Goal: Information Seeking & Learning: Learn about a topic

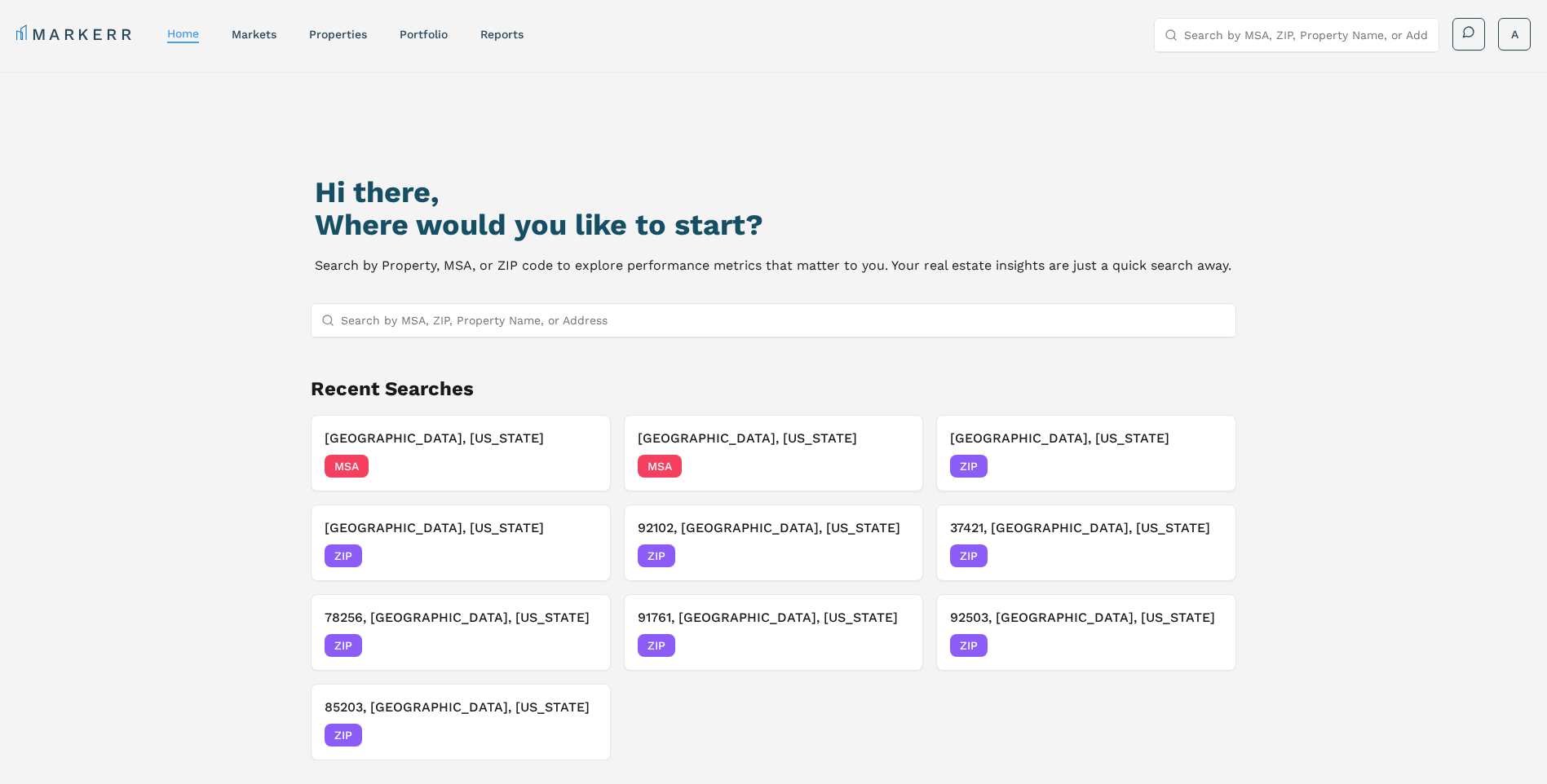
click at [892, 324] on input "Search by MSA, ZIP, Property Name, or Address" at bounding box center [783, 320] width 886 height 33
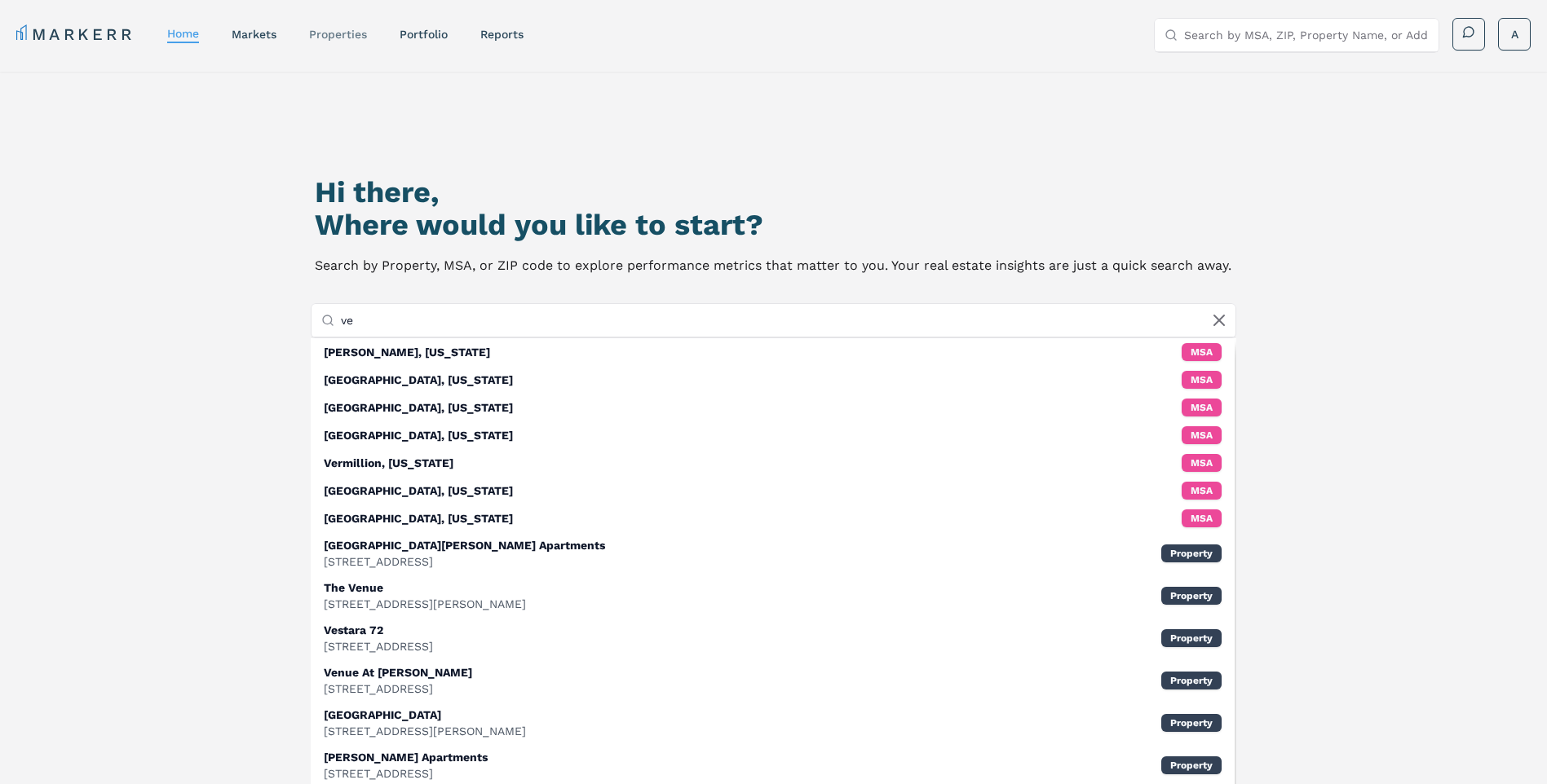
type input "ve"
click at [346, 34] on link "properties" at bounding box center [338, 34] width 58 height 13
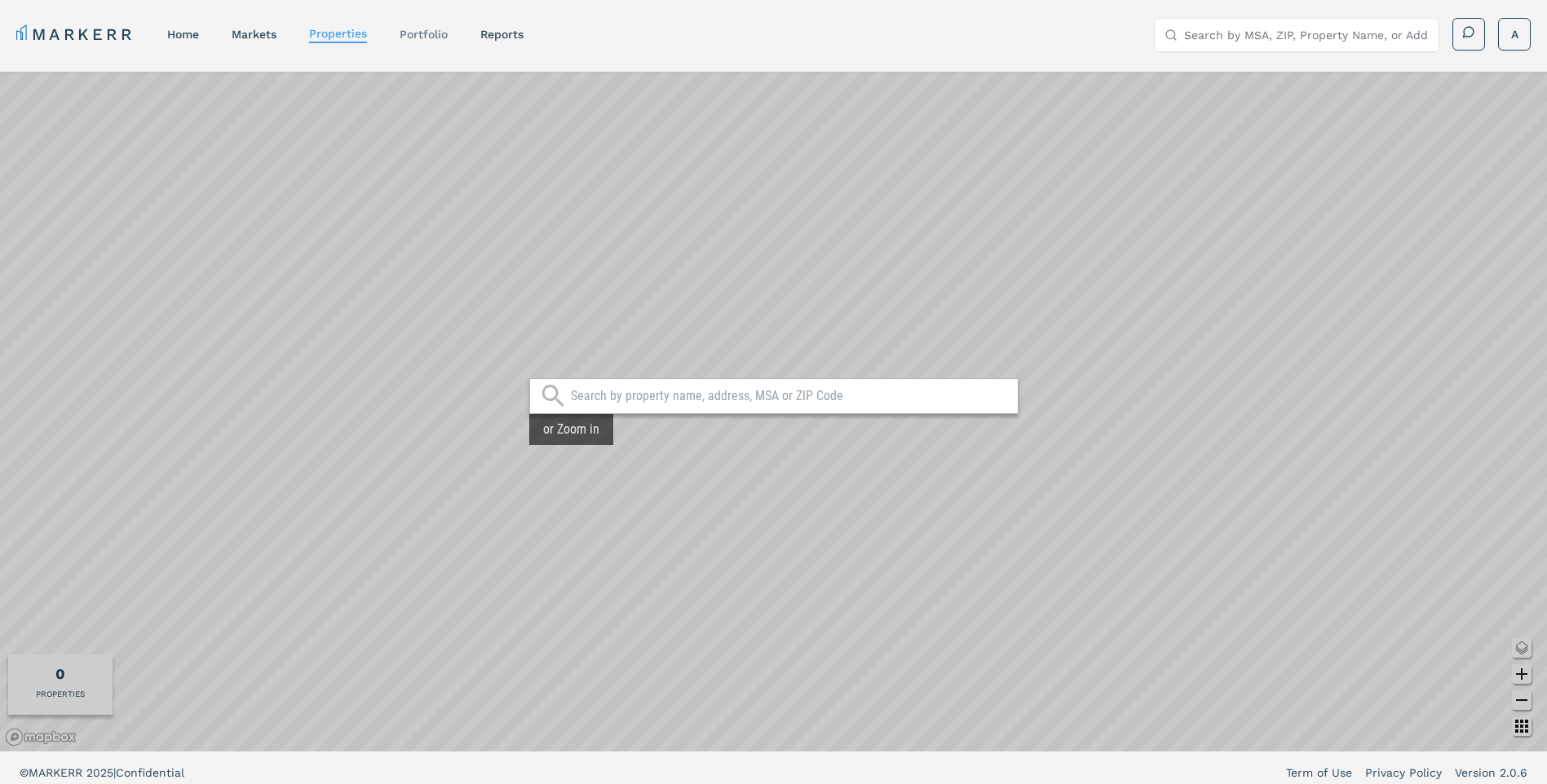
click at [416, 31] on link "Portfolio" at bounding box center [423, 34] width 48 height 13
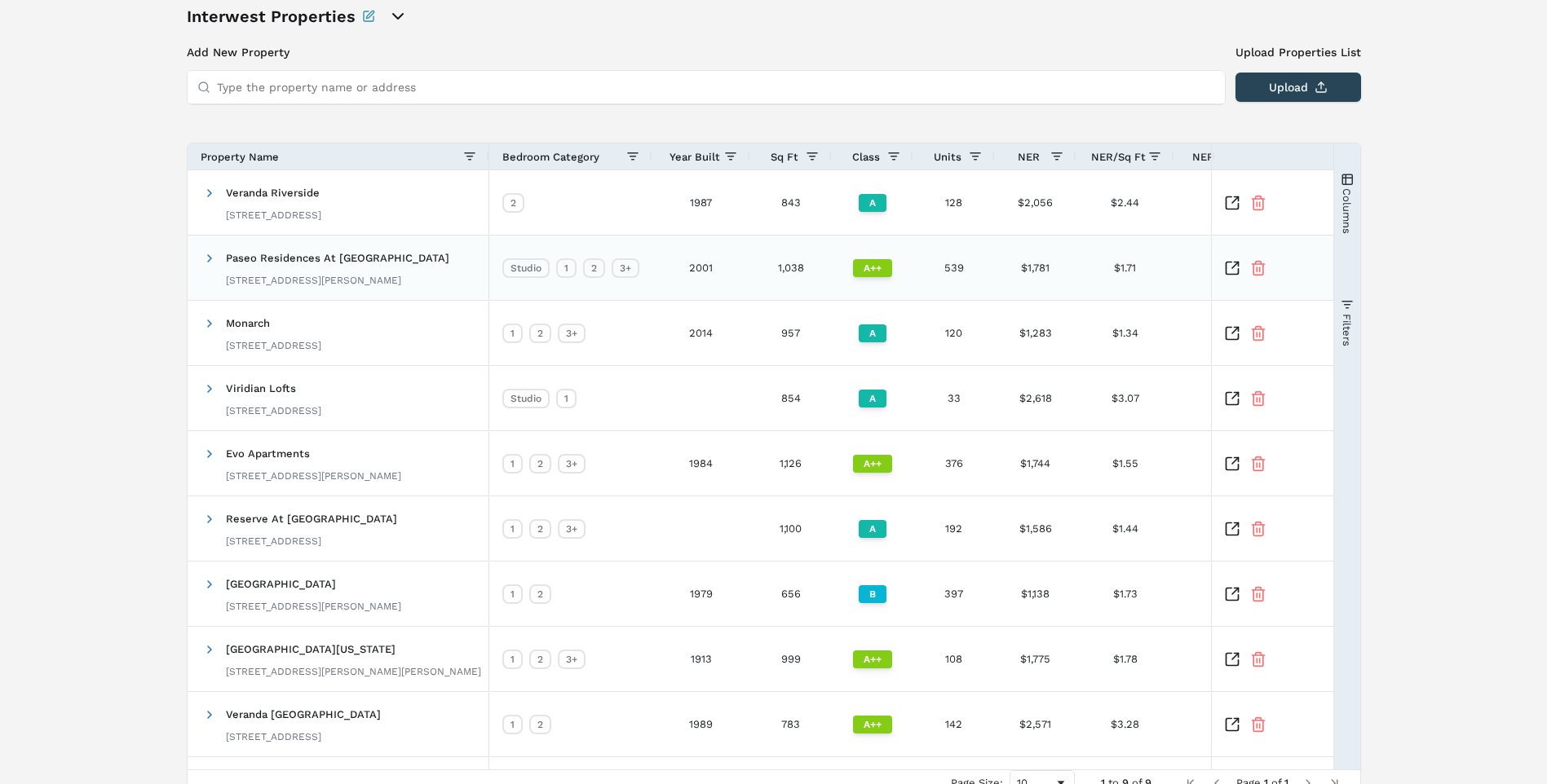
scroll to position [160, 0]
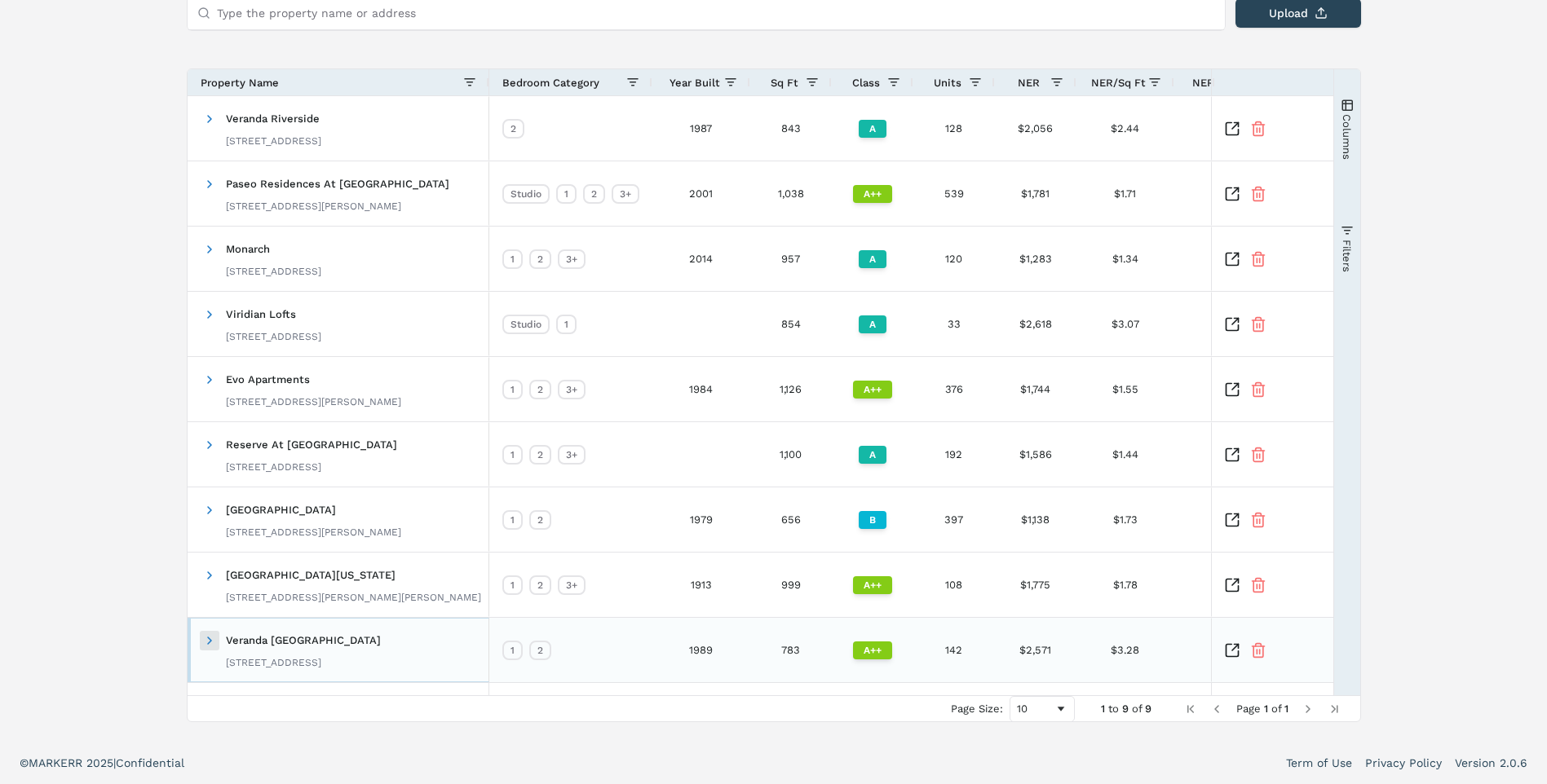
click at [210, 640] on span at bounding box center [209, 641] width 13 height 13
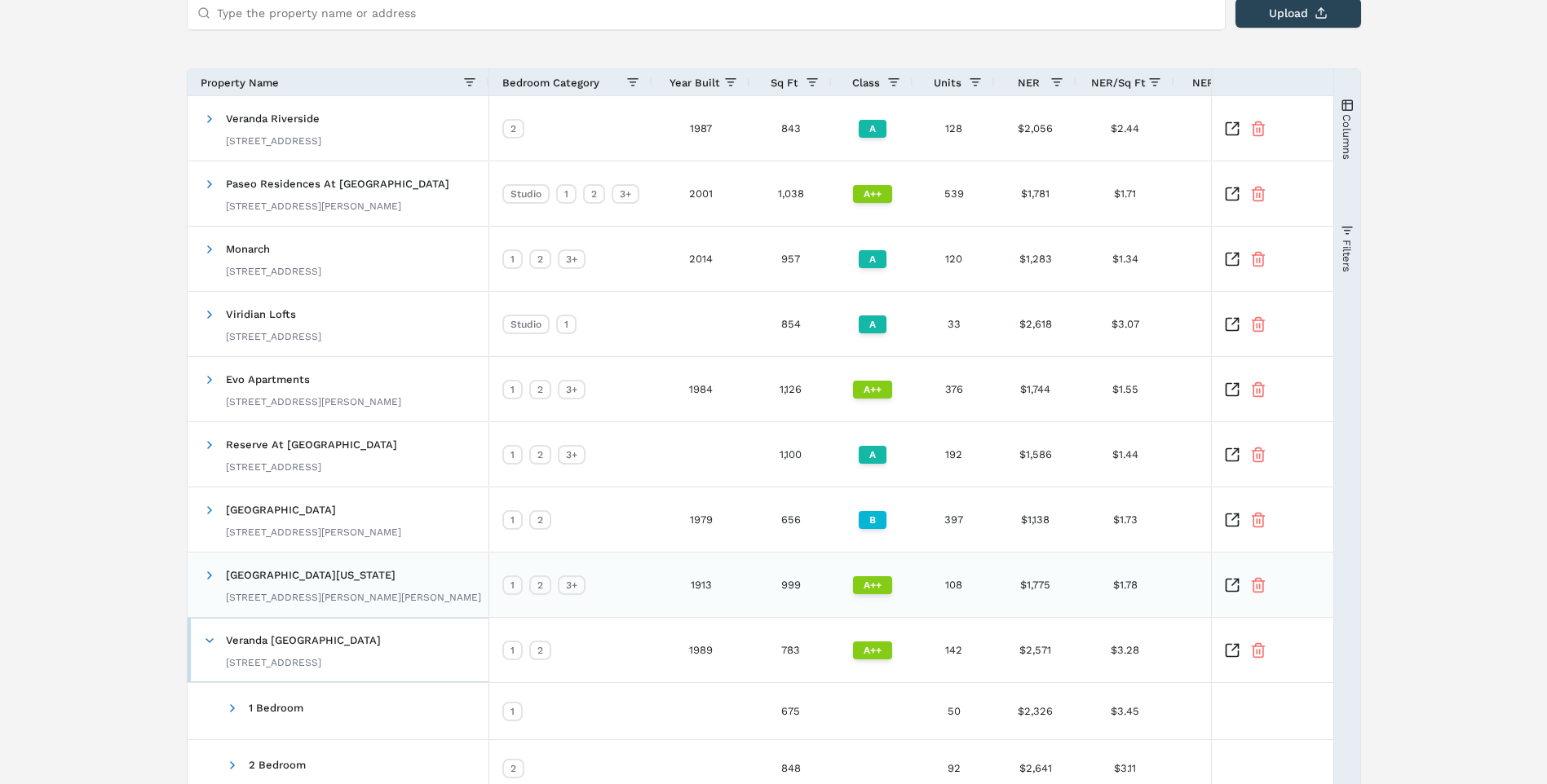
scroll to position [274, 0]
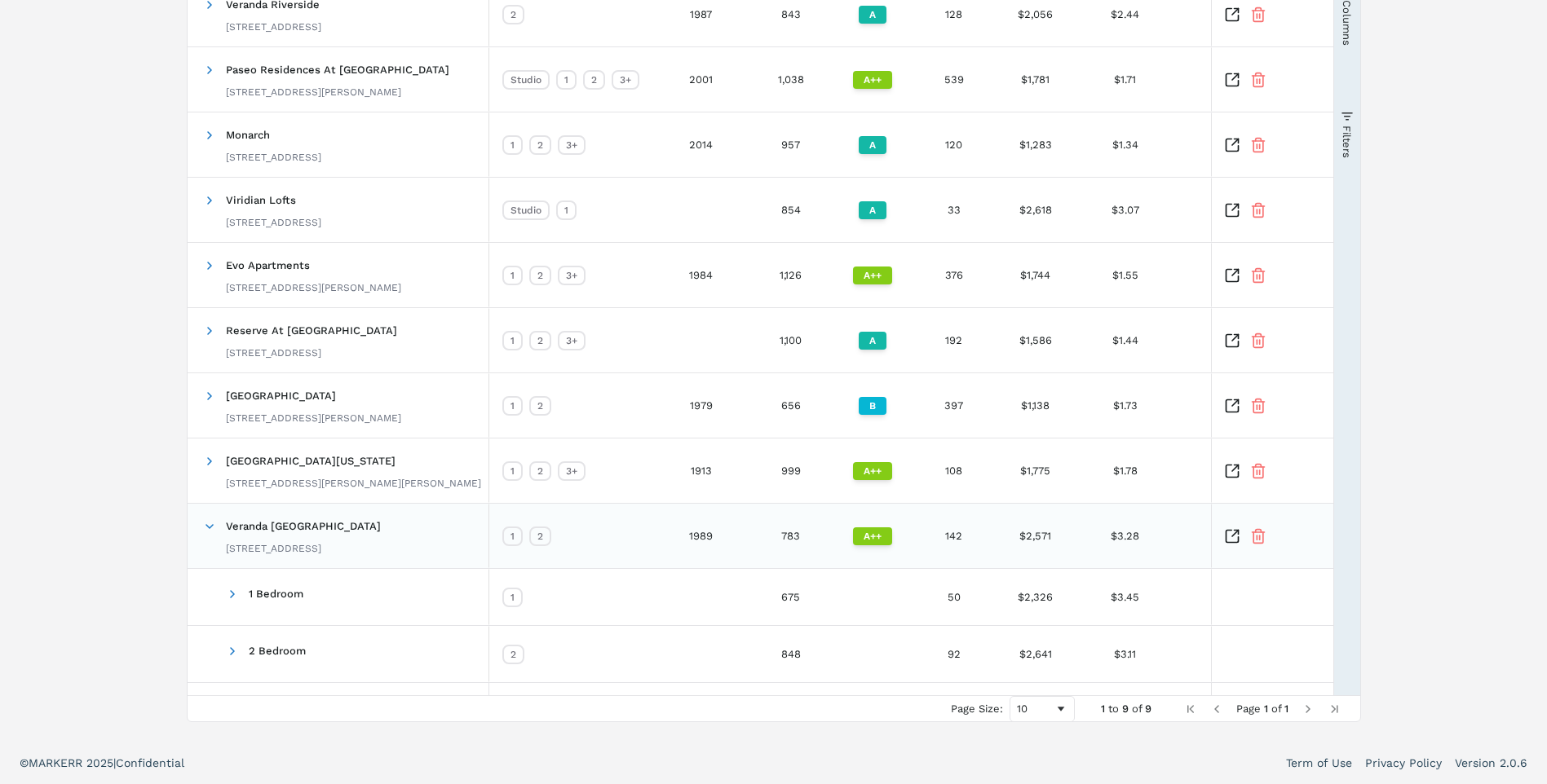
click at [1231, 542] on icon "Inspect Comparable" at bounding box center [1232, 536] width 13 height 13
click at [118, 80] on div "Interwest Properties Add New Property Upload Properties List Type the property …" at bounding box center [774, 270] width 1547 height 945
click at [1241, 538] on div at bounding box center [1244, 536] width 43 height 16
click at [1235, 538] on icon "Inspect Comparable" at bounding box center [1232, 536] width 16 height 16
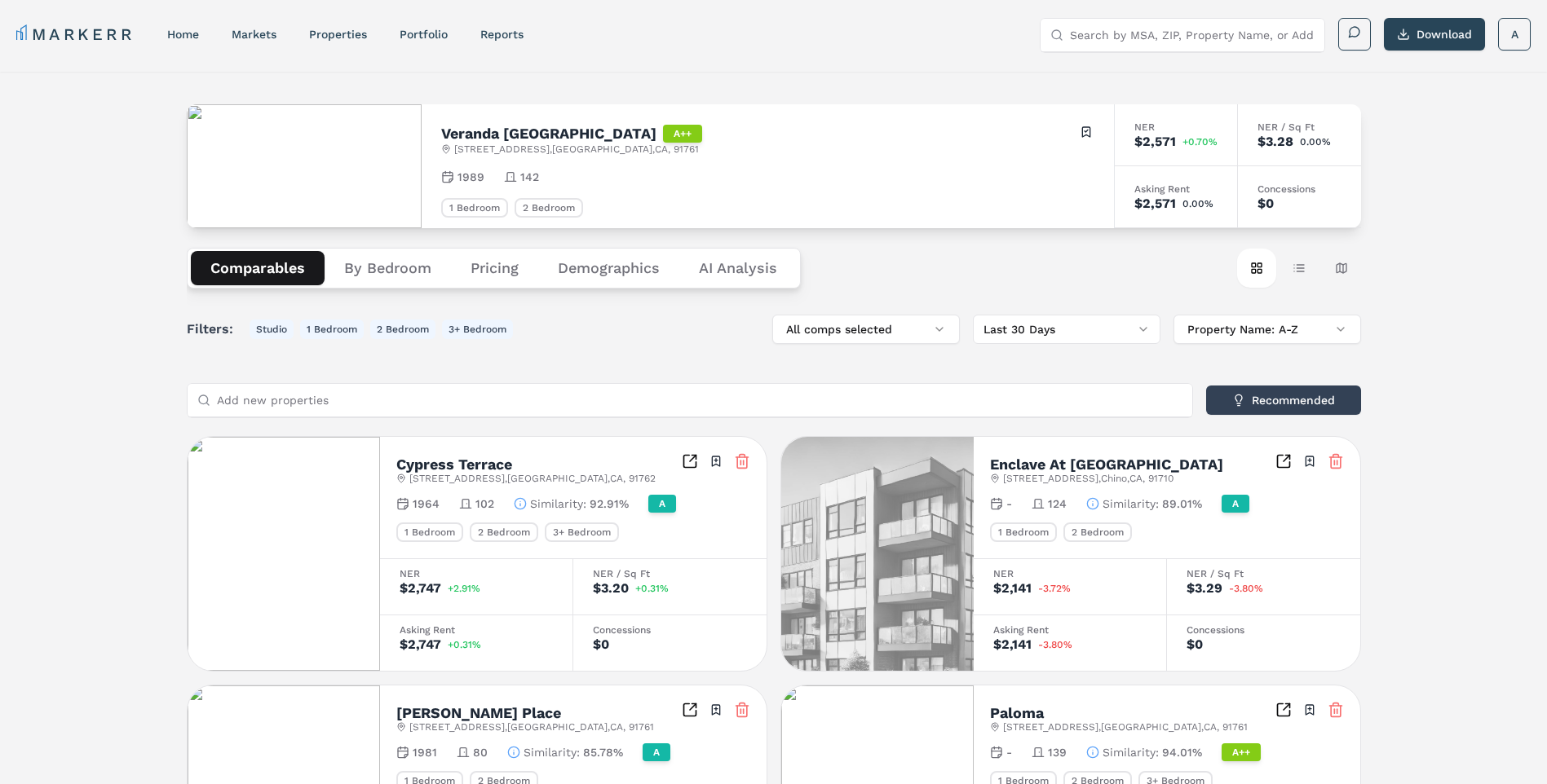
click at [707, 271] on Analysis "AI Analysis" at bounding box center [738, 268] width 118 height 34
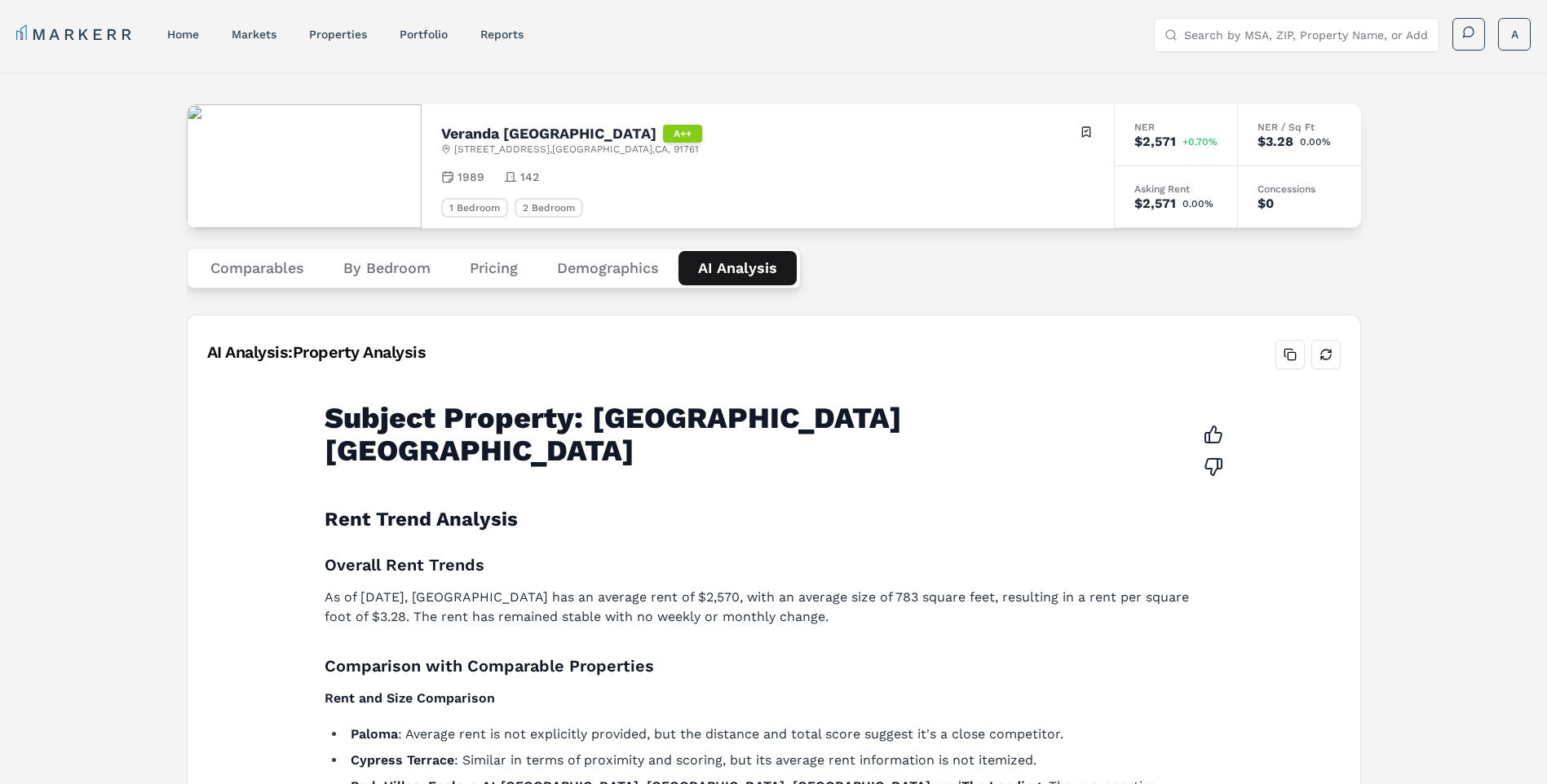
click at [1455, 141] on div "Veranda Ontario A++ 551 E Riverside Dr , Ontario , CA , 91761 Toggle portfolio …" at bounding box center [774, 793] width 1547 height 1443
click at [364, 35] on link "properties" at bounding box center [338, 34] width 58 height 13
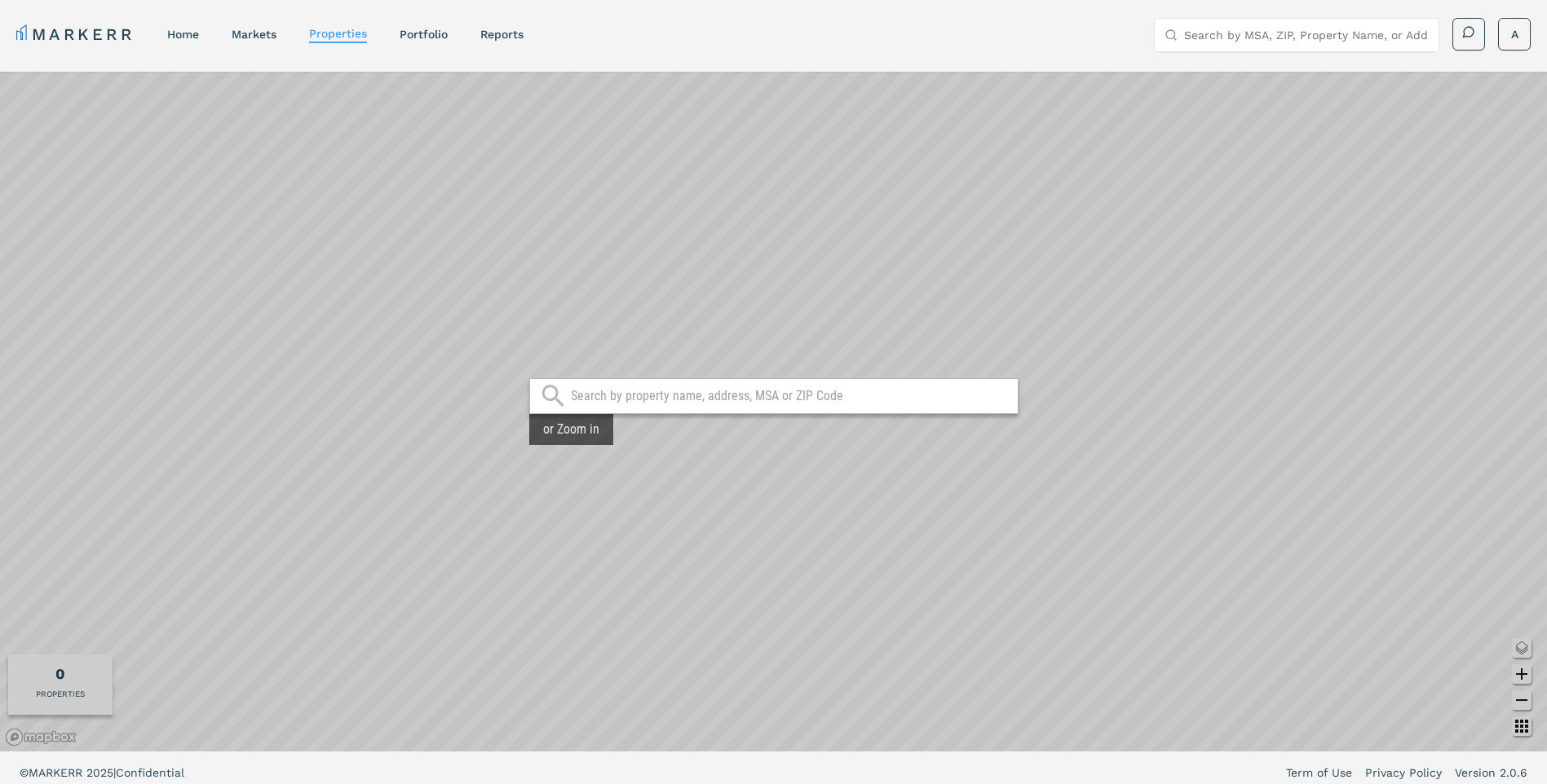
click at [683, 405] on div at bounding box center [774, 397] width 489 height 36
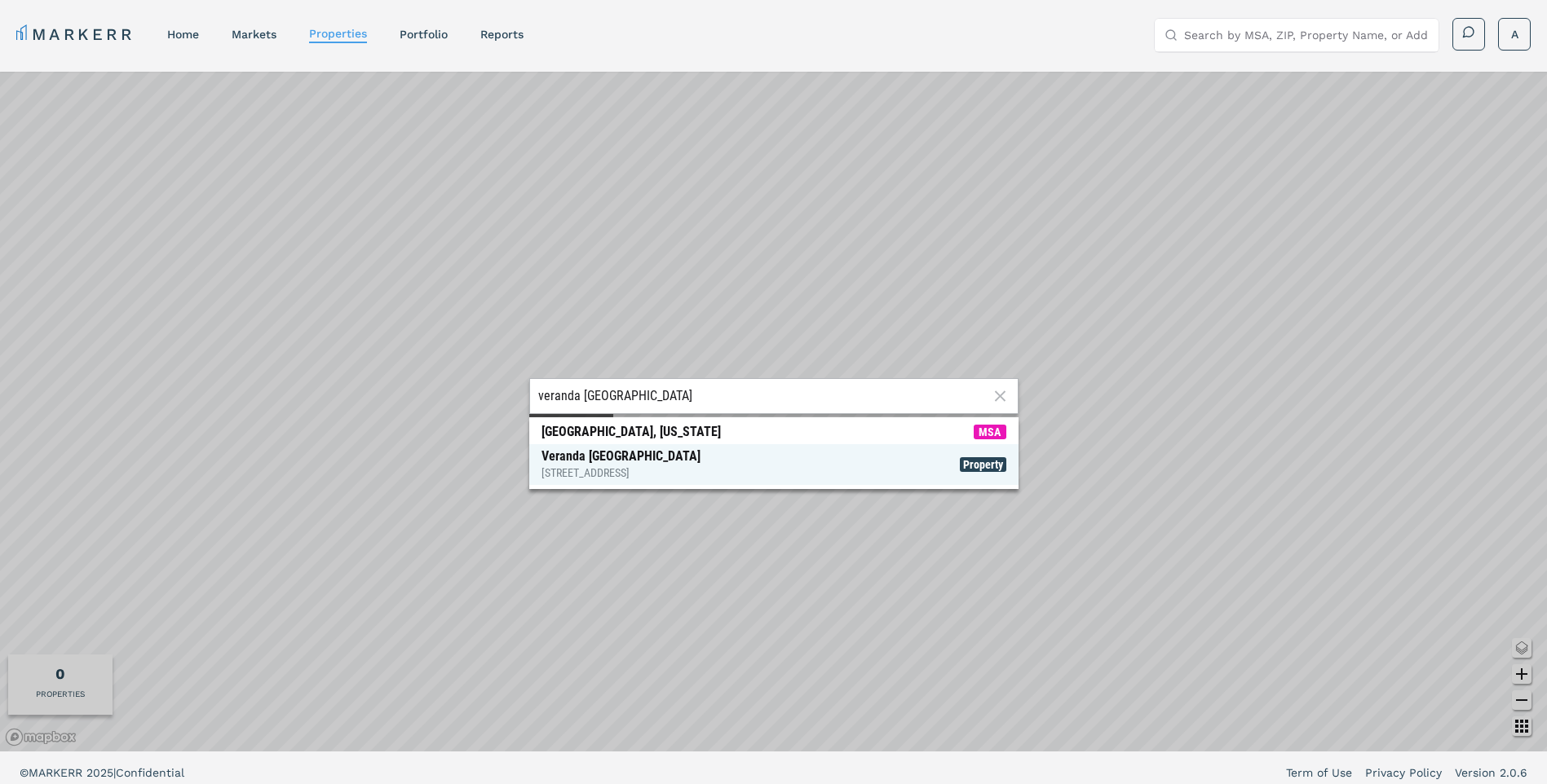
type input "veranda ontario"
click at [652, 454] on div "Veranda Ontario 551 E Riverside Dr, Ontario" at bounding box center [621, 464] width 159 height 33
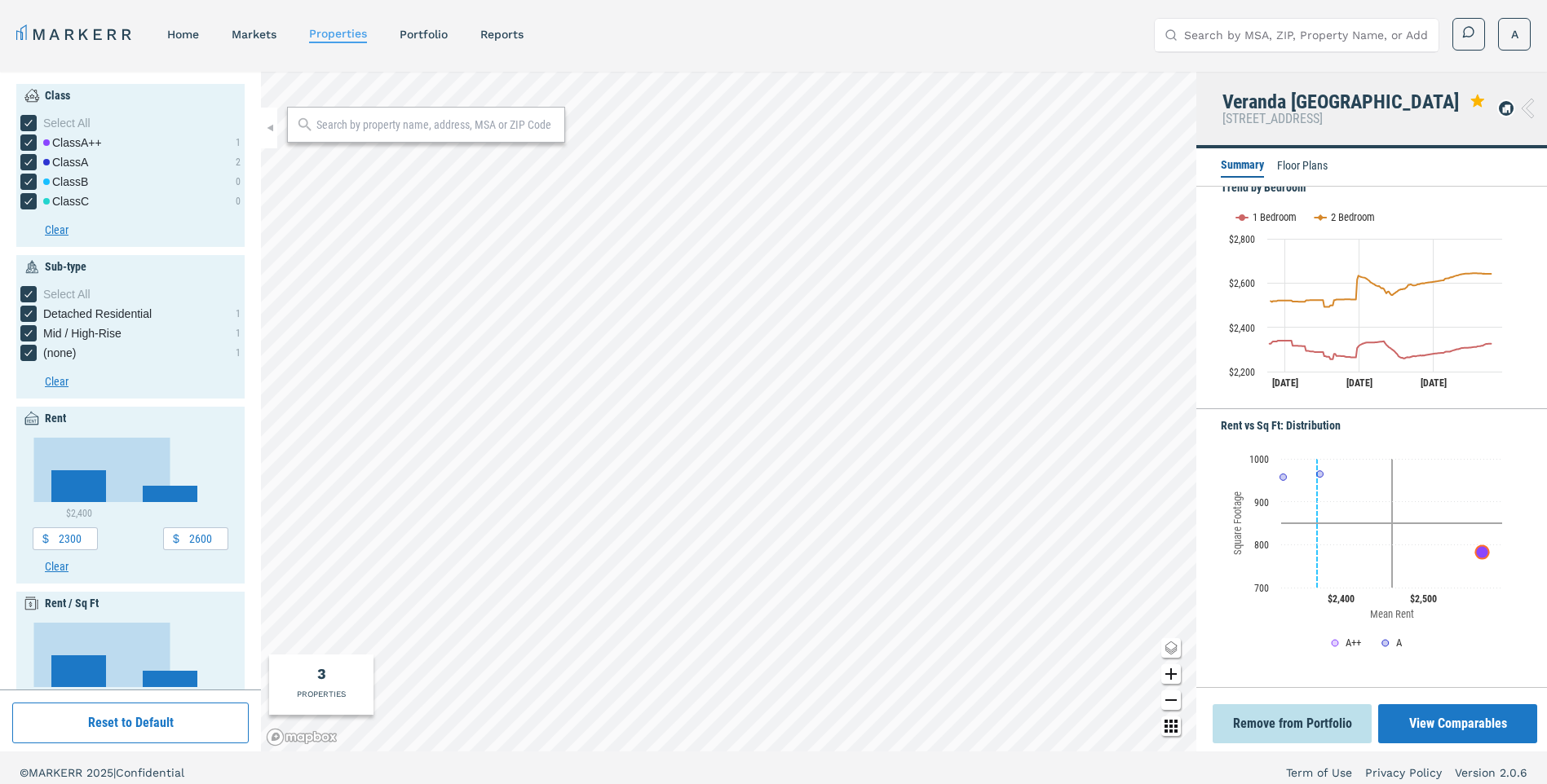
scroll to position [454, 0]
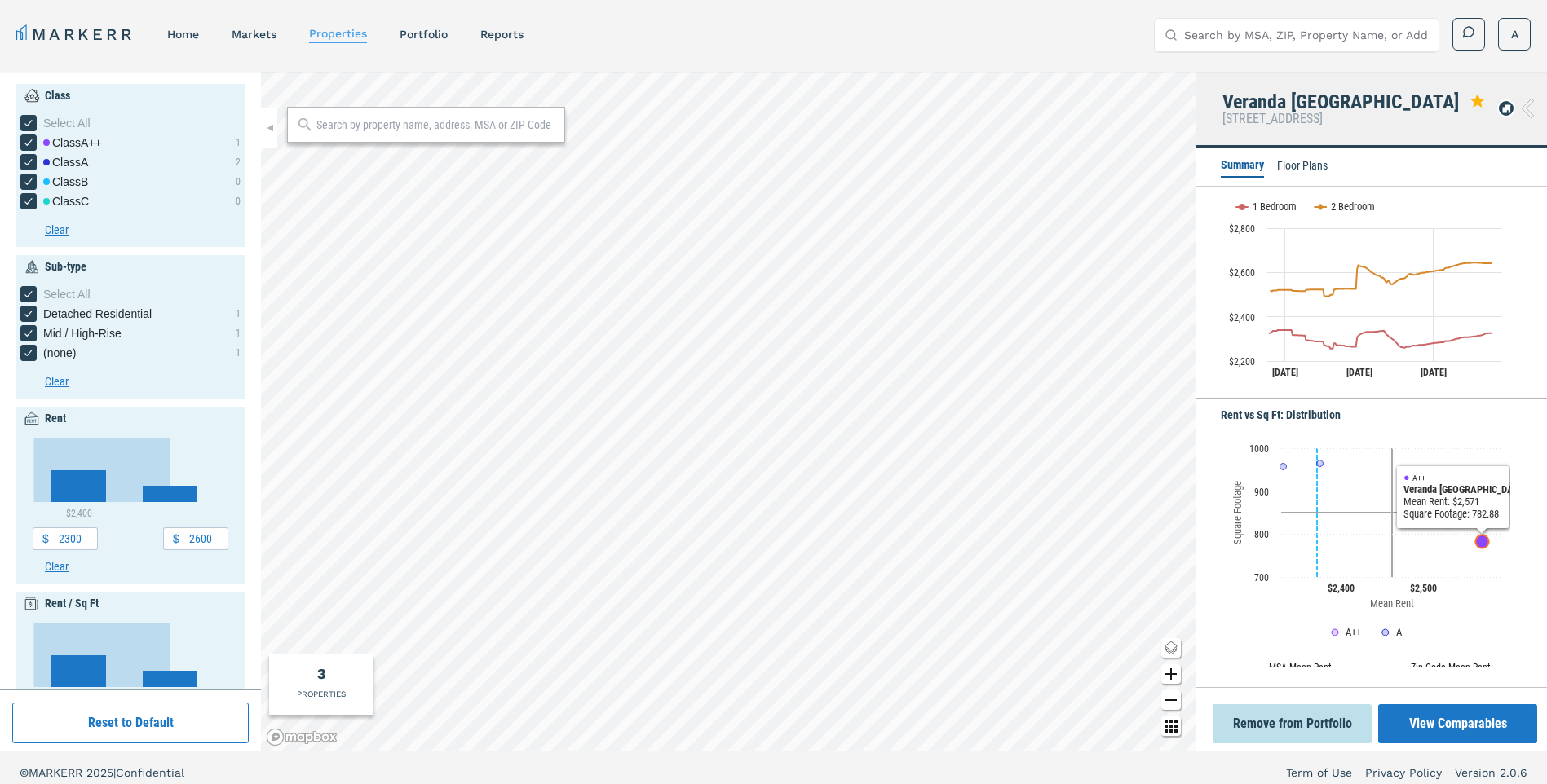
drag, startPoint x: 1504, startPoint y: 625, endPoint x: 1500, endPoint y: 637, distance: 12.6
drag, startPoint x: 1500, startPoint y: 637, endPoint x: 1449, endPoint y: 719, distance: 96.6
click at [1449, 719] on button "View Comparables" at bounding box center [1458, 723] width 159 height 39
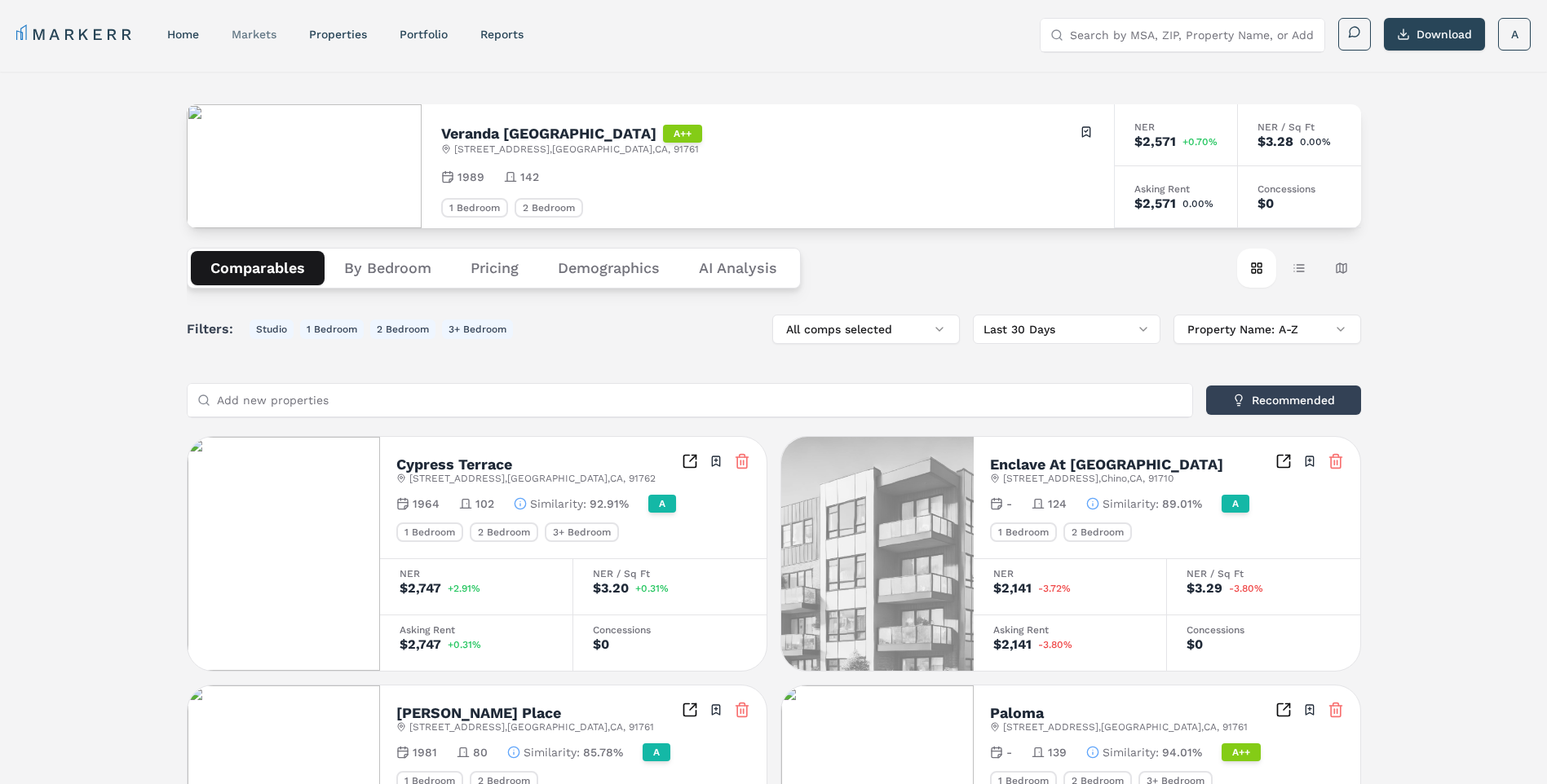
click at [275, 36] on link "markets" at bounding box center [255, 34] width 45 height 13
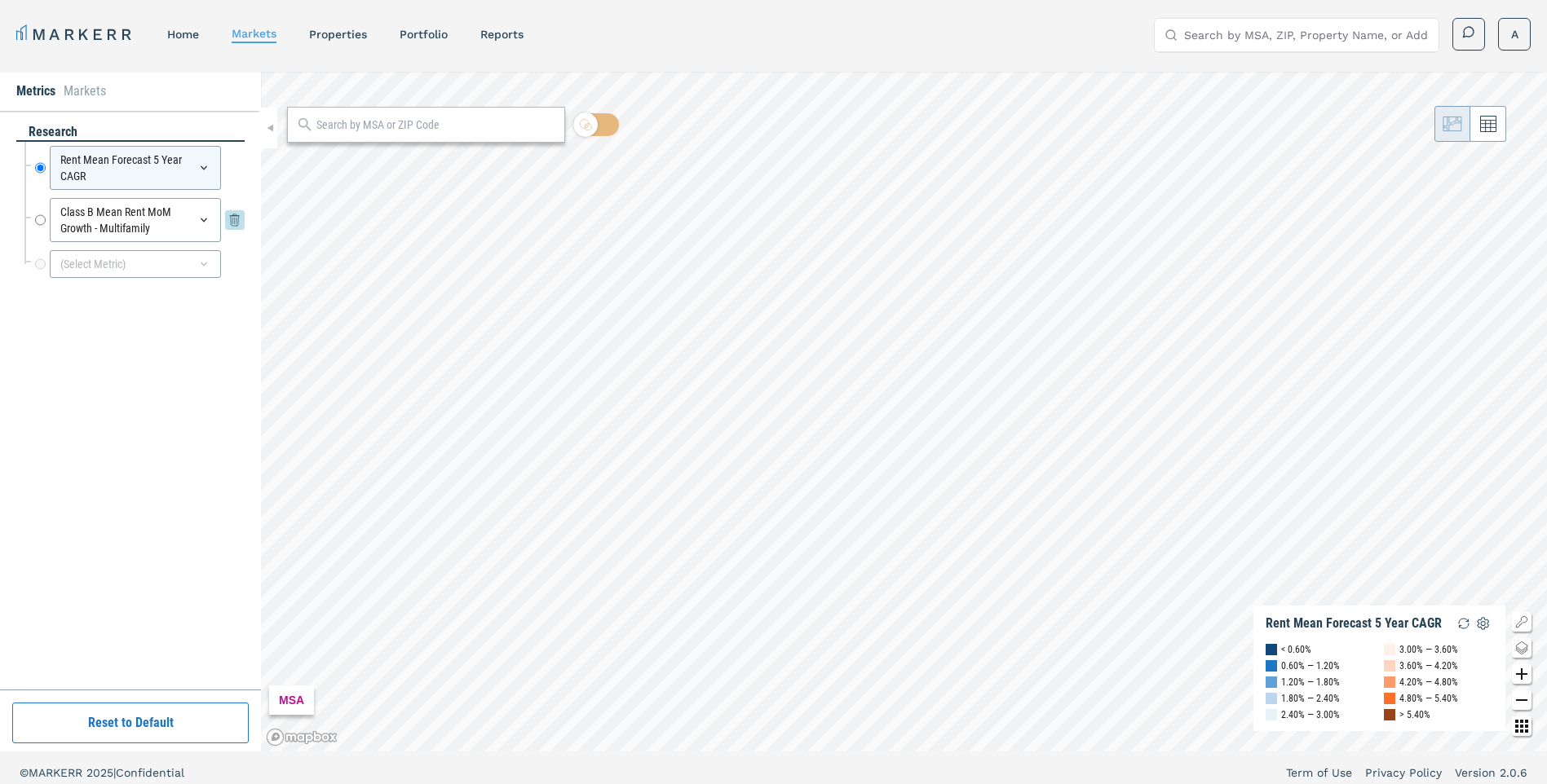
click at [141, 236] on div "Class B Mean Rent MoM Growth - Multifamily" at bounding box center [135, 220] width 171 height 44
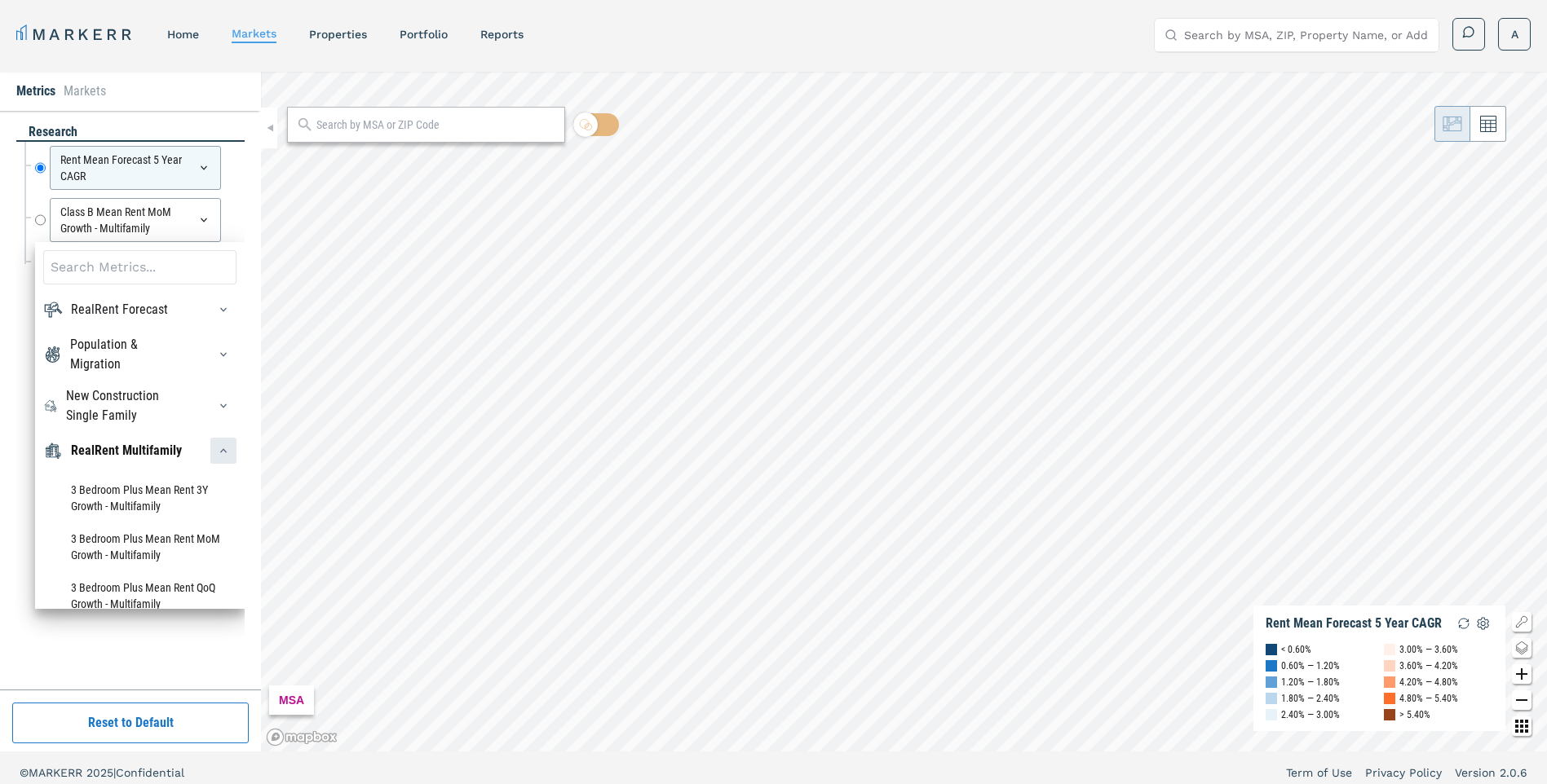
click at [217, 457] on icon "button" at bounding box center [224, 451] width 13 height 13
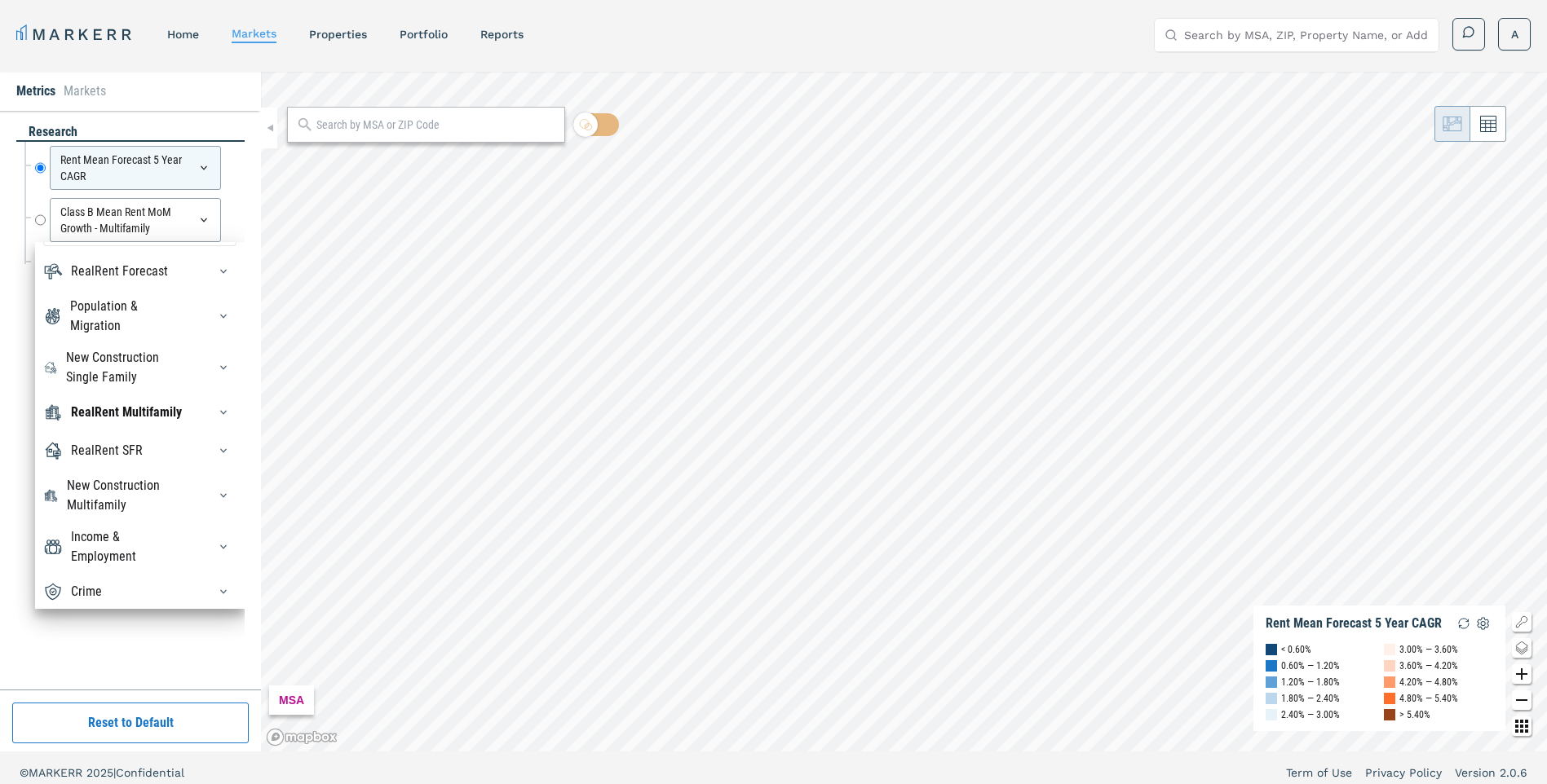
scroll to position [55, 0]
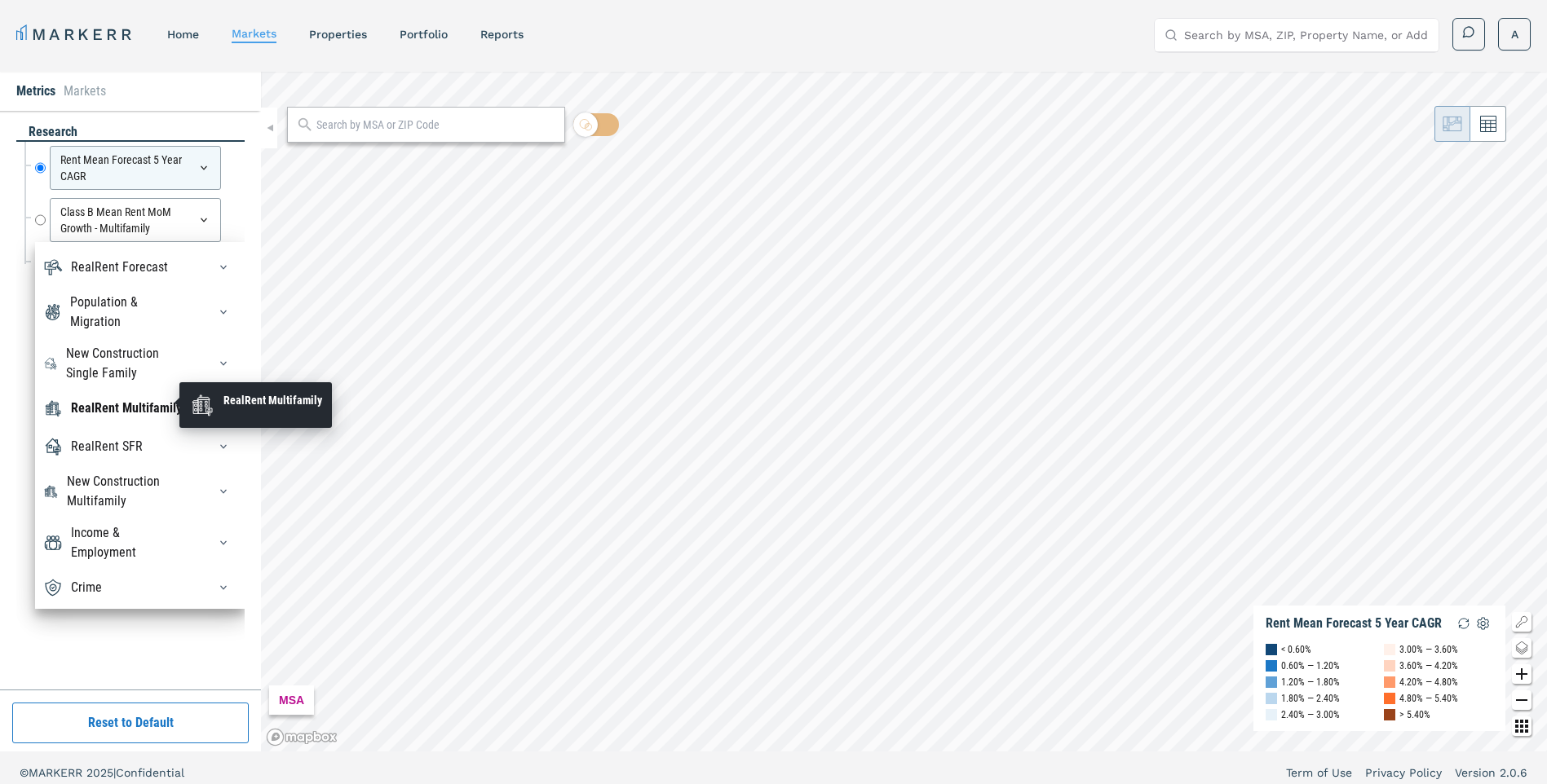
click at [89, 407] on div "RealRent Multifamily" at bounding box center [126, 408] width 110 height 20
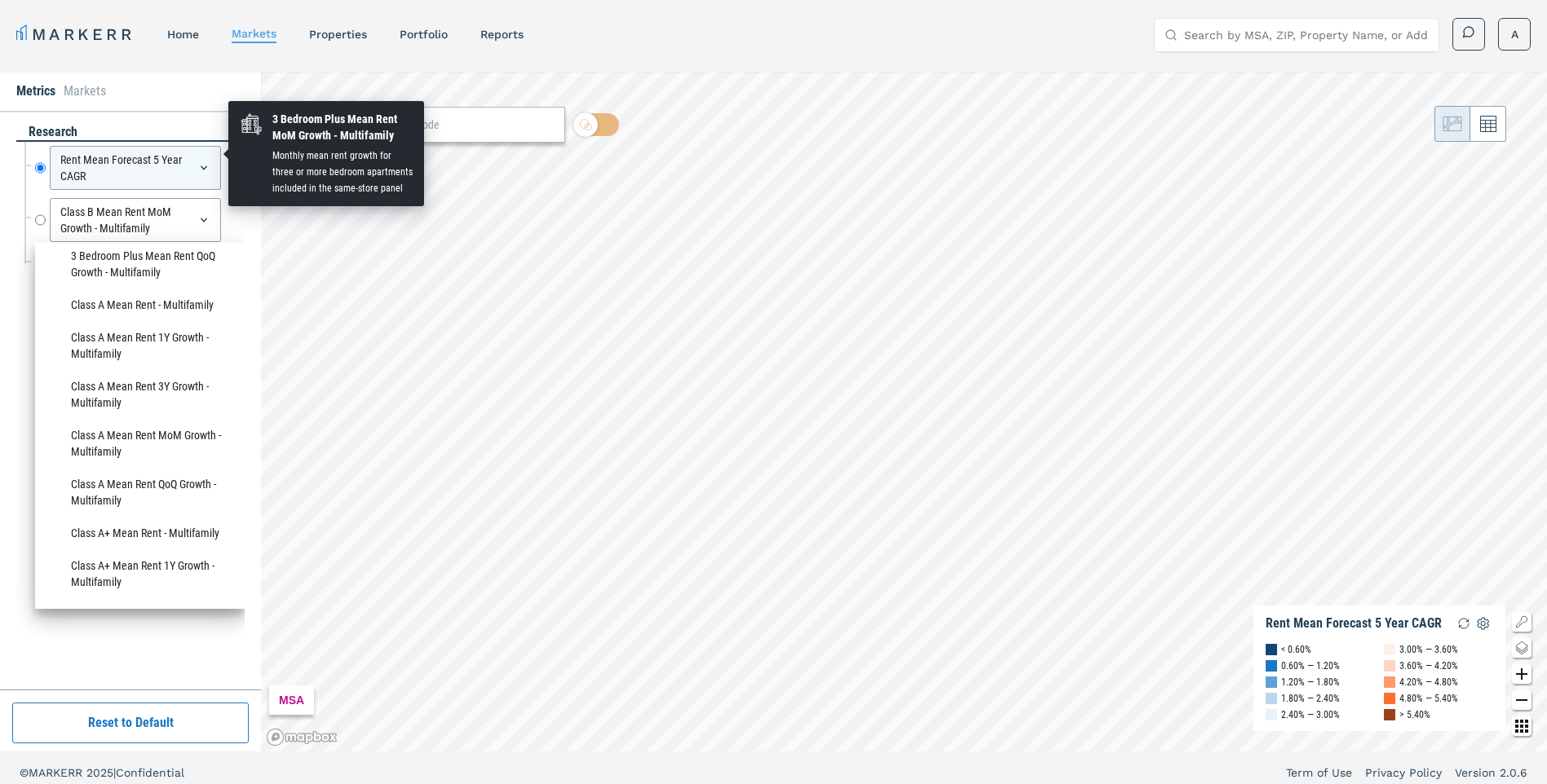
scroll to position [407, 0]
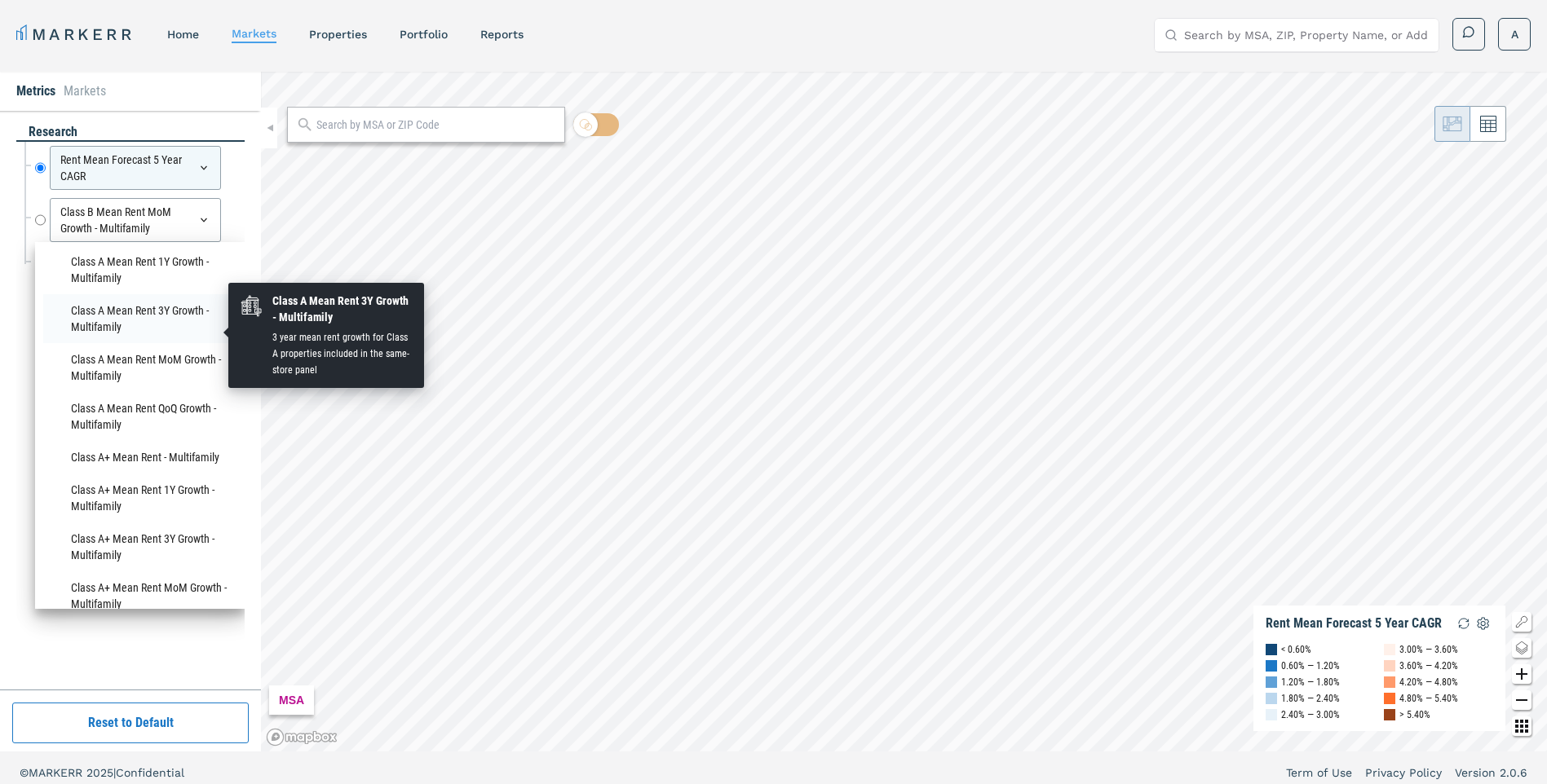
click at [110, 328] on li "Class A Mean Rent 3Y Growth - Multifamily" at bounding box center [139, 319] width 193 height 49
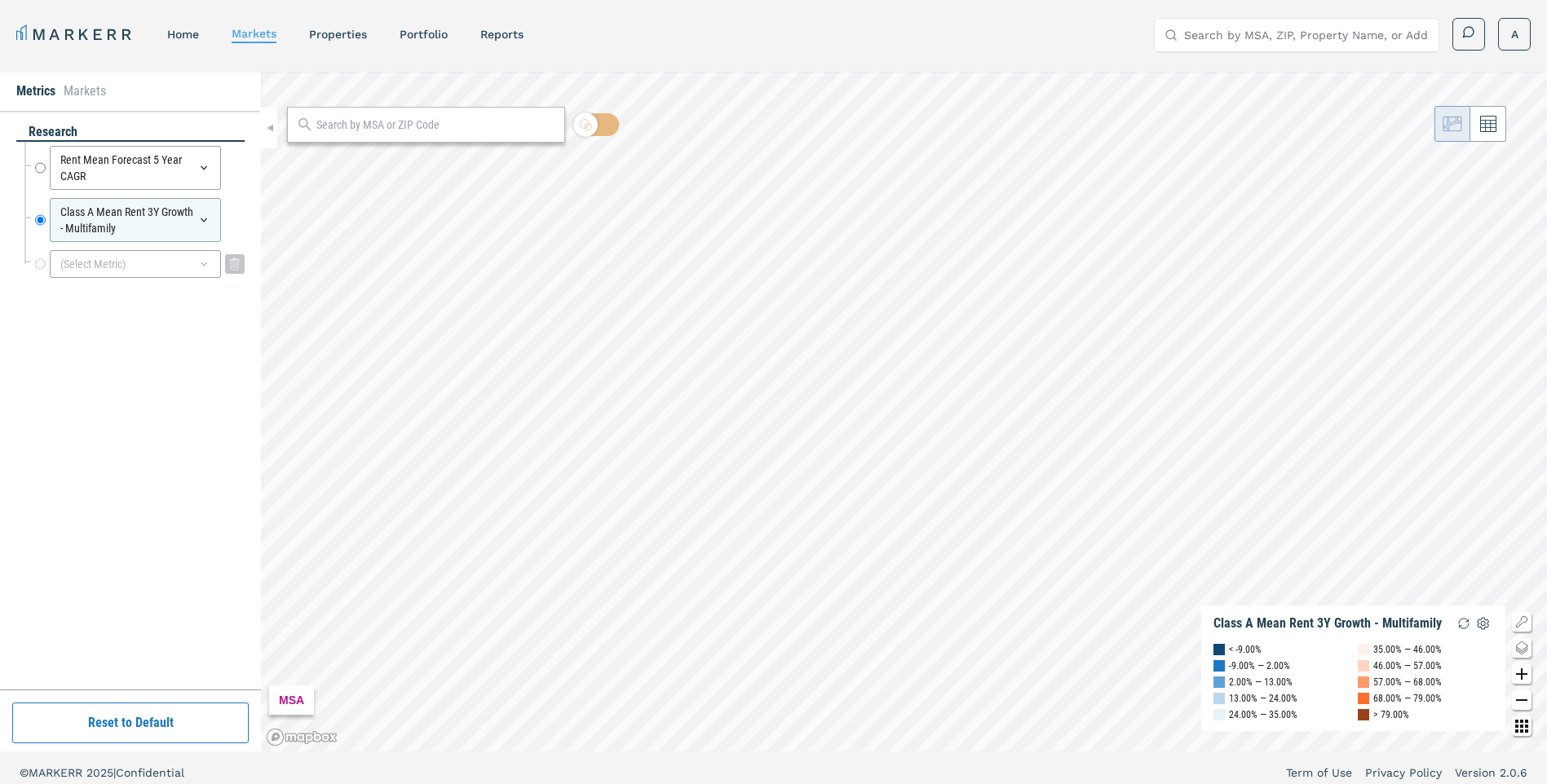
click at [168, 265] on div "(Select Metric)" at bounding box center [135, 263] width 171 height 28
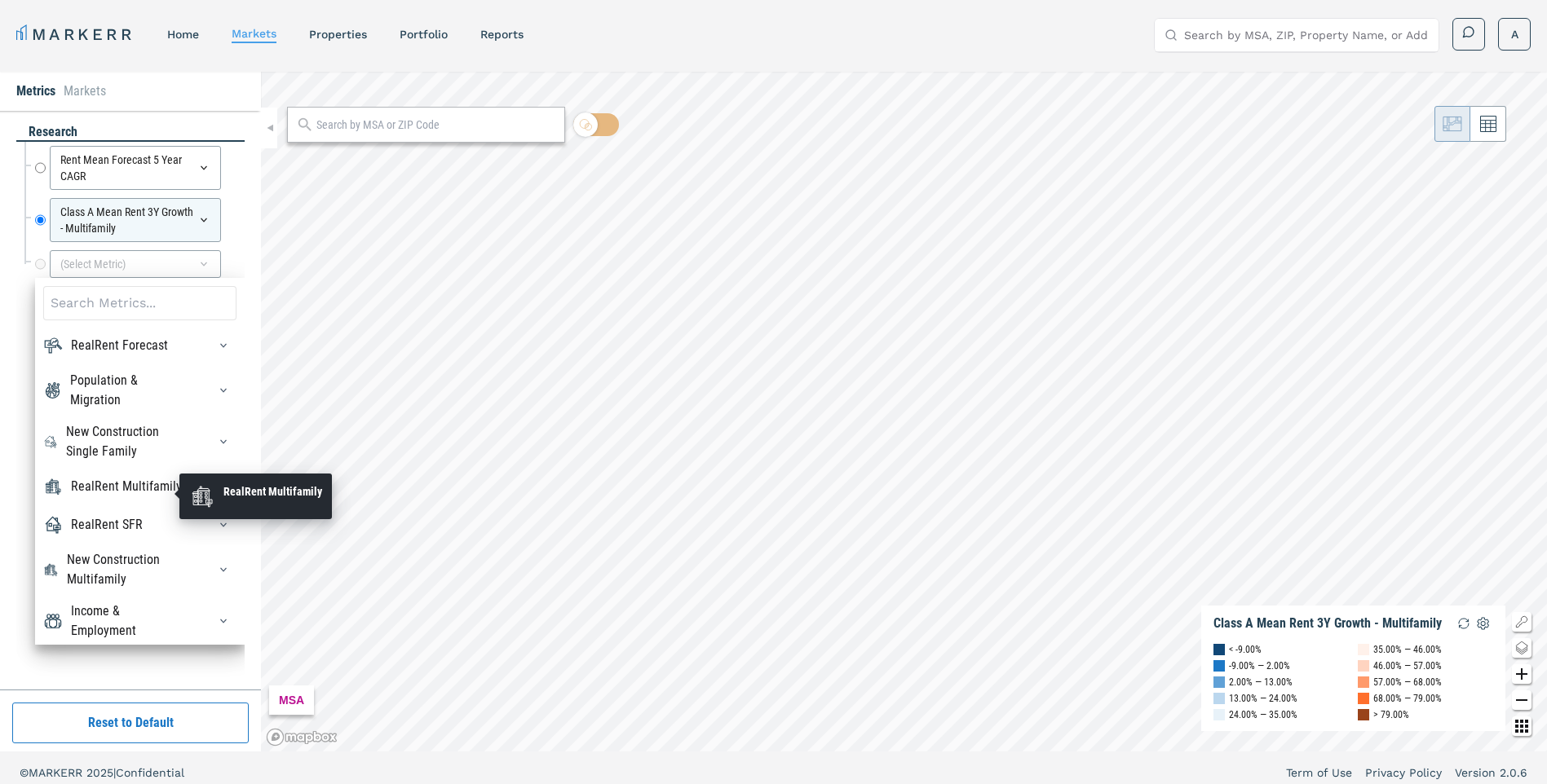
click at [154, 489] on div "RealRent Multifamily" at bounding box center [126, 487] width 110 height 20
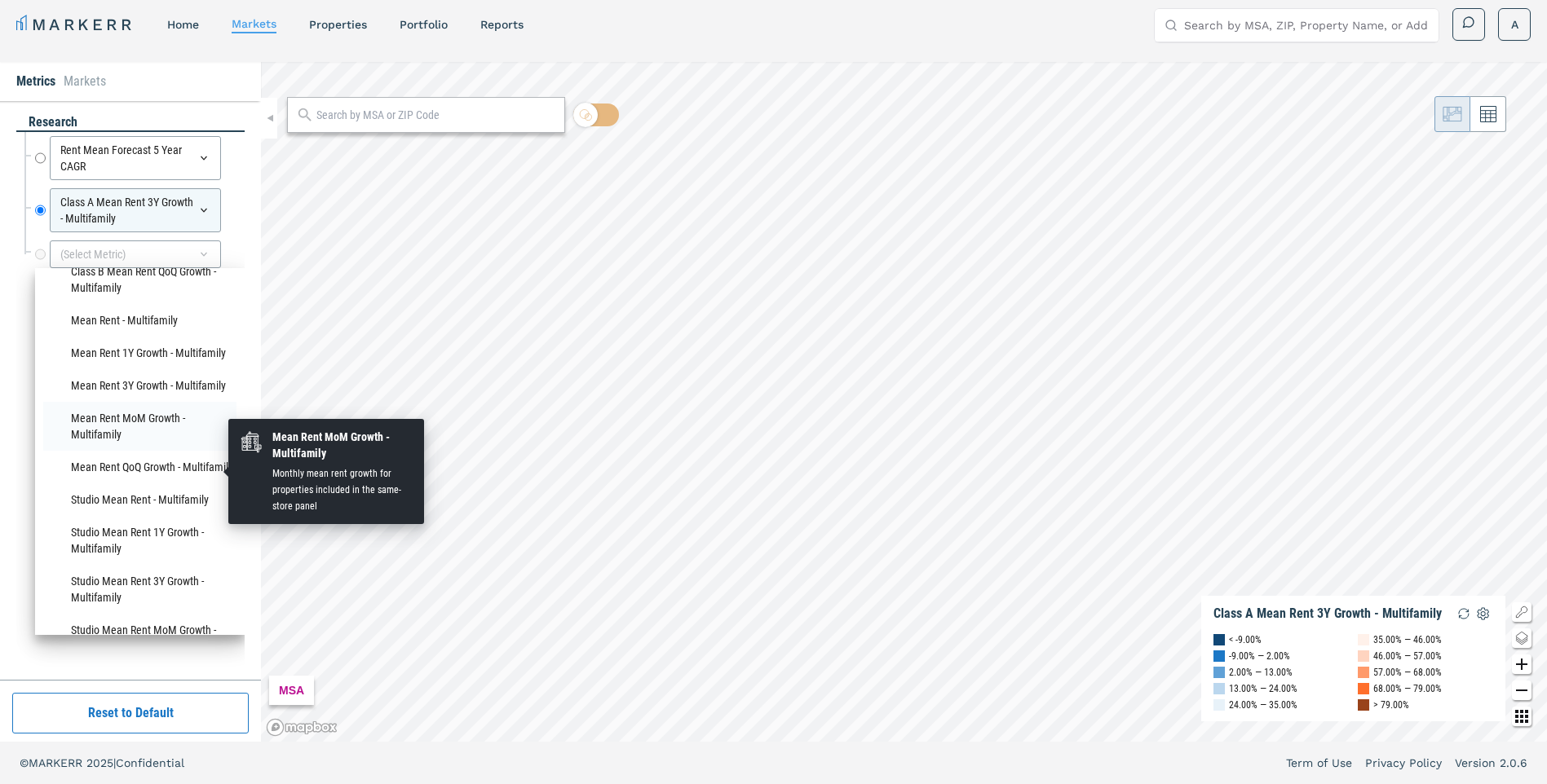
scroll to position [1060, 0]
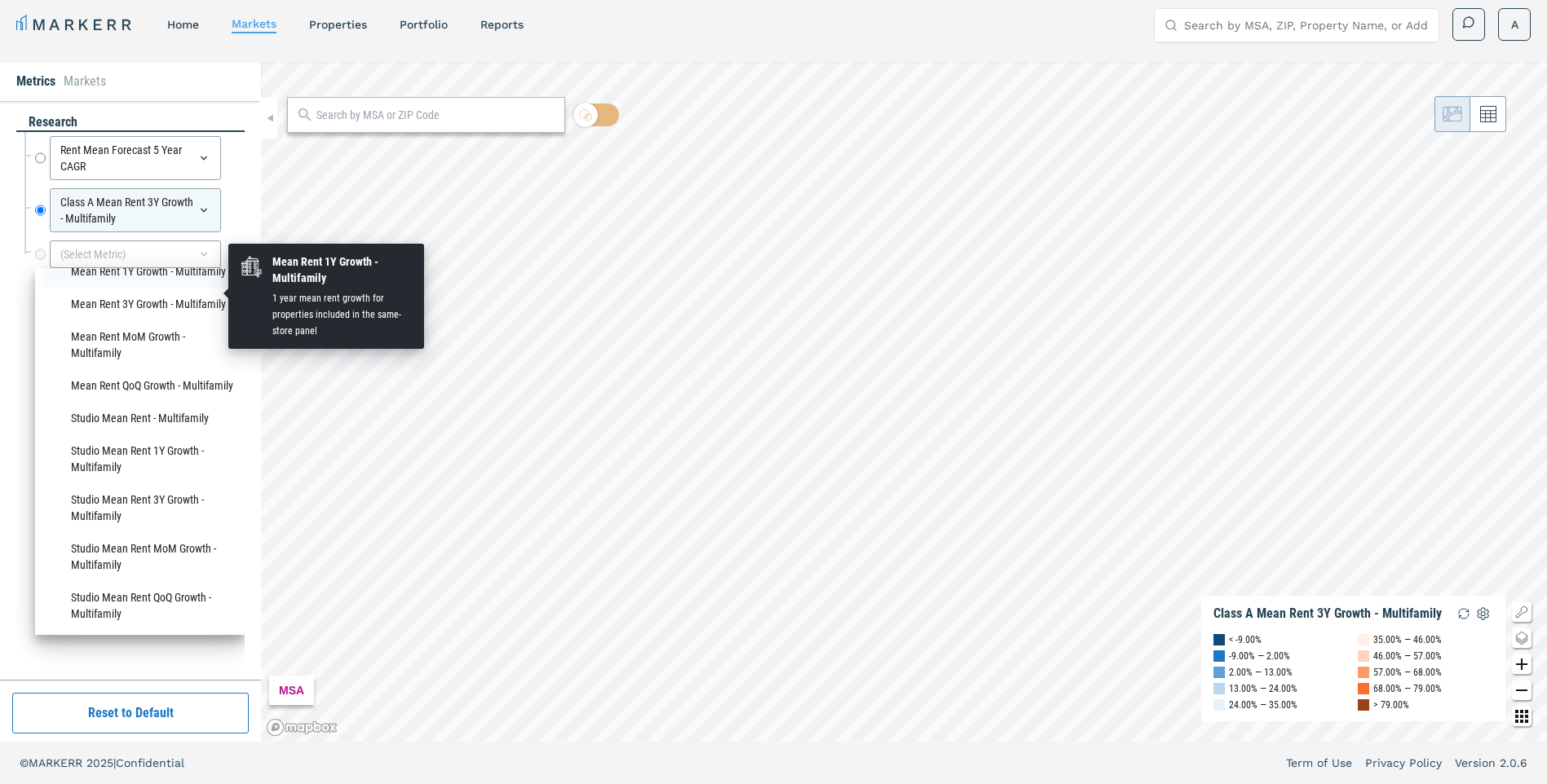
click at [108, 288] on li "Mean Rent 1Y Growth - Multifamily" at bounding box center [139, 272] width 193 height 33
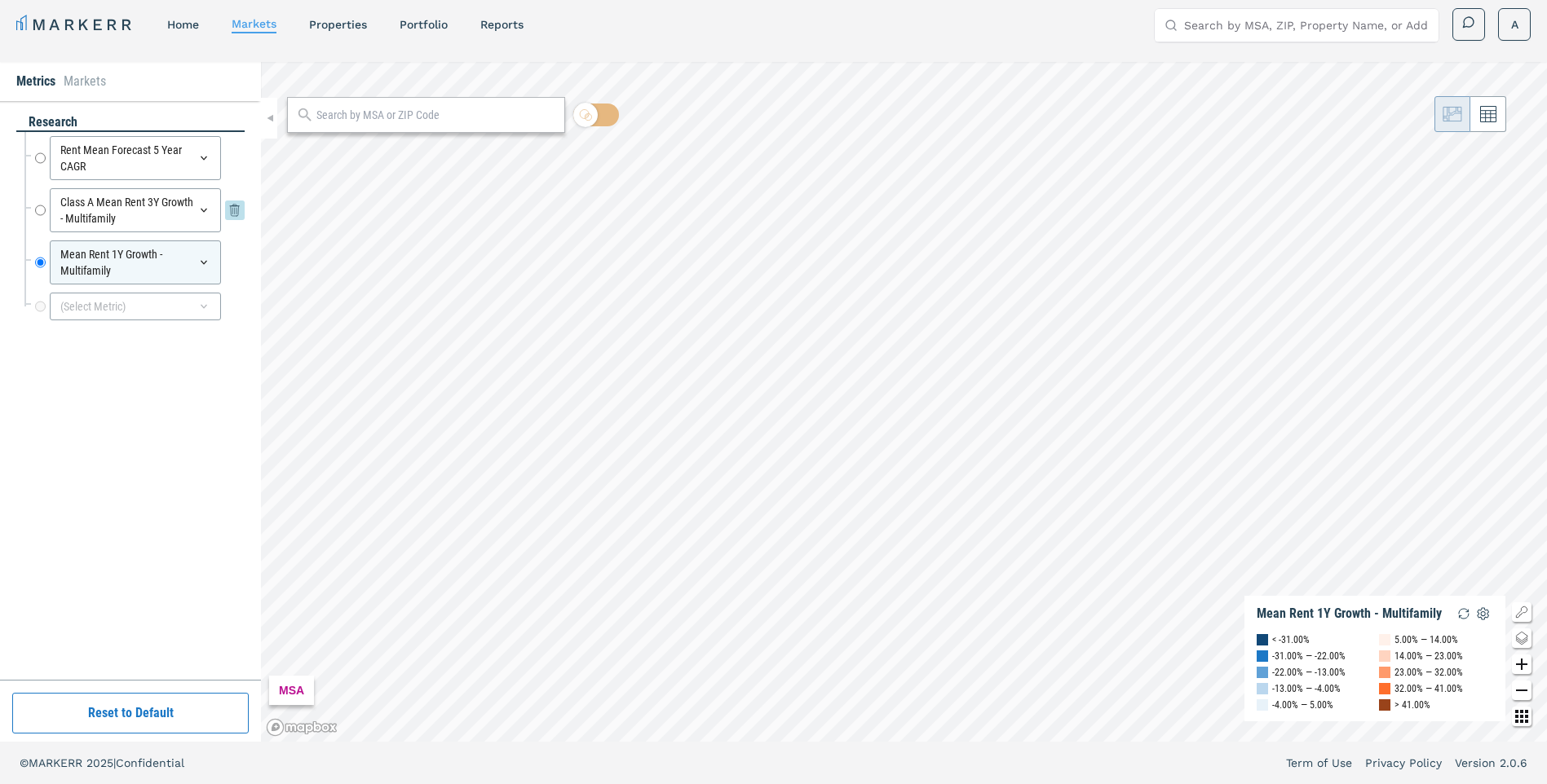
click at [43, 210] on input "Class A Mean Rent 3Y Growth - Multifamily" at bounding box center [41, 210] width 11 height 44
radio input "true"
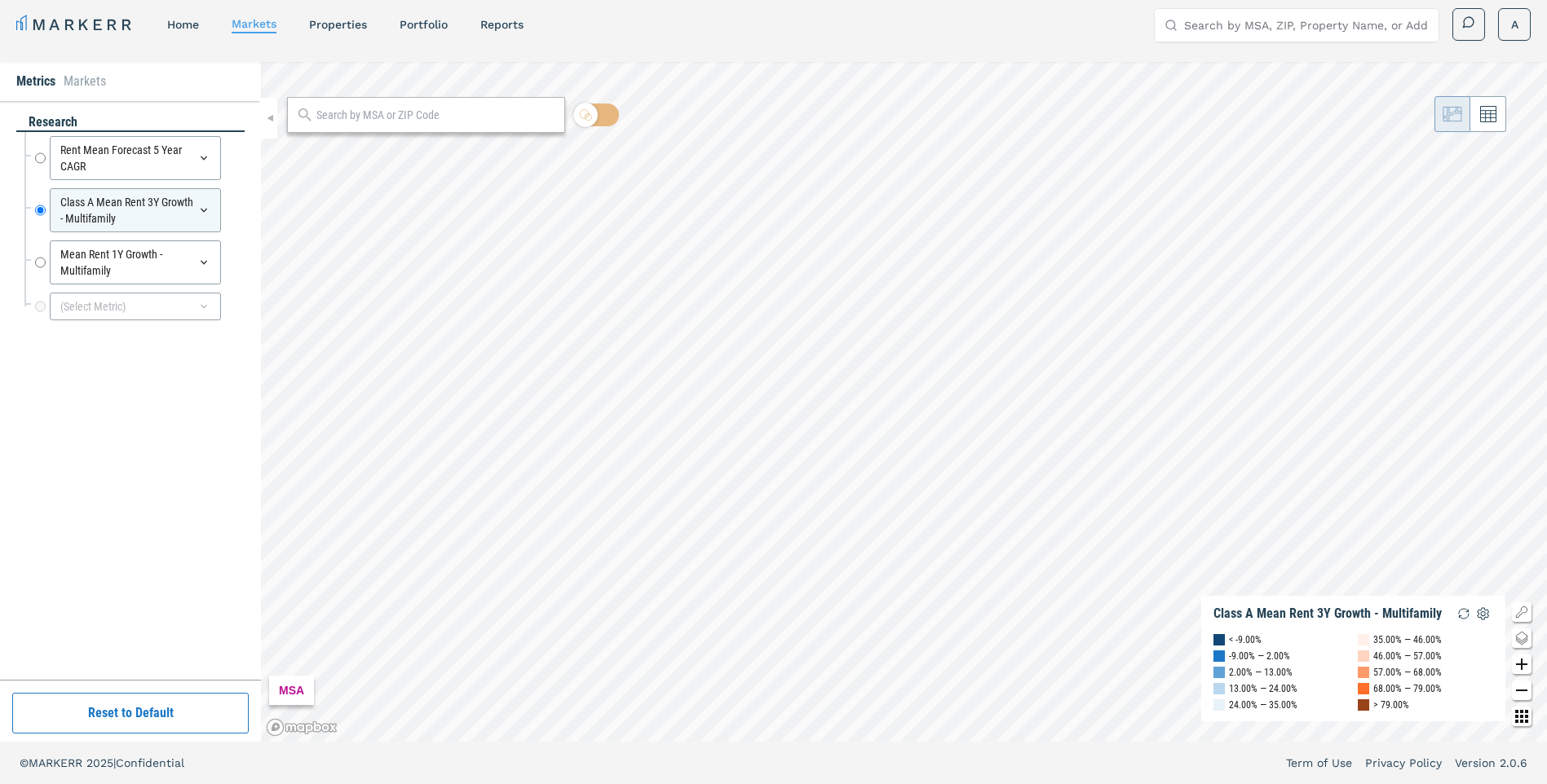
click at [350, 119] on input "text" at bounding box center [436, 115] width 240 height 17
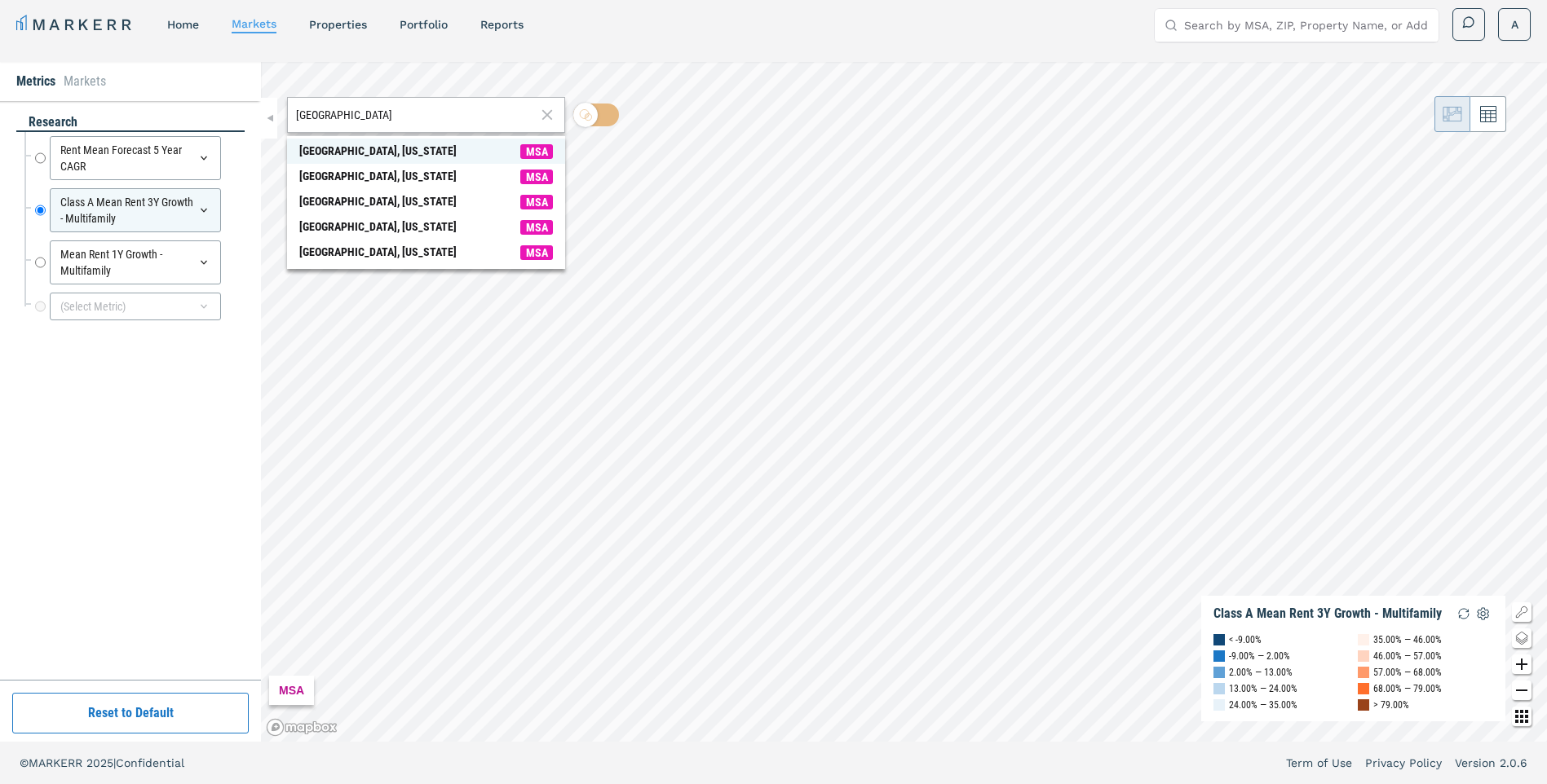
type input "ontario"
click at [367, 145] on div "Ontario, California" at bounding box center [378, 151] width 158 height 17
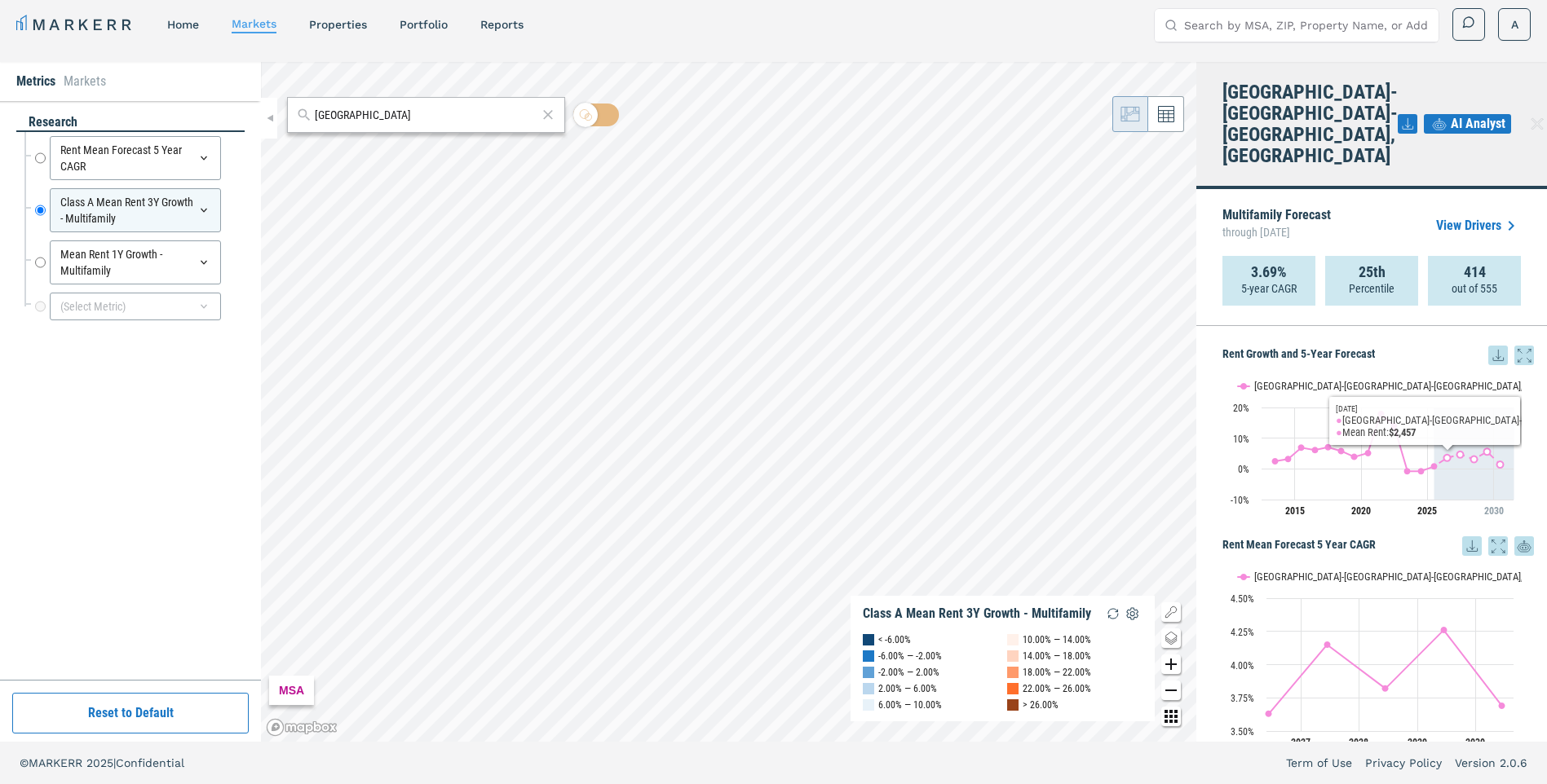
click at [1492, 216] on link "View Drivers" at bounding box center [1479, 226] width 85 height 20
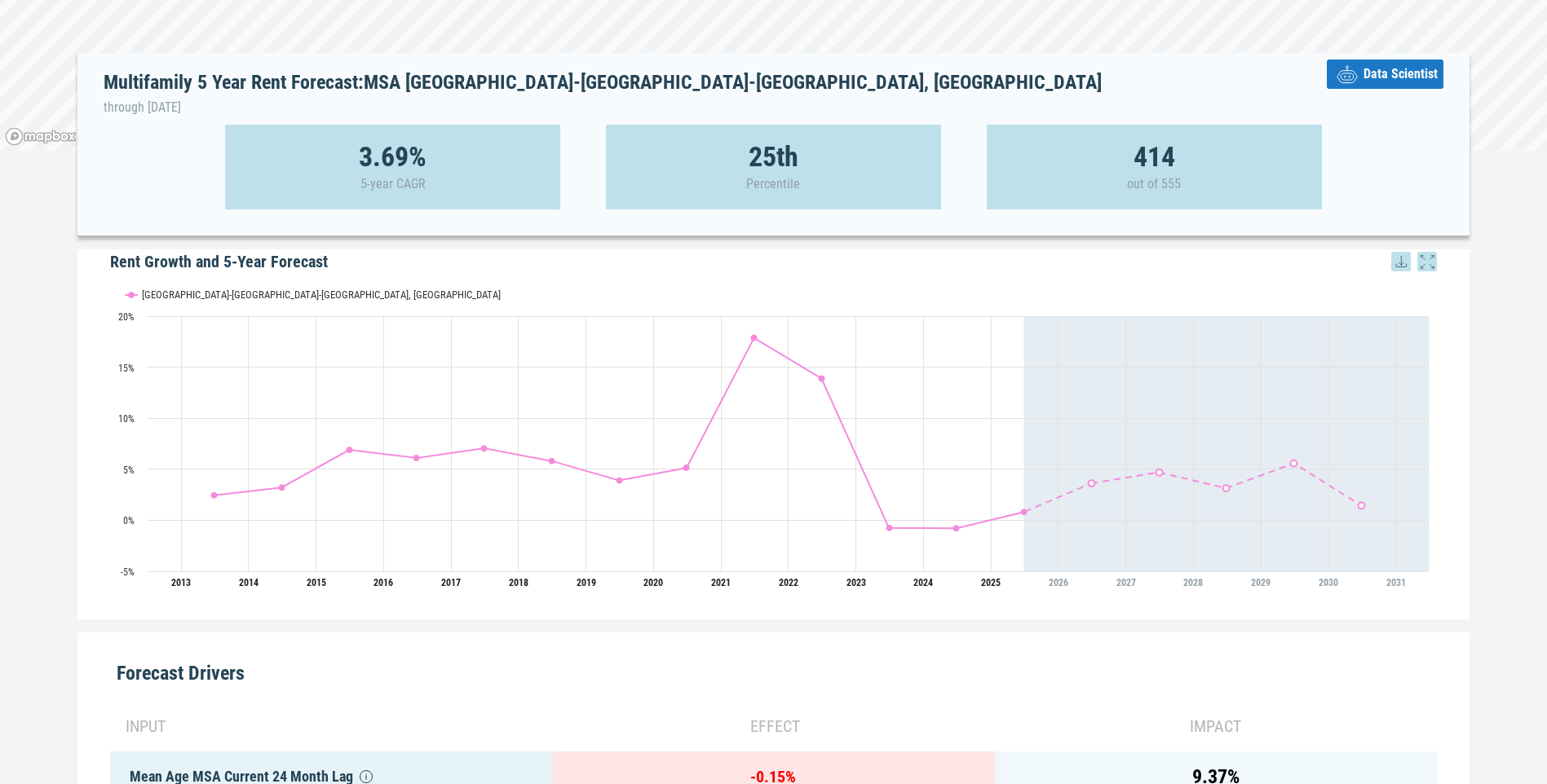
scroll to position [10, 0]
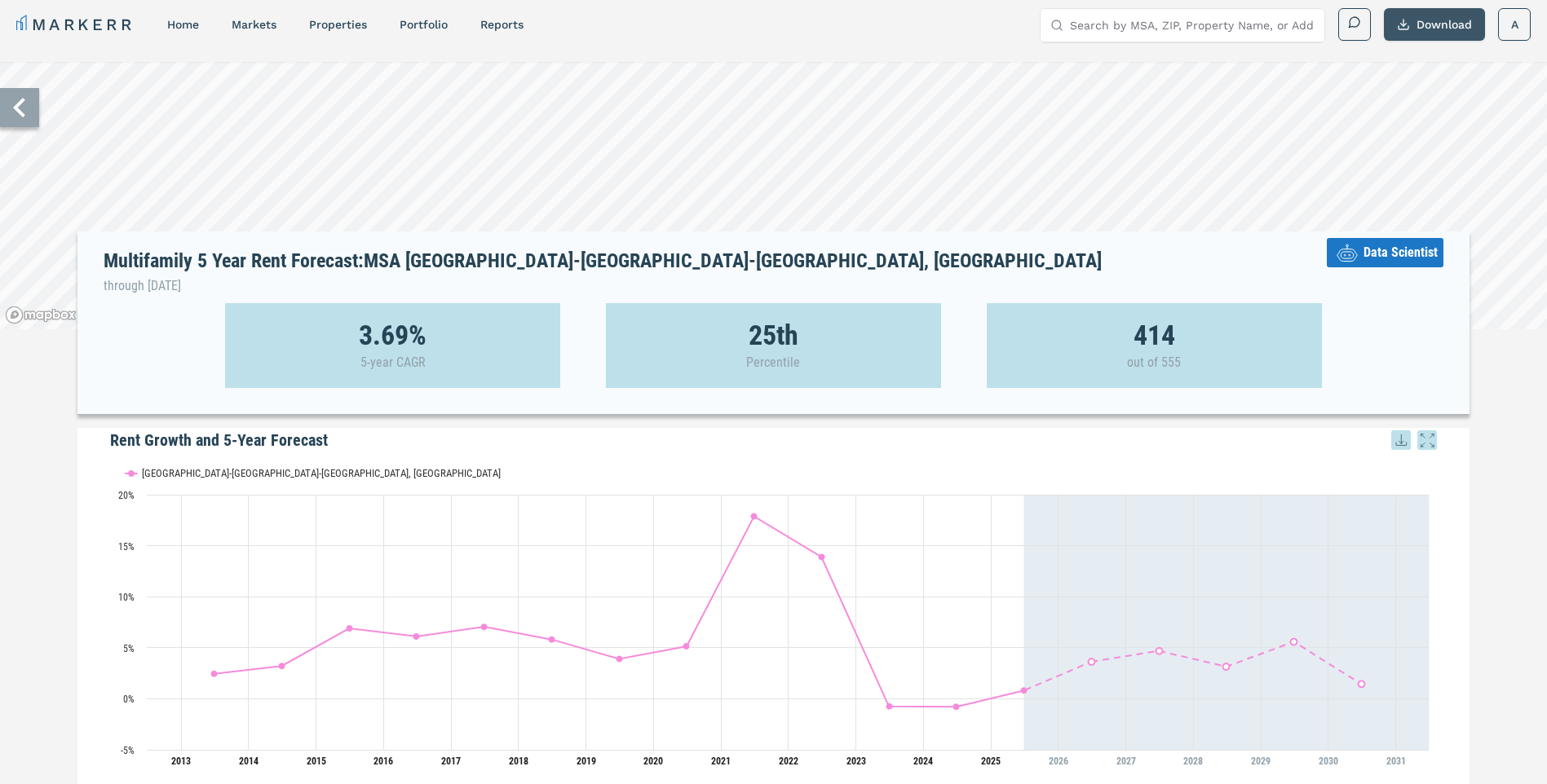
click at [1432, 23] on button "Download" at bounding box center [1435, 24] width 101 height 33
click at [1408, 138] on div "Download as XLS" at bounding box center [1416, 135] width 94 height 16
click at [1448, 62] on div "Download as PNG" at bounding box center [1416, 62] width 94 height 16
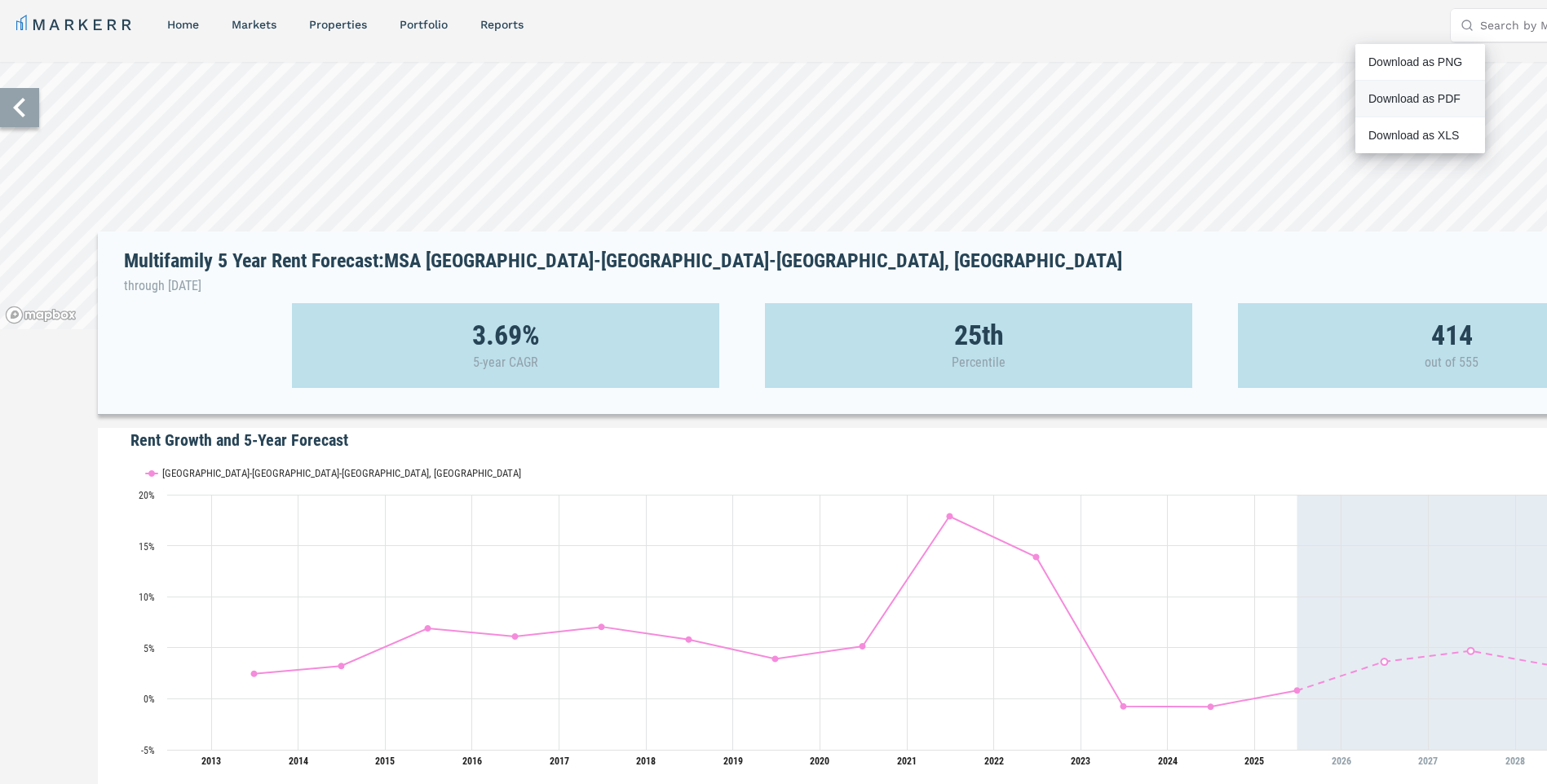
click at [1427, 96] on div "Download as PDF" at bounding box center [1416, 99] width 94 height 16
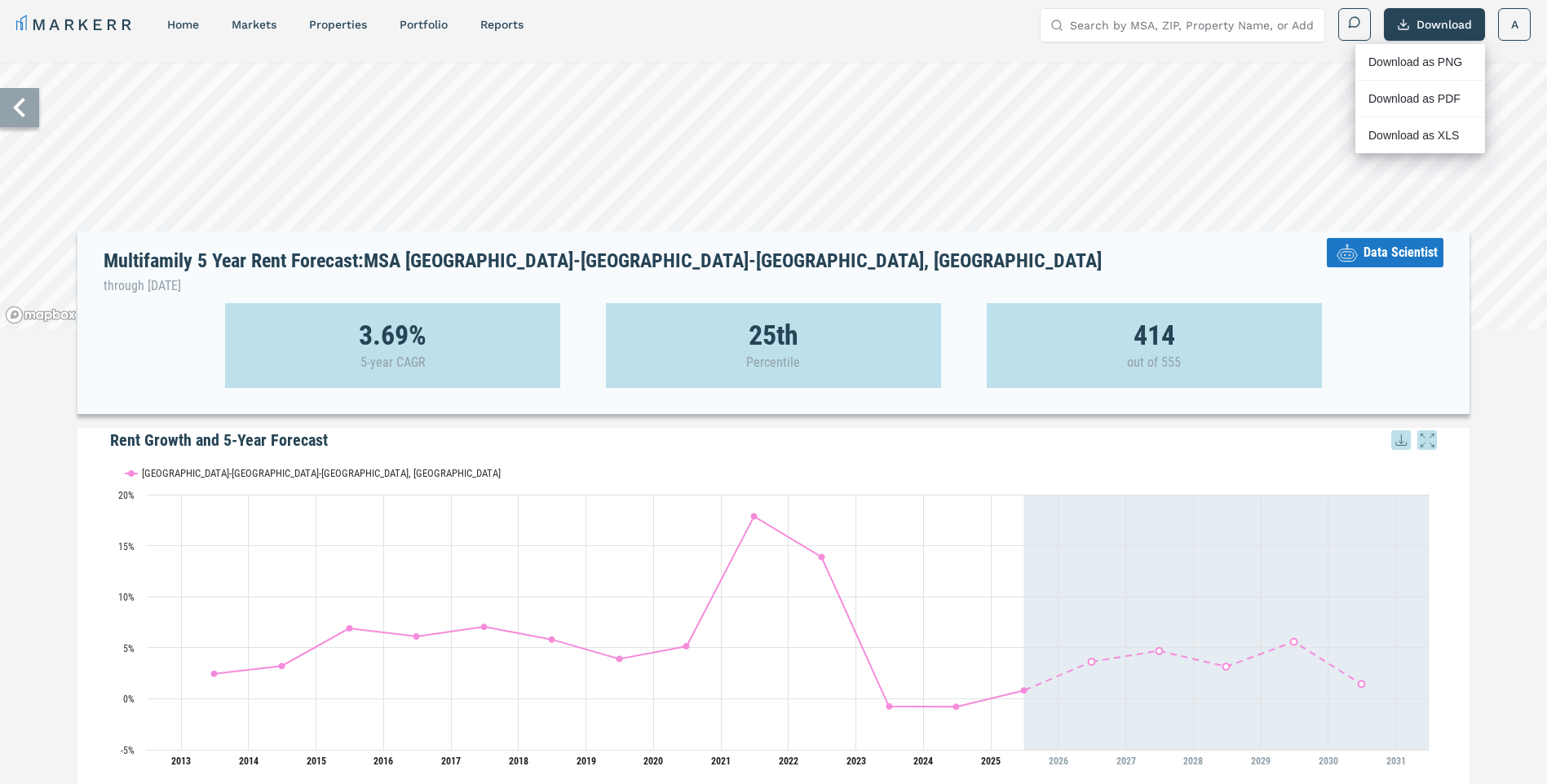
drag, startPoint x: 1510, startPoint y: 376, endPoint x: 1510, endPoint y: 360, distance: 16.0
click at [1510, 376] on div "Multifamily 5 Year Rent Forecast: MSA Riverside-San Bernardino-Ontario, CA thro…" at bounding box center [774, 753] width 1547 height 1383
click at [1450, 32] on button "Download" at bounding box center [1435, 24] width 101 height 33
click at [1429, 96] on div "Download as PDF" at bounding box center [1416, 99] width 94 height 16
click at [1379, 97] on div "Download as PDF" at bounding box center [1416, 99] width 94 height 16
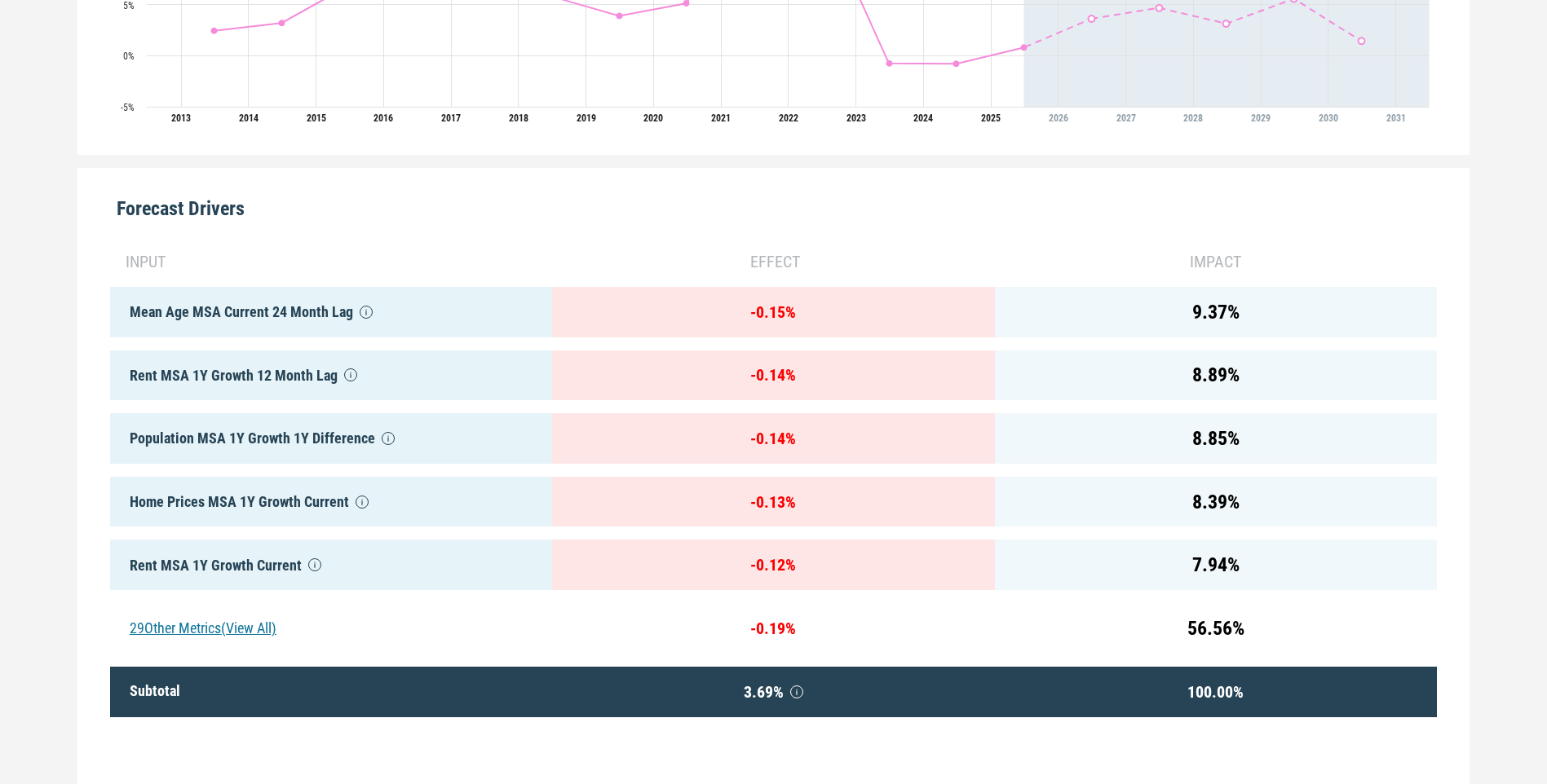
scroll to position [725, 0]
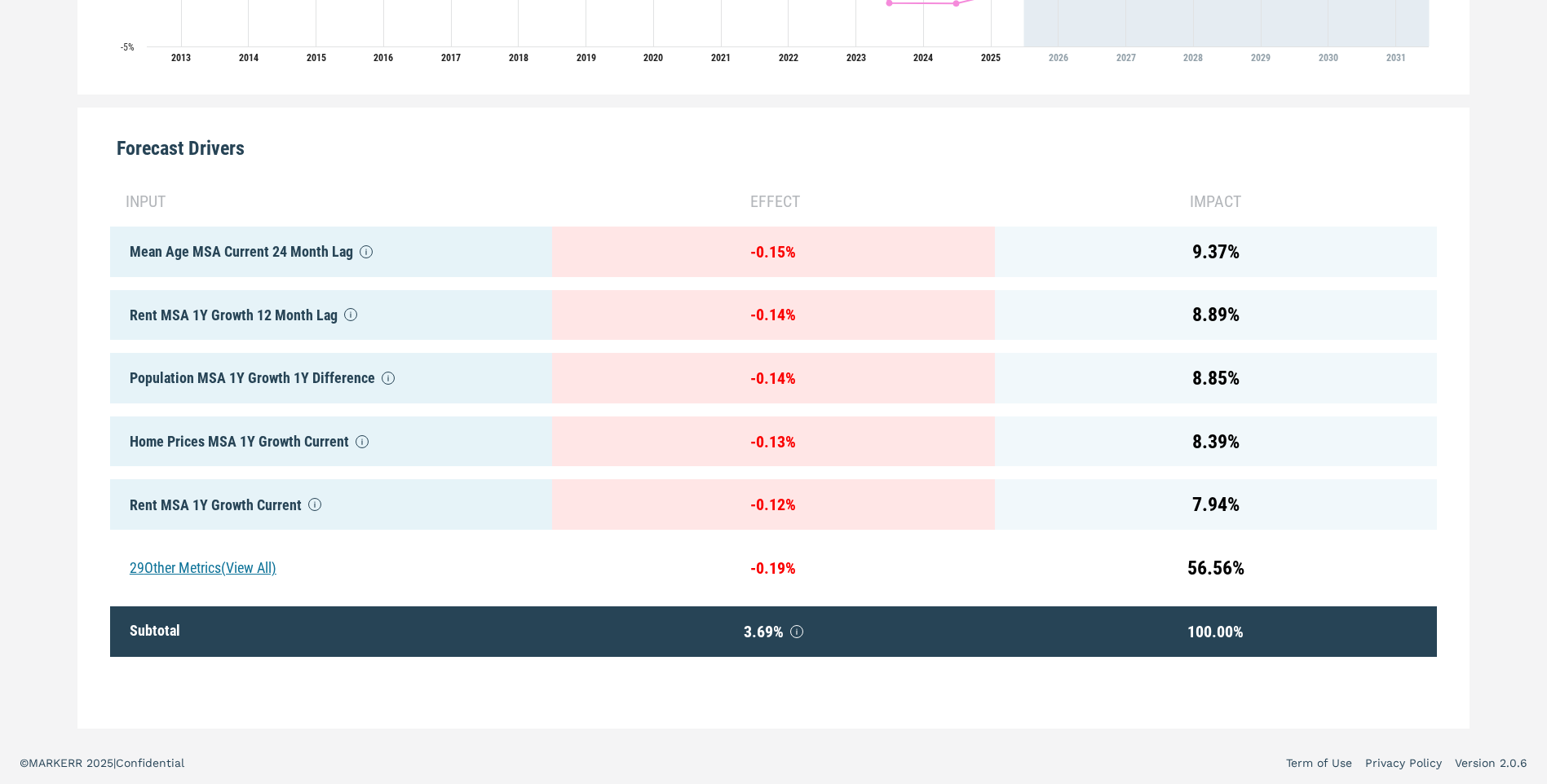
click at [216, 550] on div "29 Other Metrics (View All)" at bounding box center [332, 569] width 442 height 51
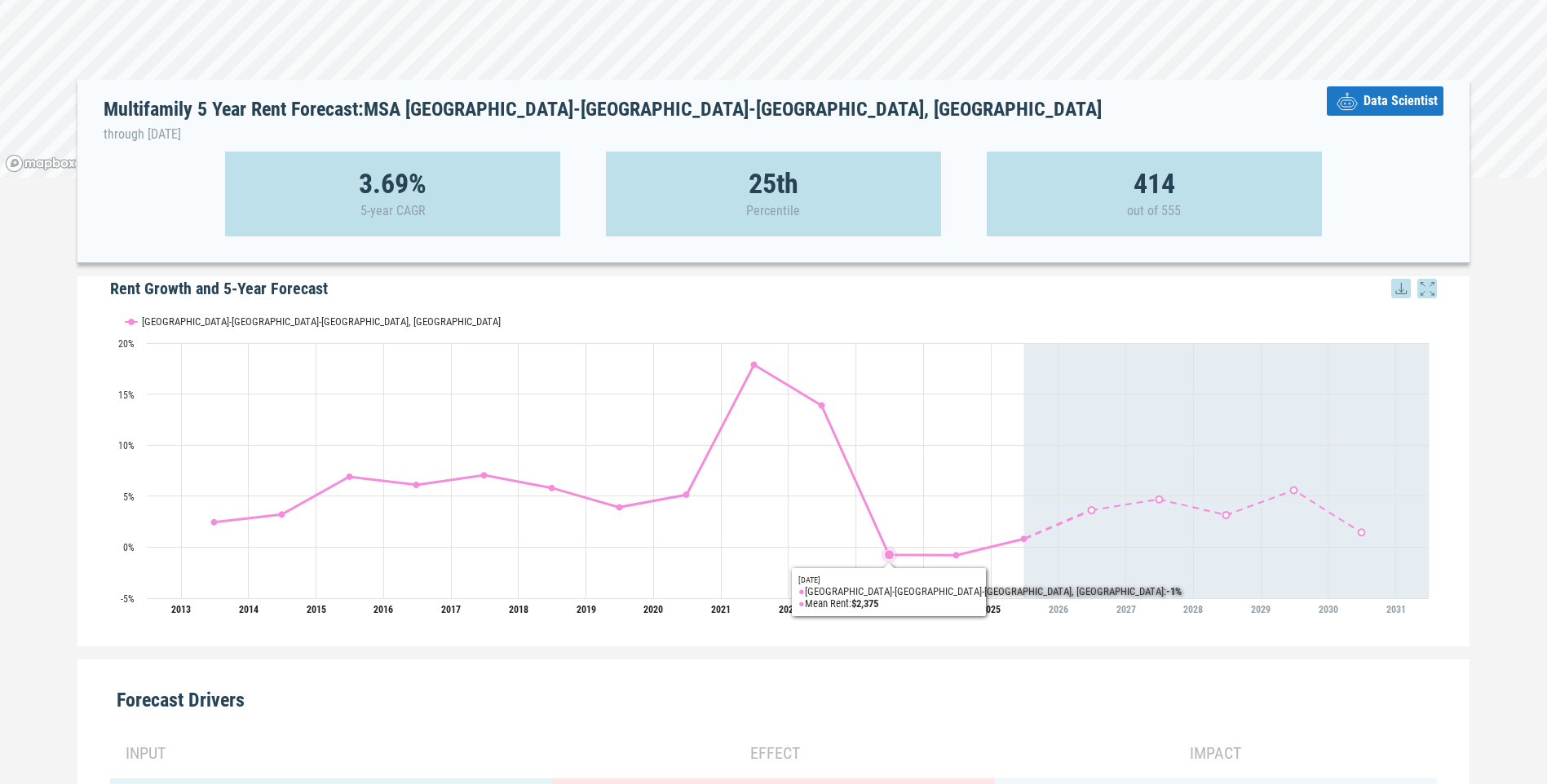
scroll to position [0, 0]
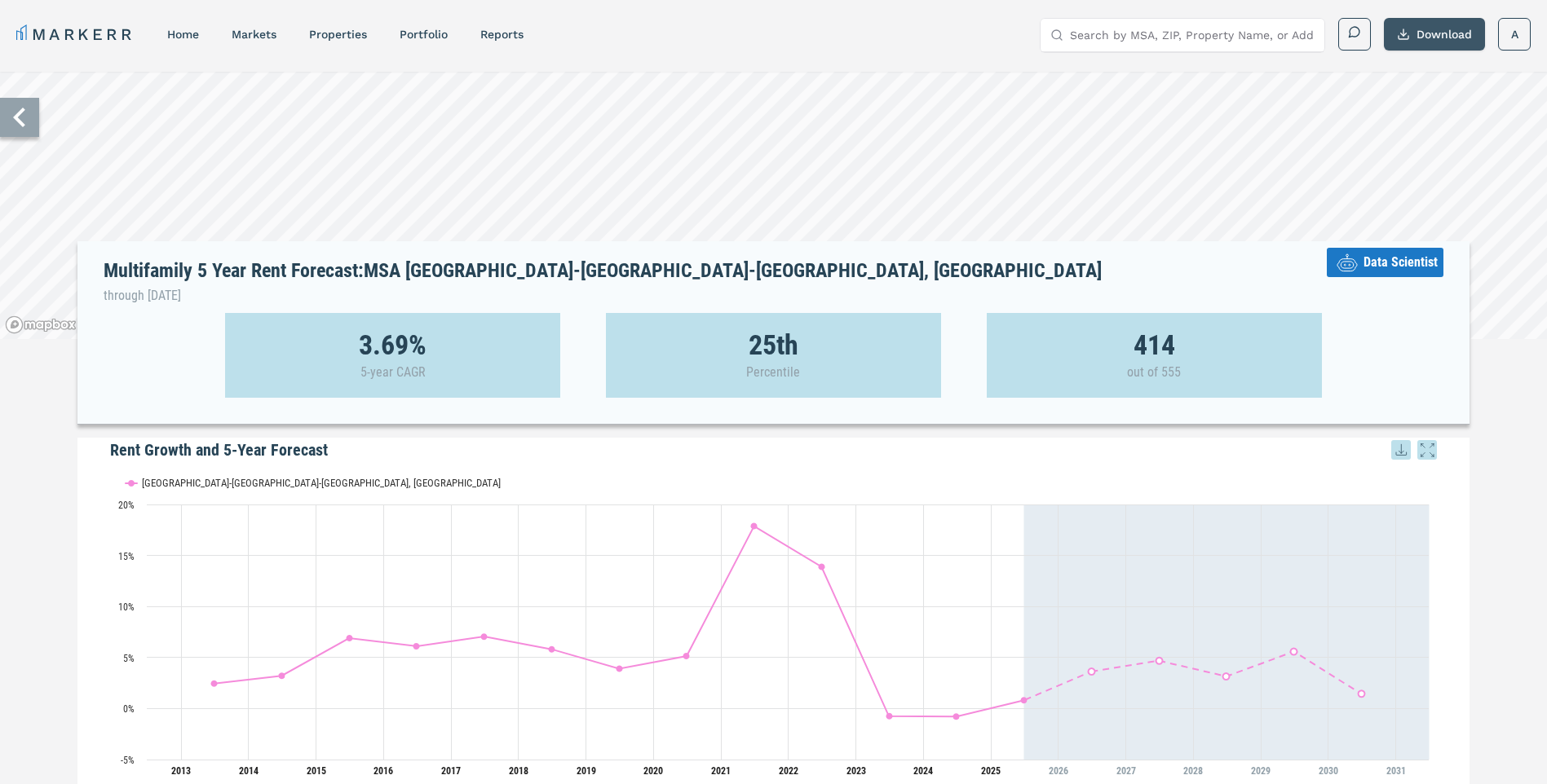
click at [1445, 34] on button "Download" at bounding box center [1435, 34] width 101 height 33
click at [1422, 106] on div "Download as PDF" at bounding box center [1416, 109] width 94 height 16
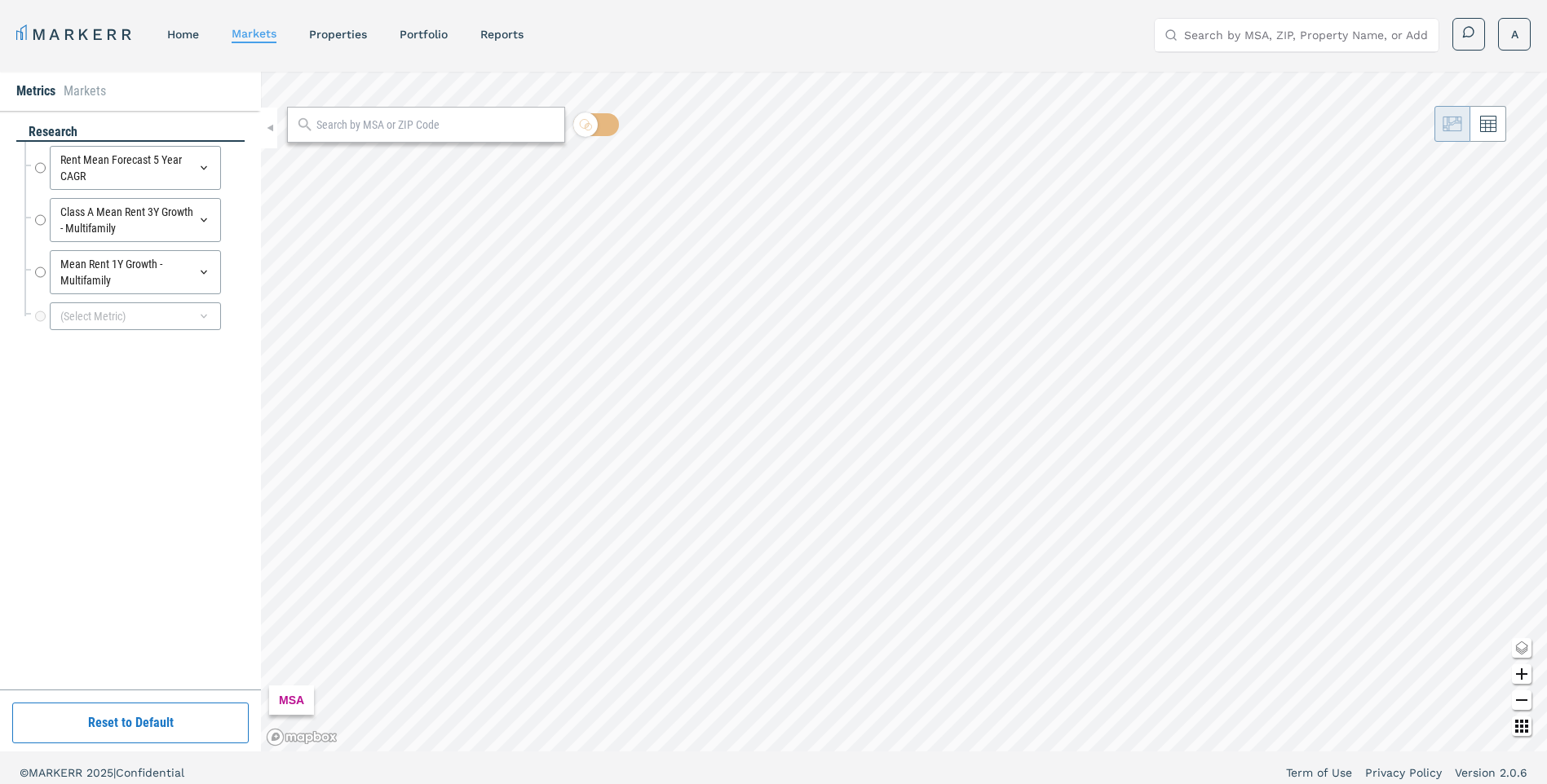
radio input "true"
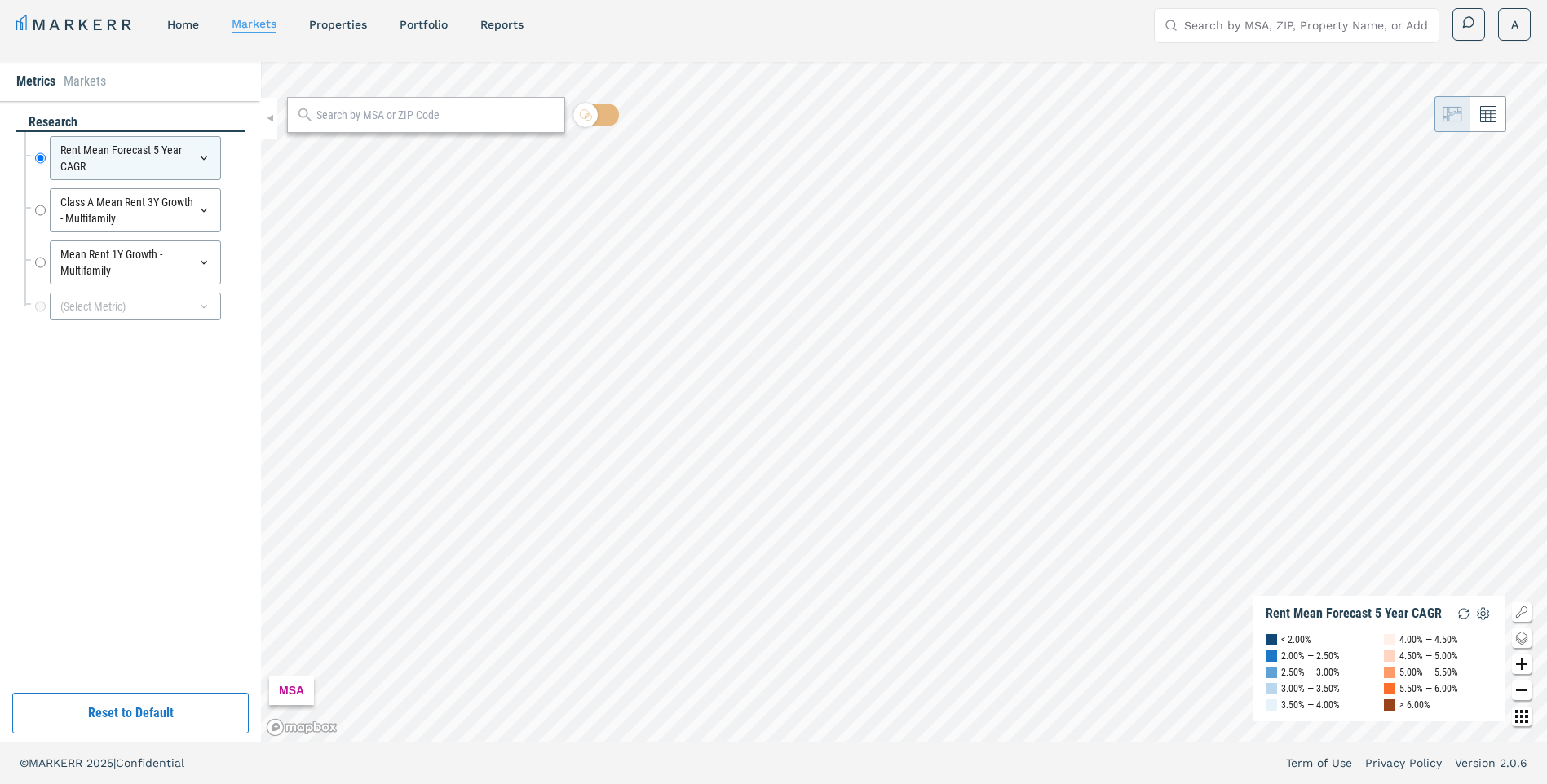
click at [401, 110] on input "text" at bounding box center [436, 115] width 240 height 17
type input "91761"
click at [362, 146] on div "91761, Ontario, California" at bounding box center [394, 151] width 191 height 17
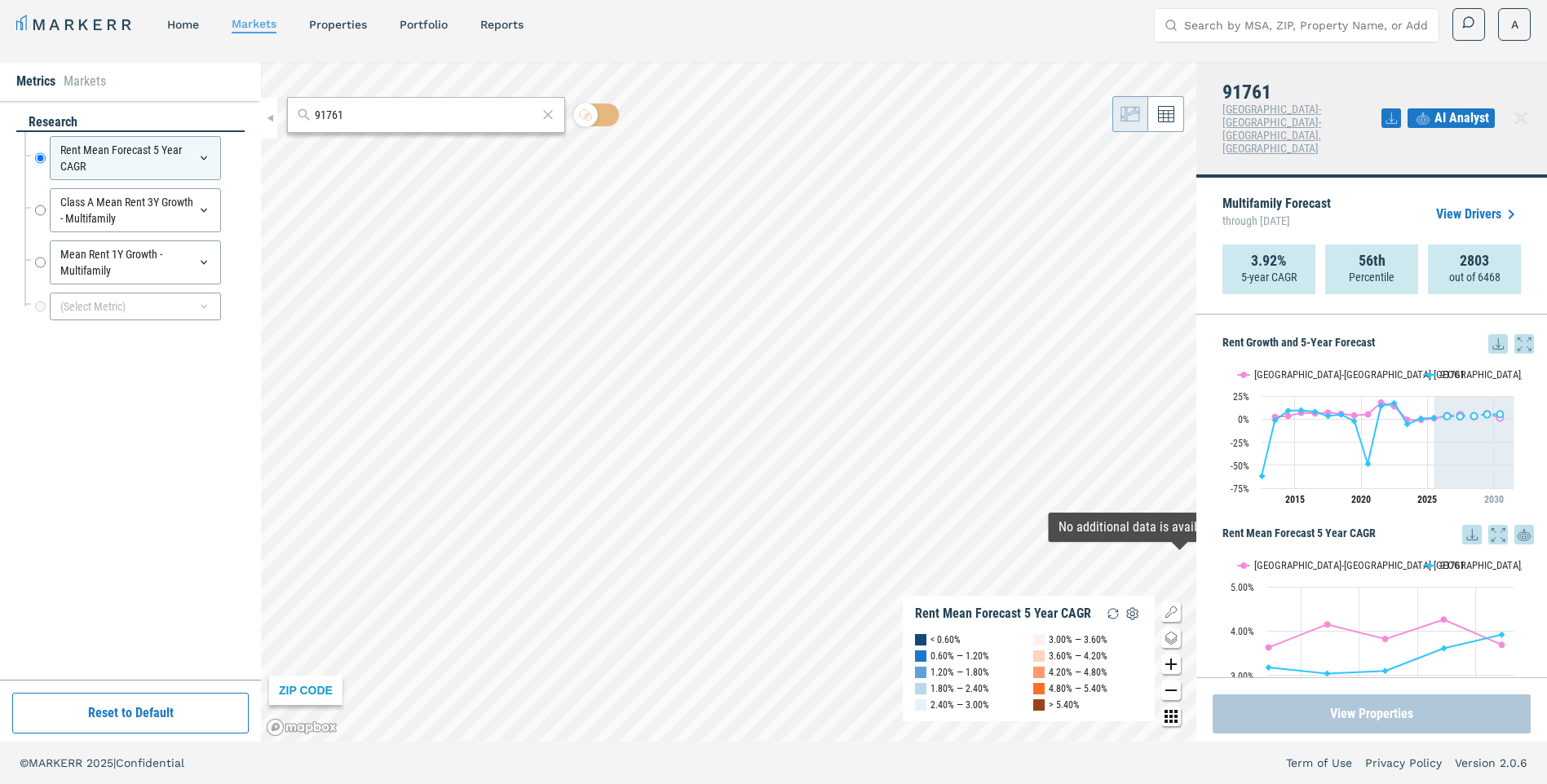
click at [1436, 710] on button "View Properties" at bounding box center [1371, 713] width 318 height 39
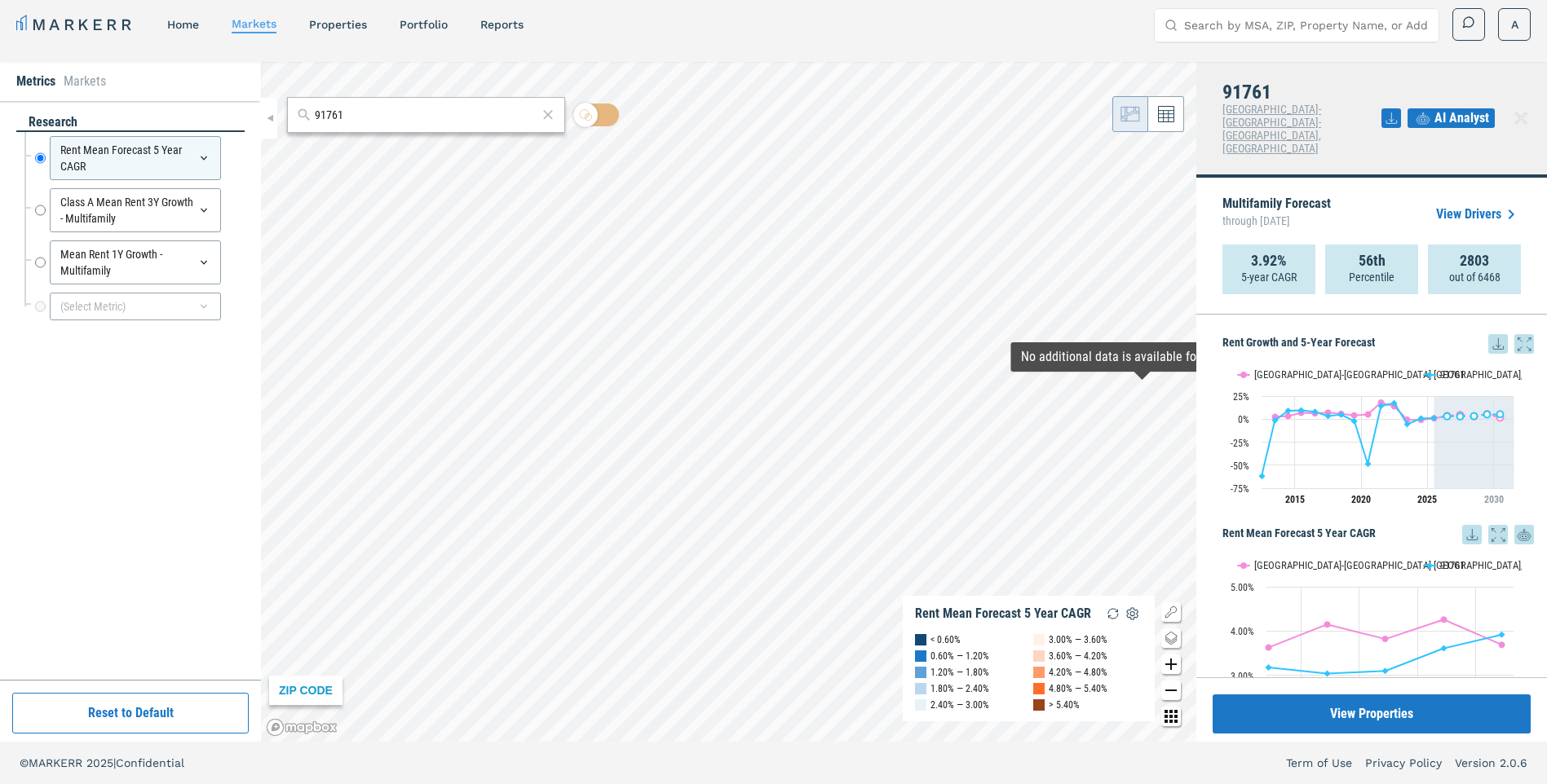
click at [1472, 205] on link "View Drivers" at bounding box center [1479, 215] width 85 height 20
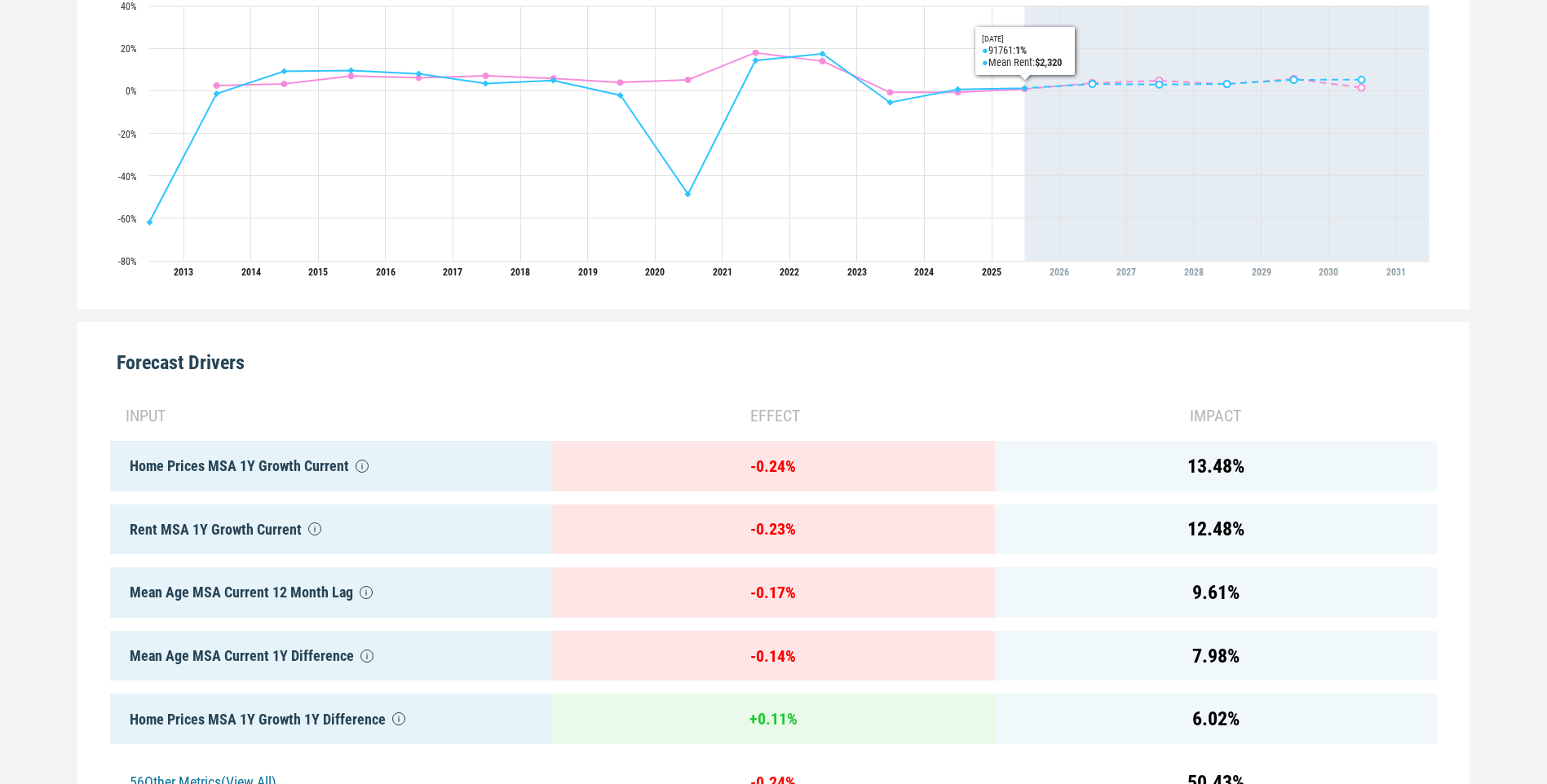
scroll to position [10, 0]
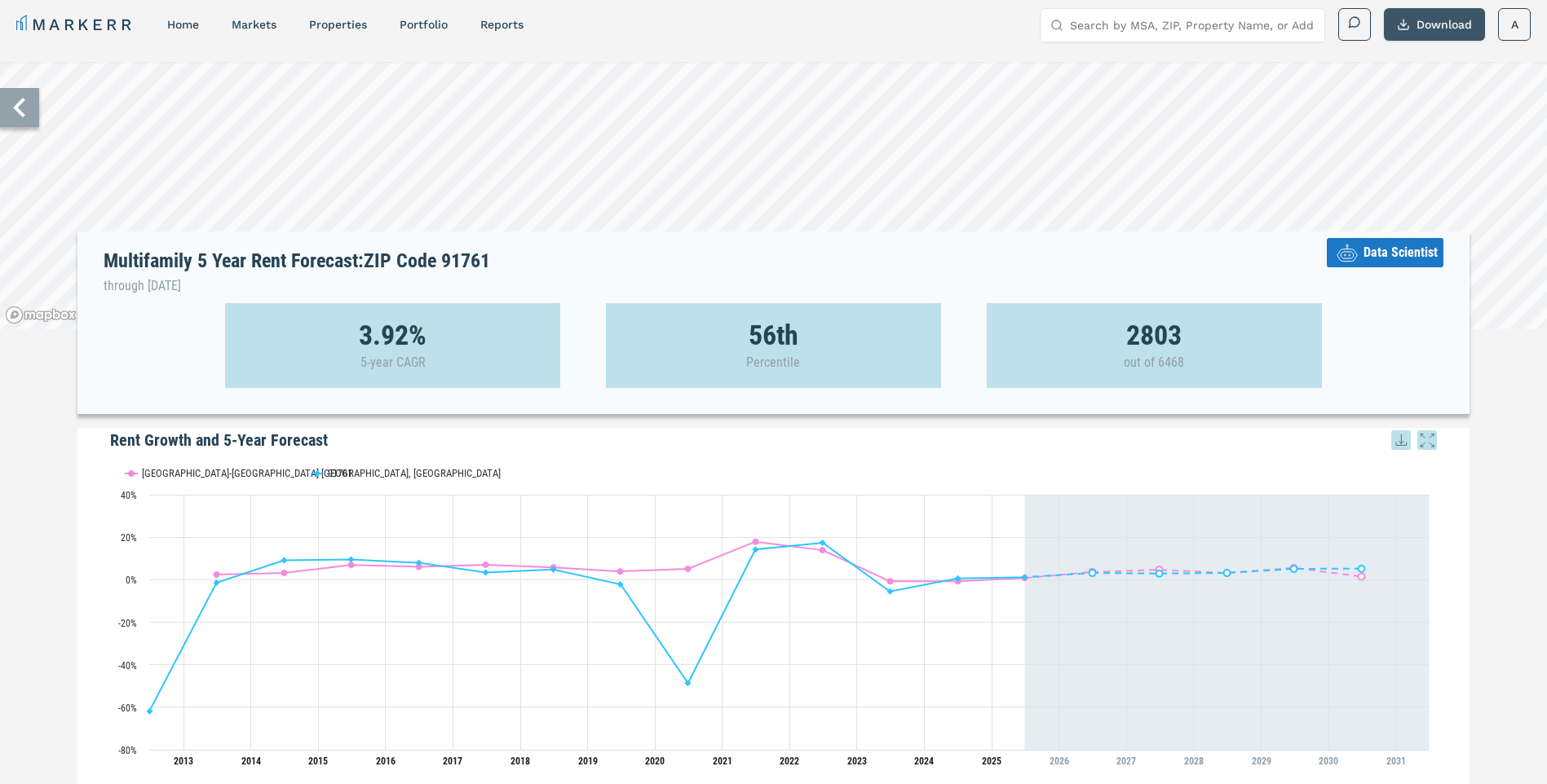
click at [1427, 29] on button "Download" at bounding box center [1435, 24] width 101 height 33
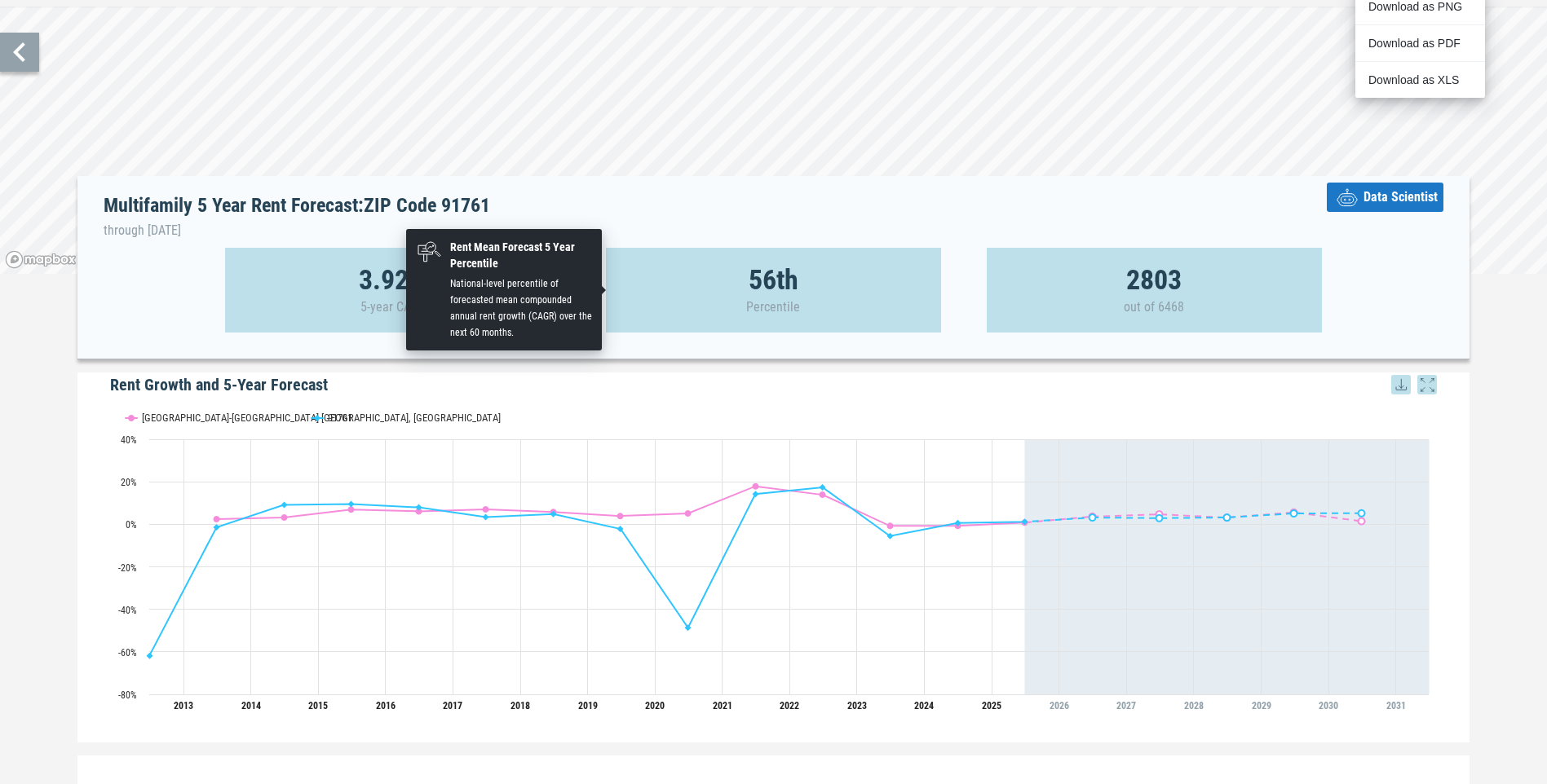
scroll to position [91, 0]
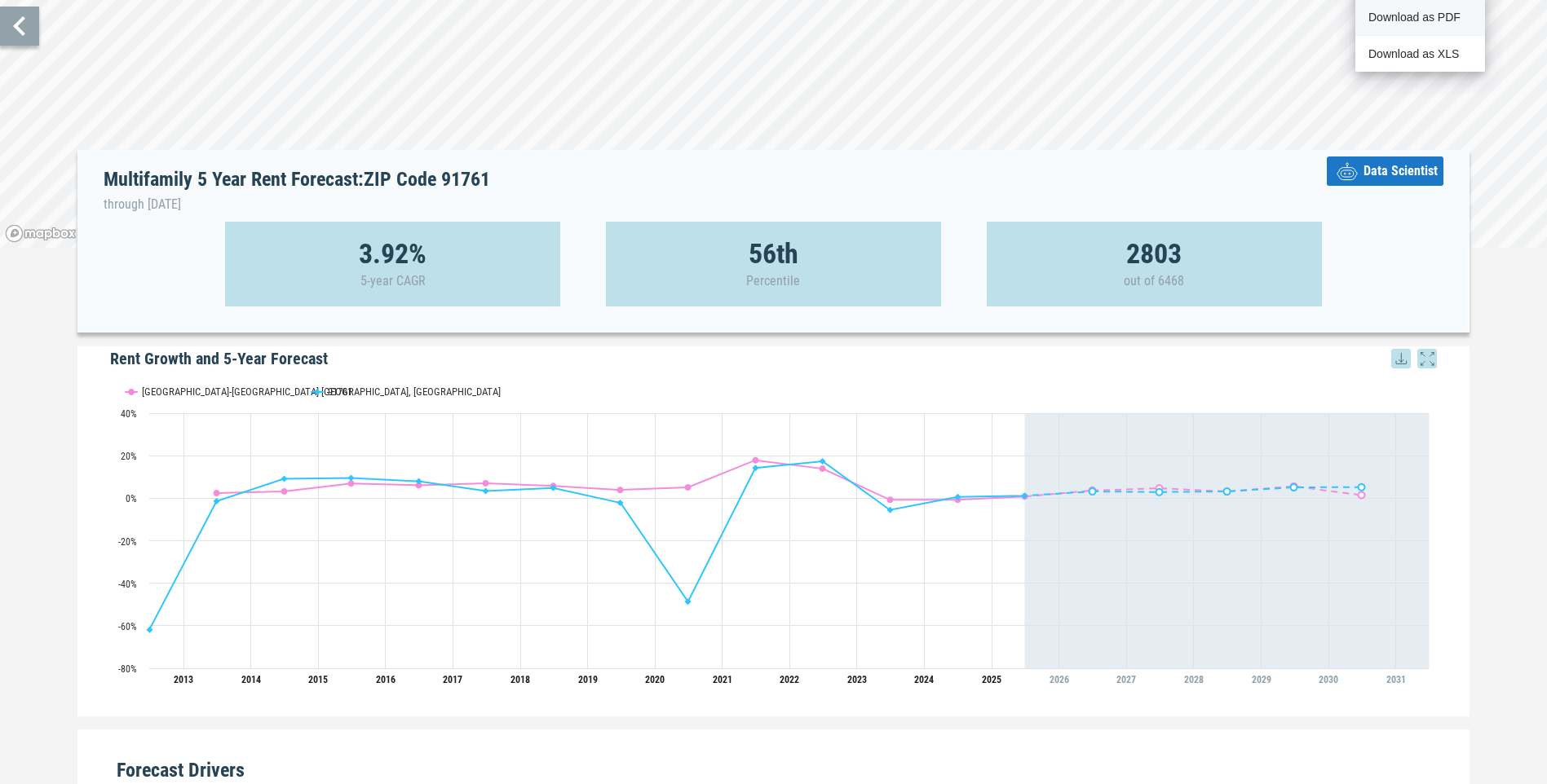
click at [1449, 17] on div "Download as PDF" at bounding box center [1416, 17] width 94 height 16
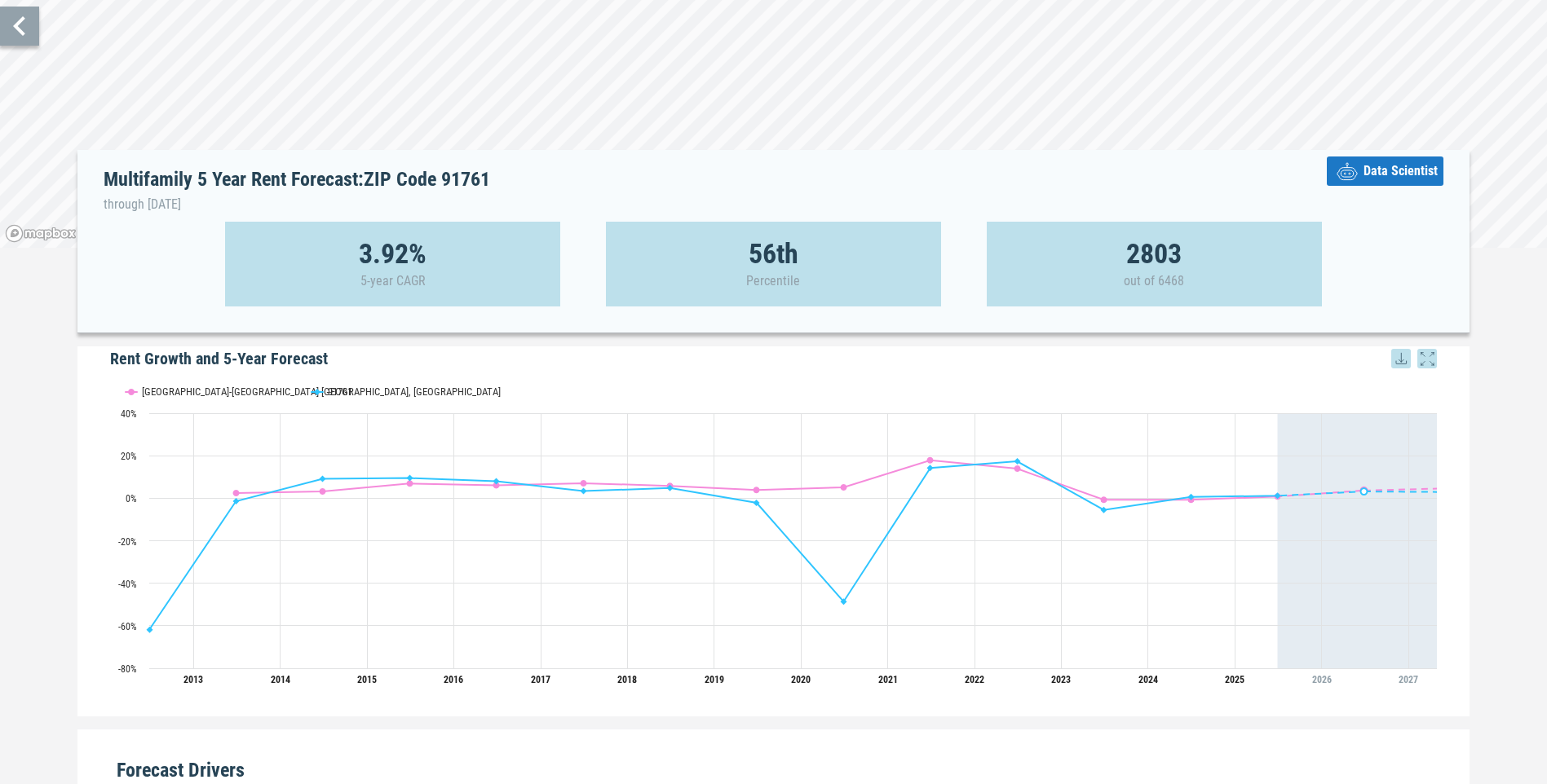
scroll to position [725, 0]
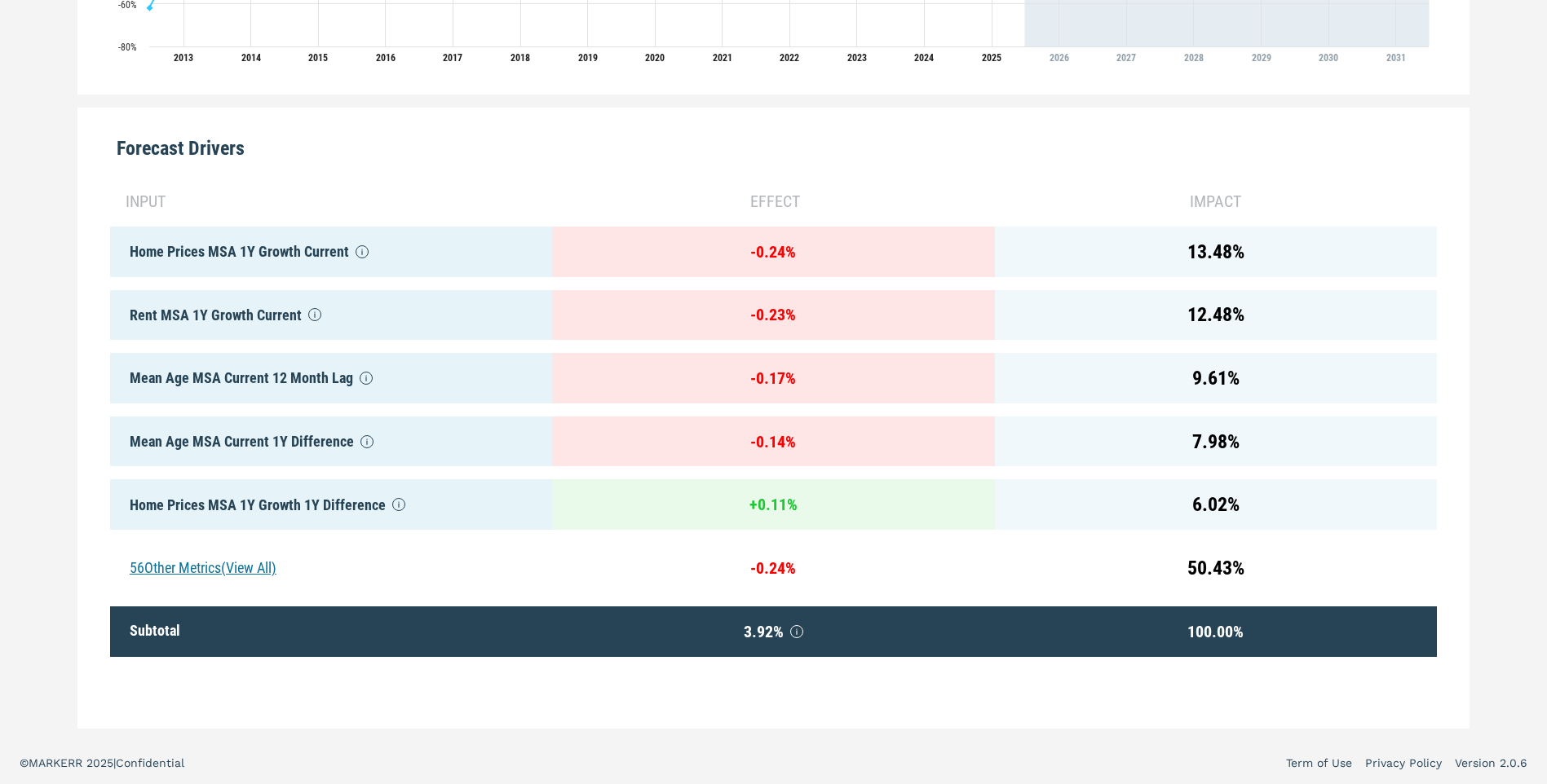
click at [226, 299] on div "Rent MSA 1Y Growth Current" at bounding box center [332, 316] width 442 height 51
click at [193, 550] on div "56 Other Metrics (View All)" at bounding box center [332, 569] width 442 height 51
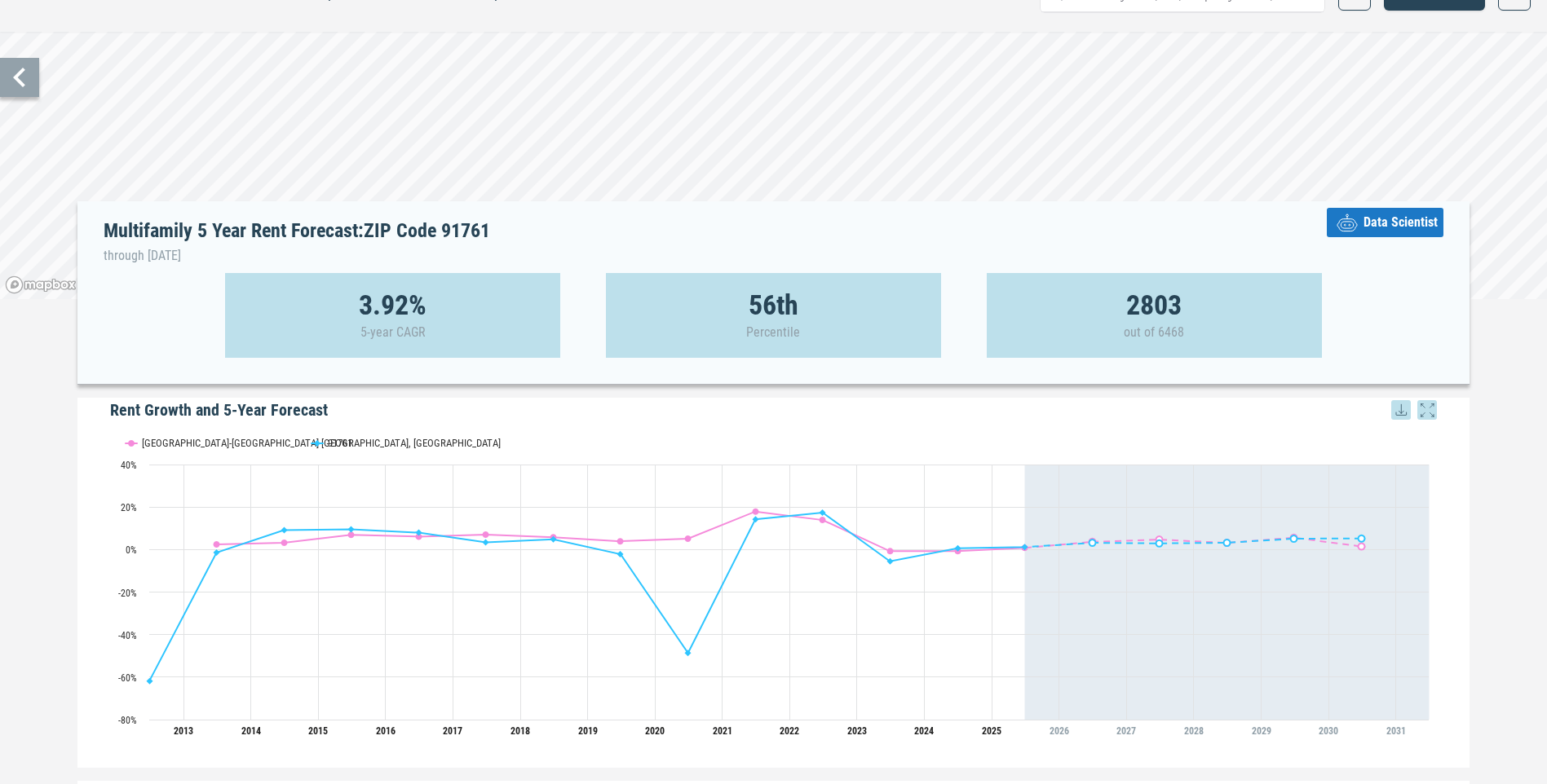
scroll to position [0, 0]
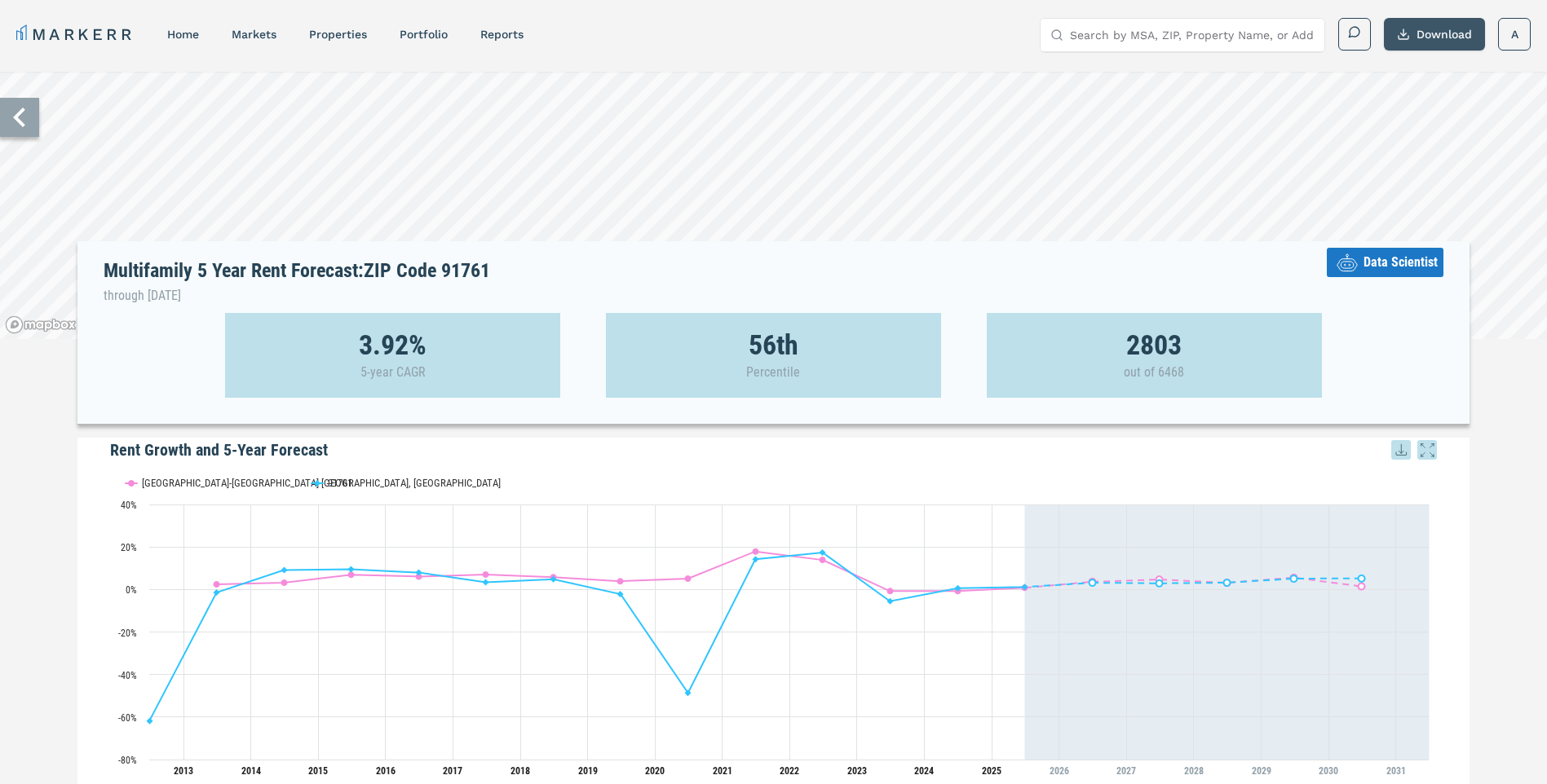
click at [1418, 21] on button "Download" at bounding box center [1435, 34] width 101 height 33
click at [1397, 106] on div "Download as PDF" at bounding box center [1416, 109] width 94 height 16
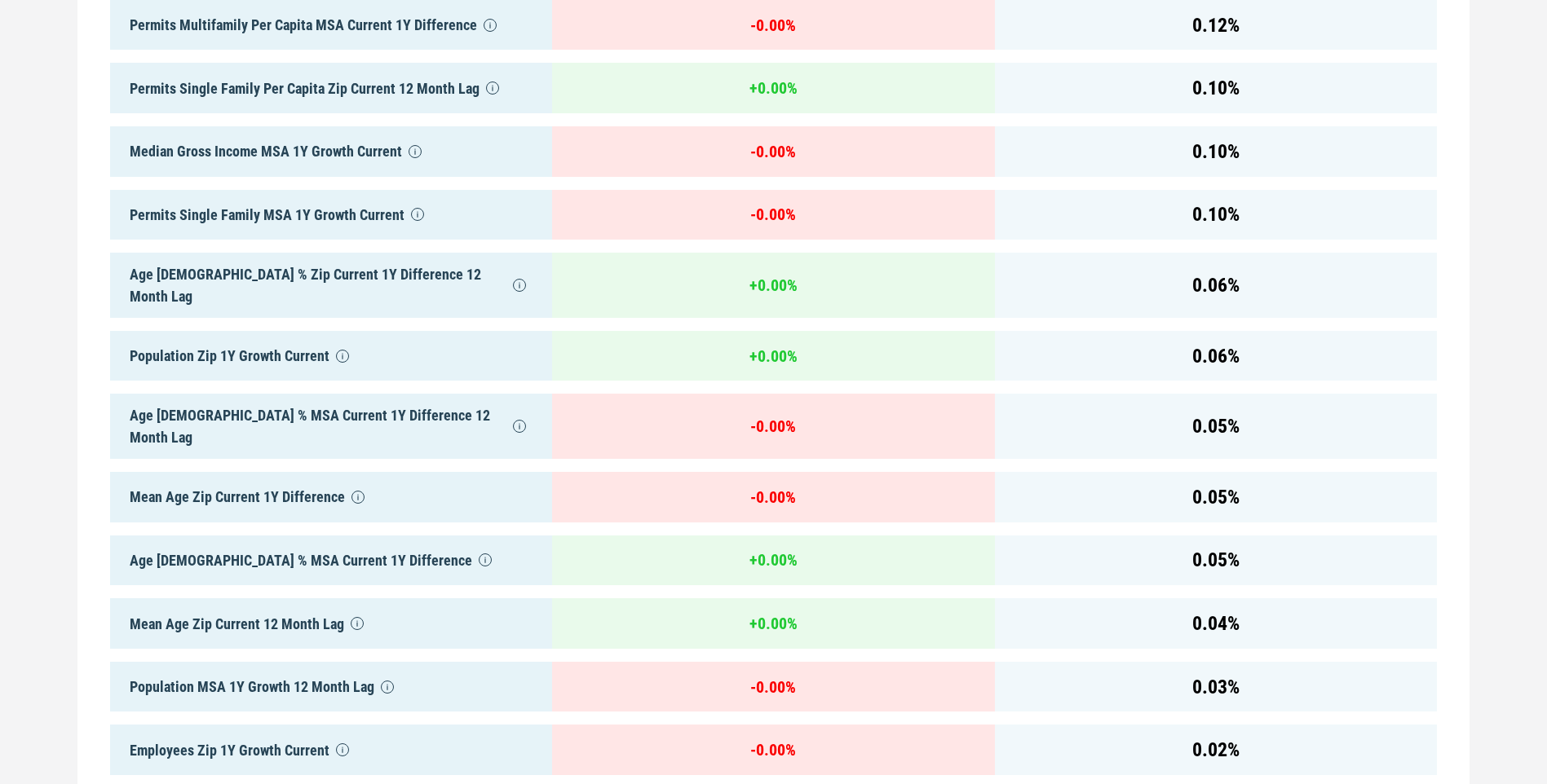
scroll to position [4268, 0]
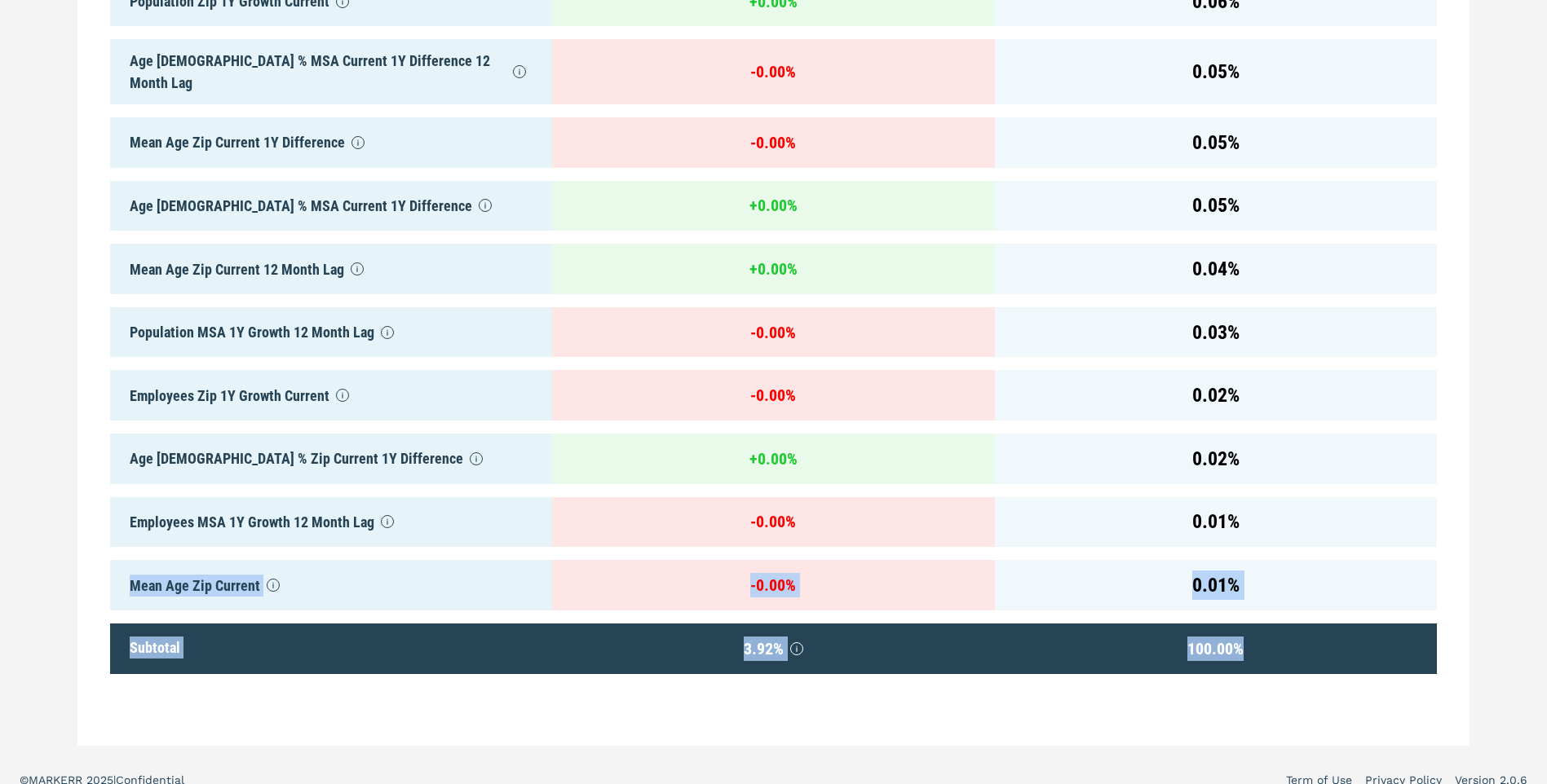
drag, startPoint x: 1545, startPoint y: 676, endPoint x: 1526, endPoint y: 478, distance: 198.9
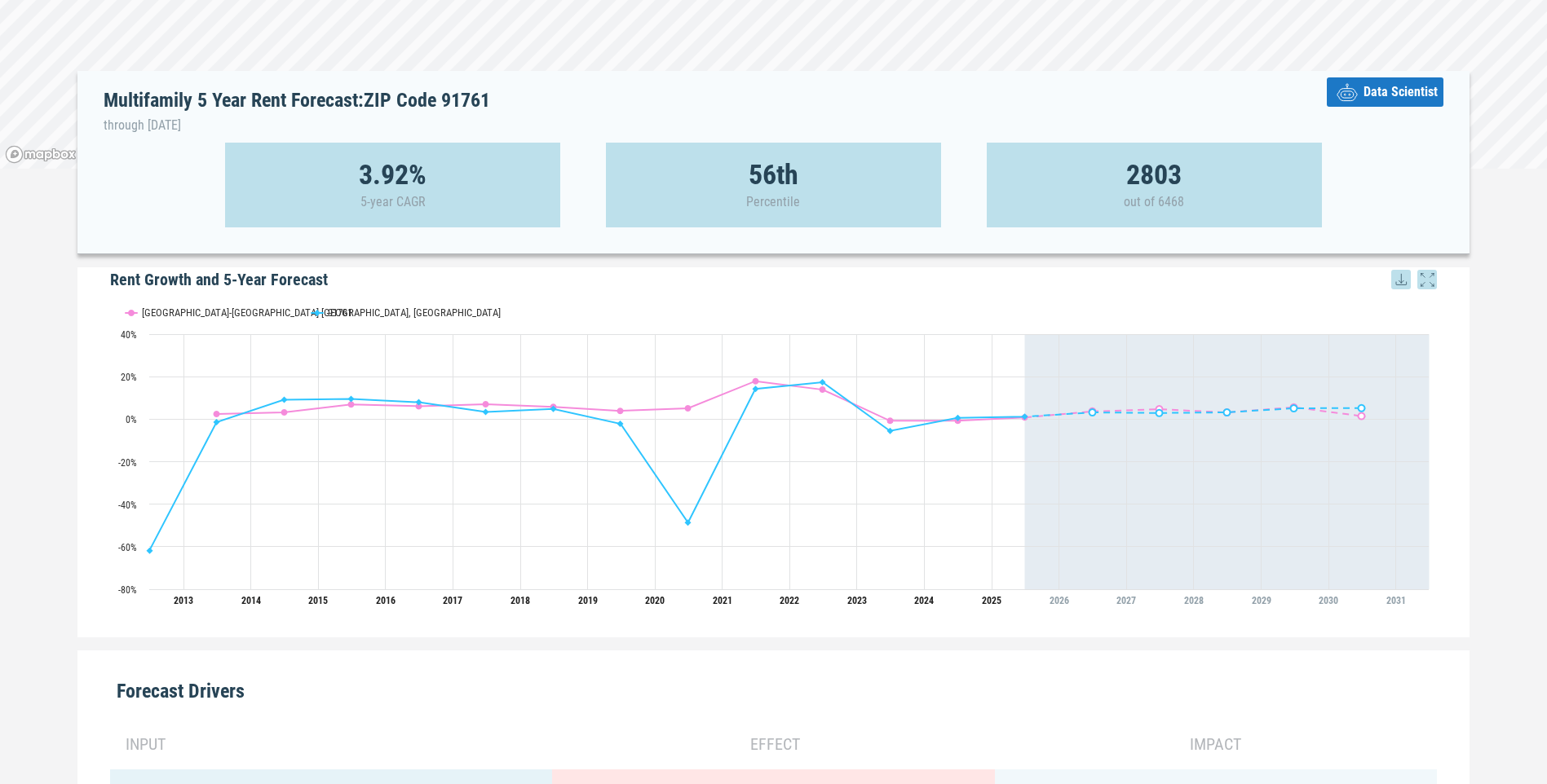
scroll to position [0, 0]
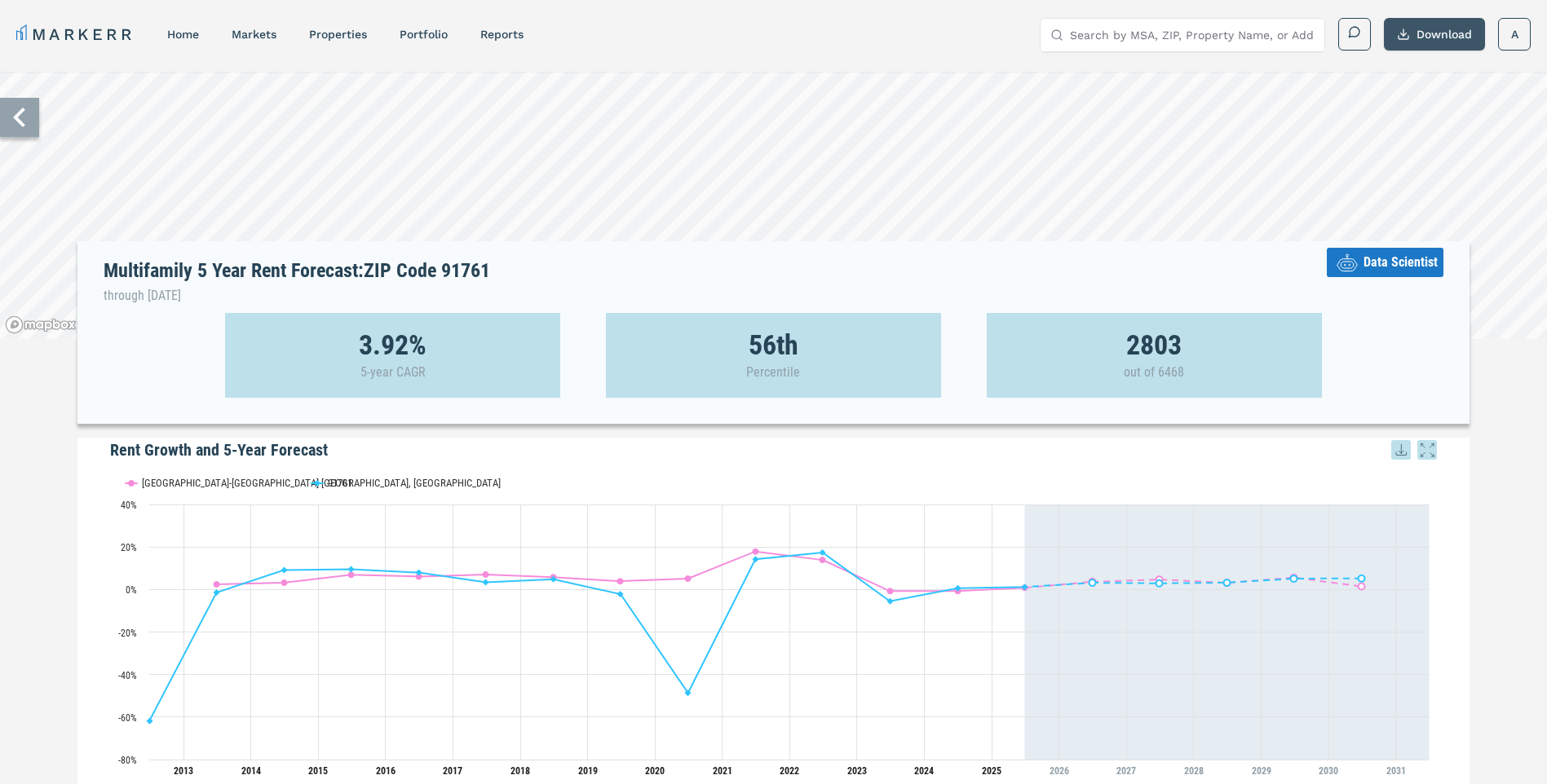
click at [1420, 24] on button "Download" at bounding box center [1435, 34] width 101 height 33
click at [762, 21] on div "MARKERR home markets properties Portfolio reports Search by MSA, ZIP, Property …" at bounding box center [774, 34] width 1514 height 33
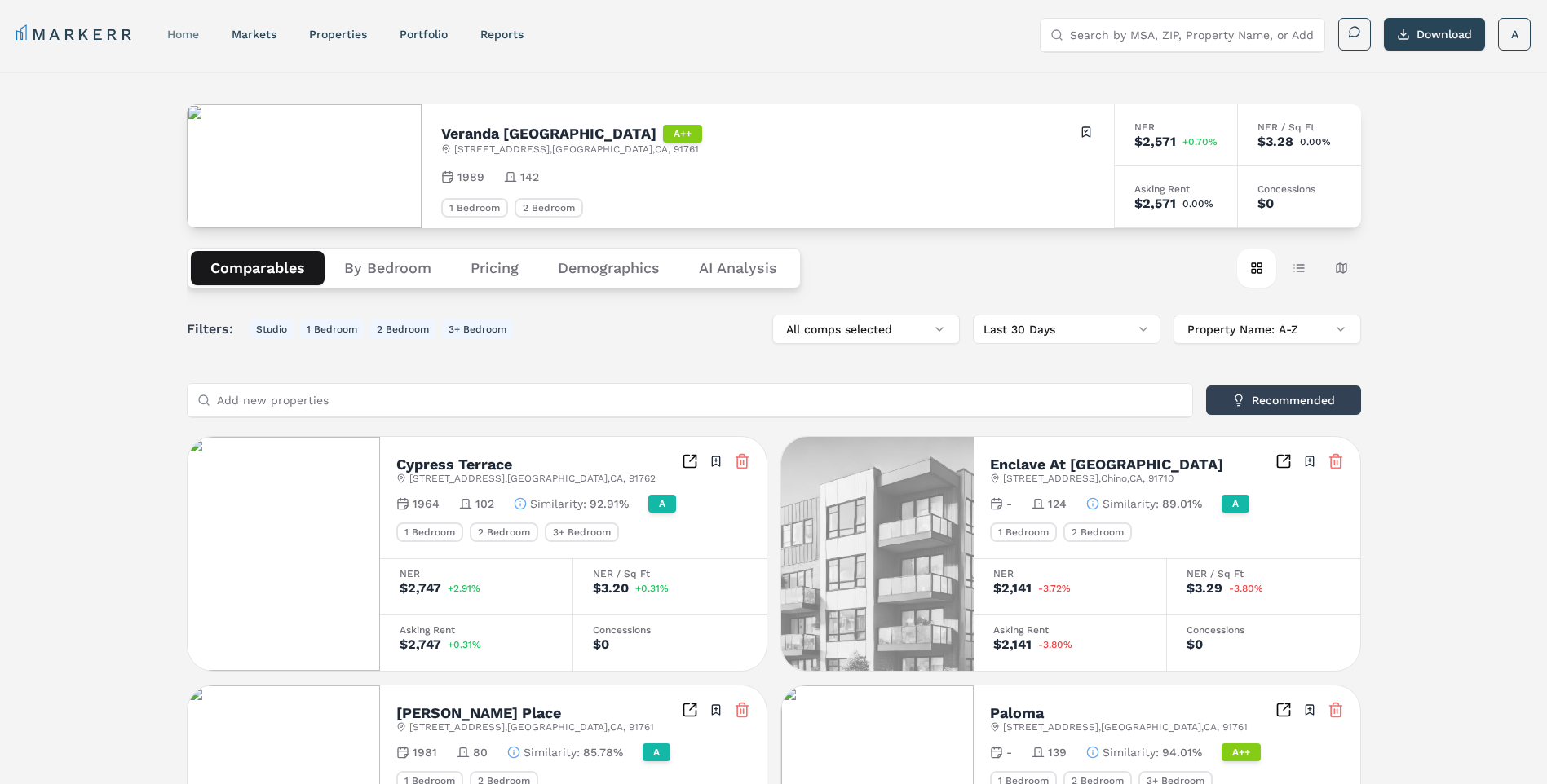
click at [178, 33] on link "home" at bounding box center [183, 34] width 32 height 13
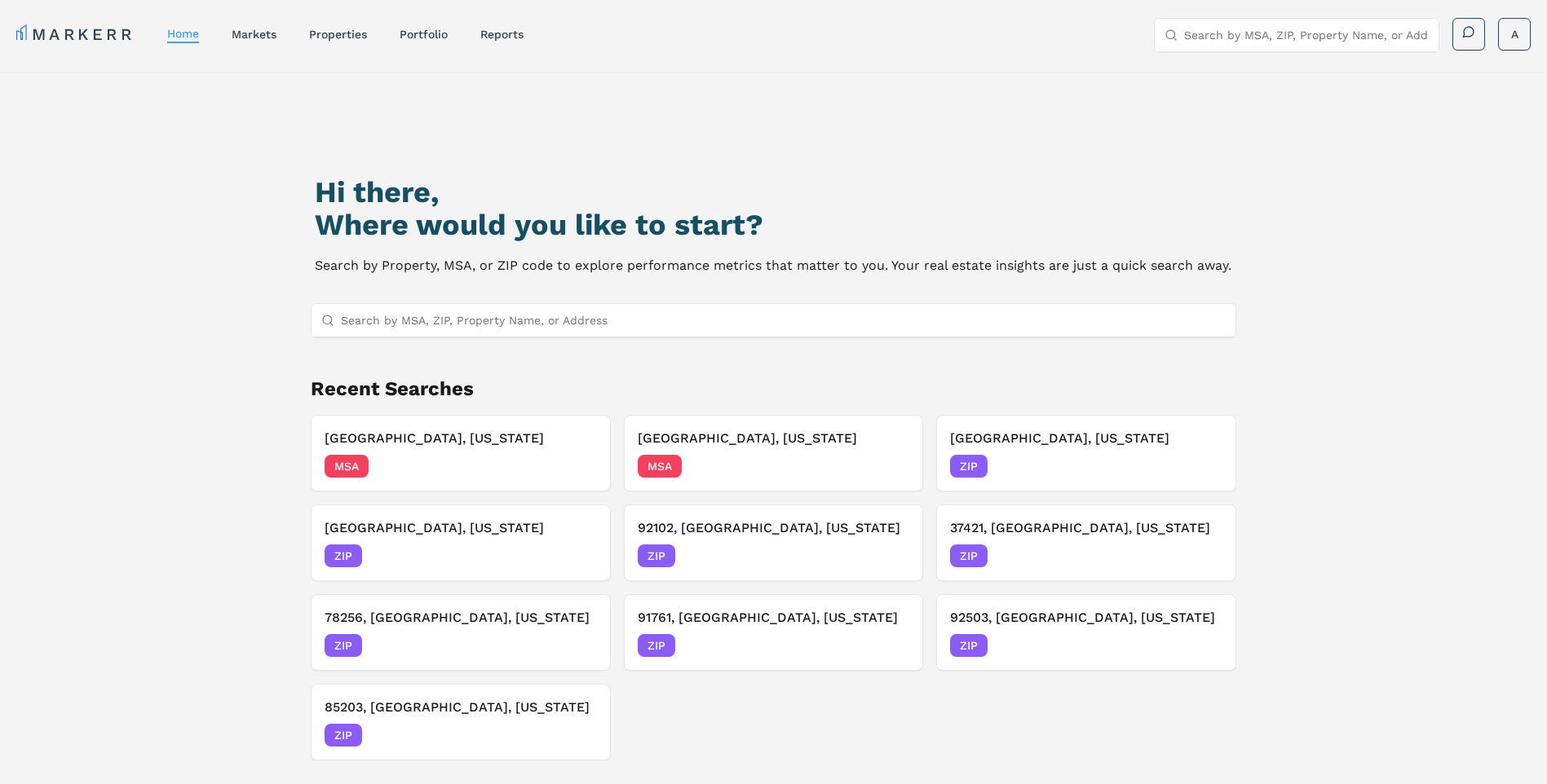
click at [507, 323] on input "Search by MSA, ZIP, Property Name, or Address" at bounding box center [783, 320] width 886 height 33
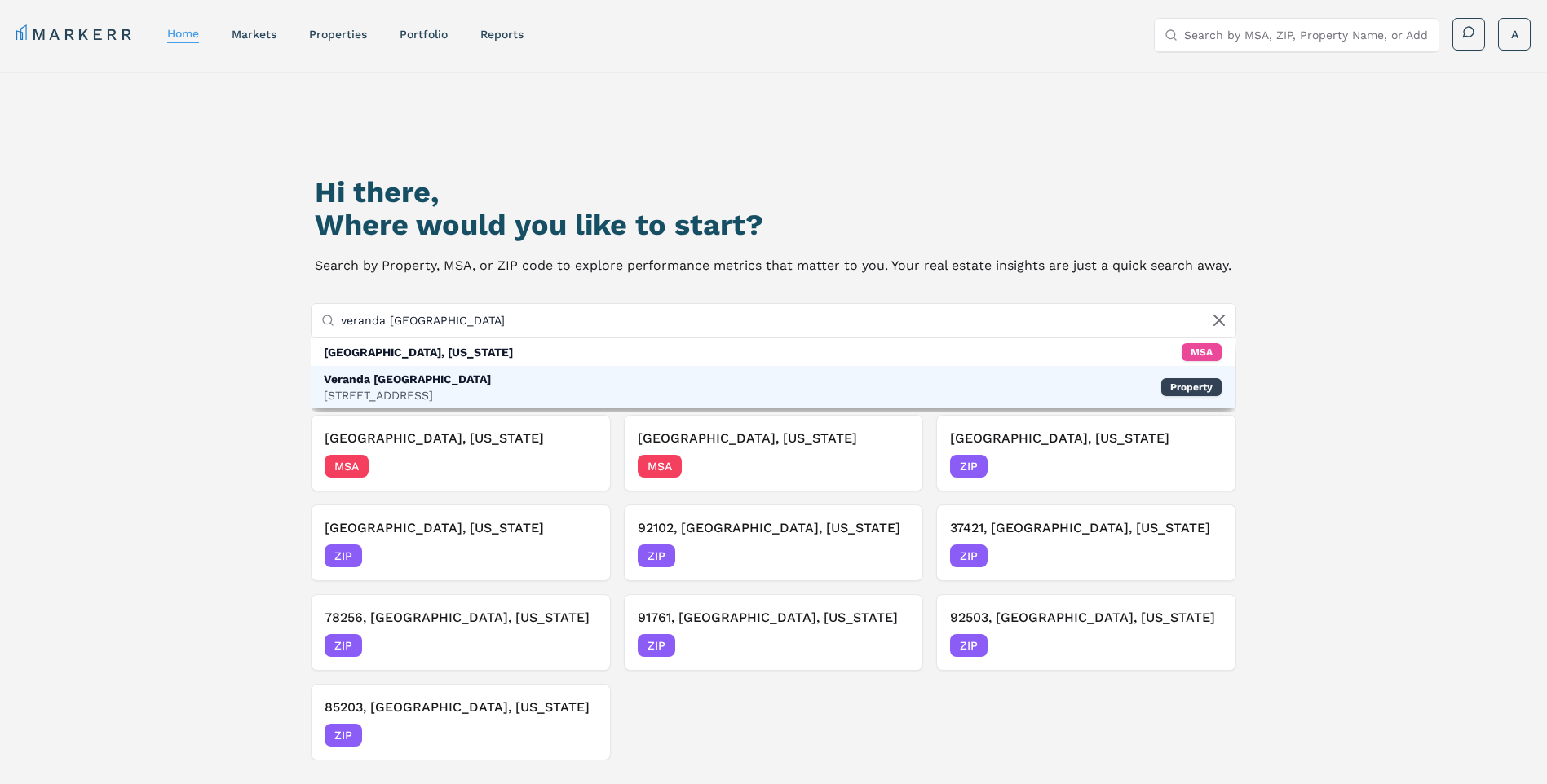
type input "veranda [GEOGRAPHIC_DATA]"
click at [435, 398] on div "[STREET_ADDRESS]" at bounding box center [407, 396] width 168 height 16
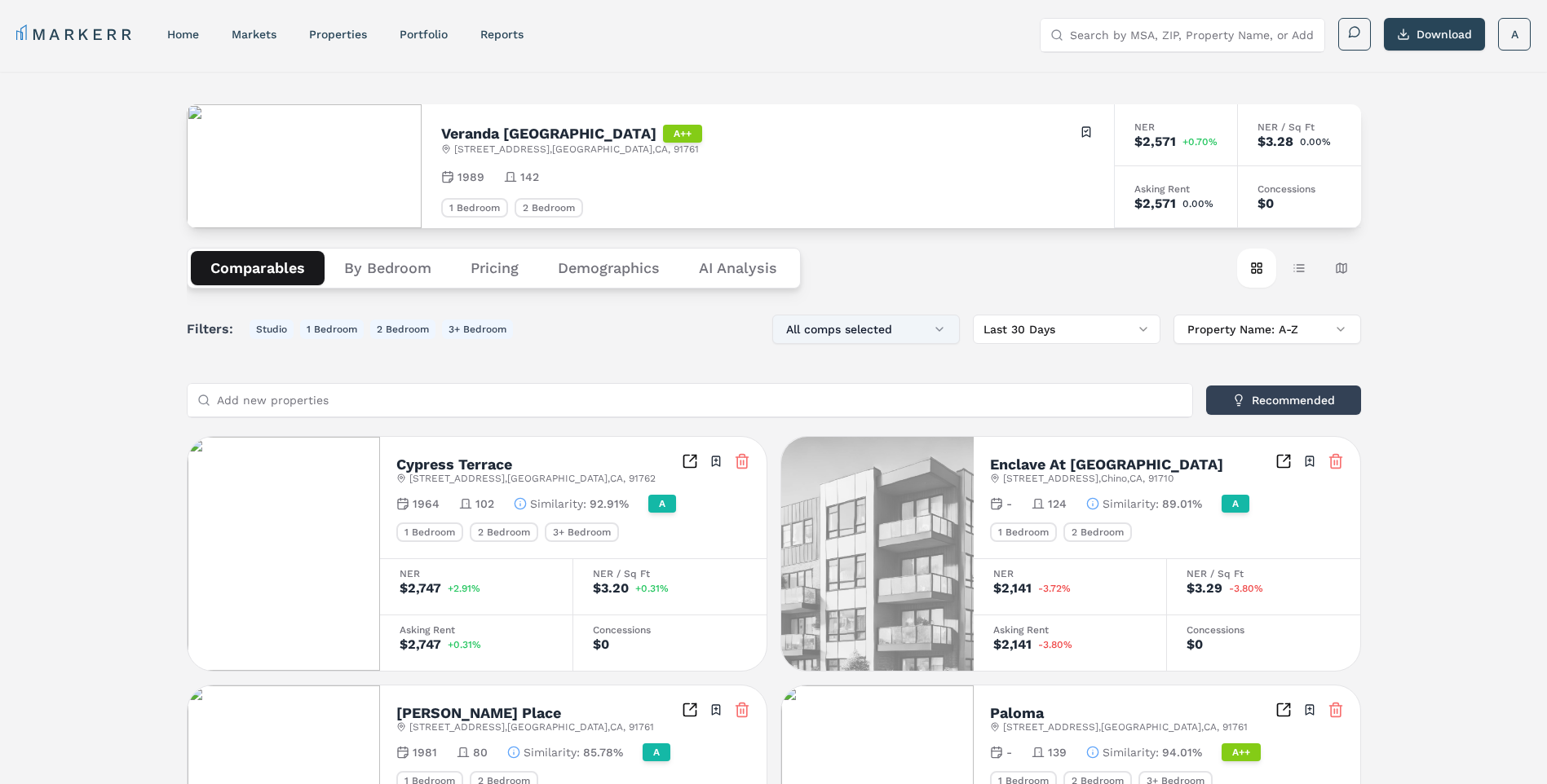
click at [892, 336] on button "All comps selected" at bounding box center [866, 330] width 187 height 29
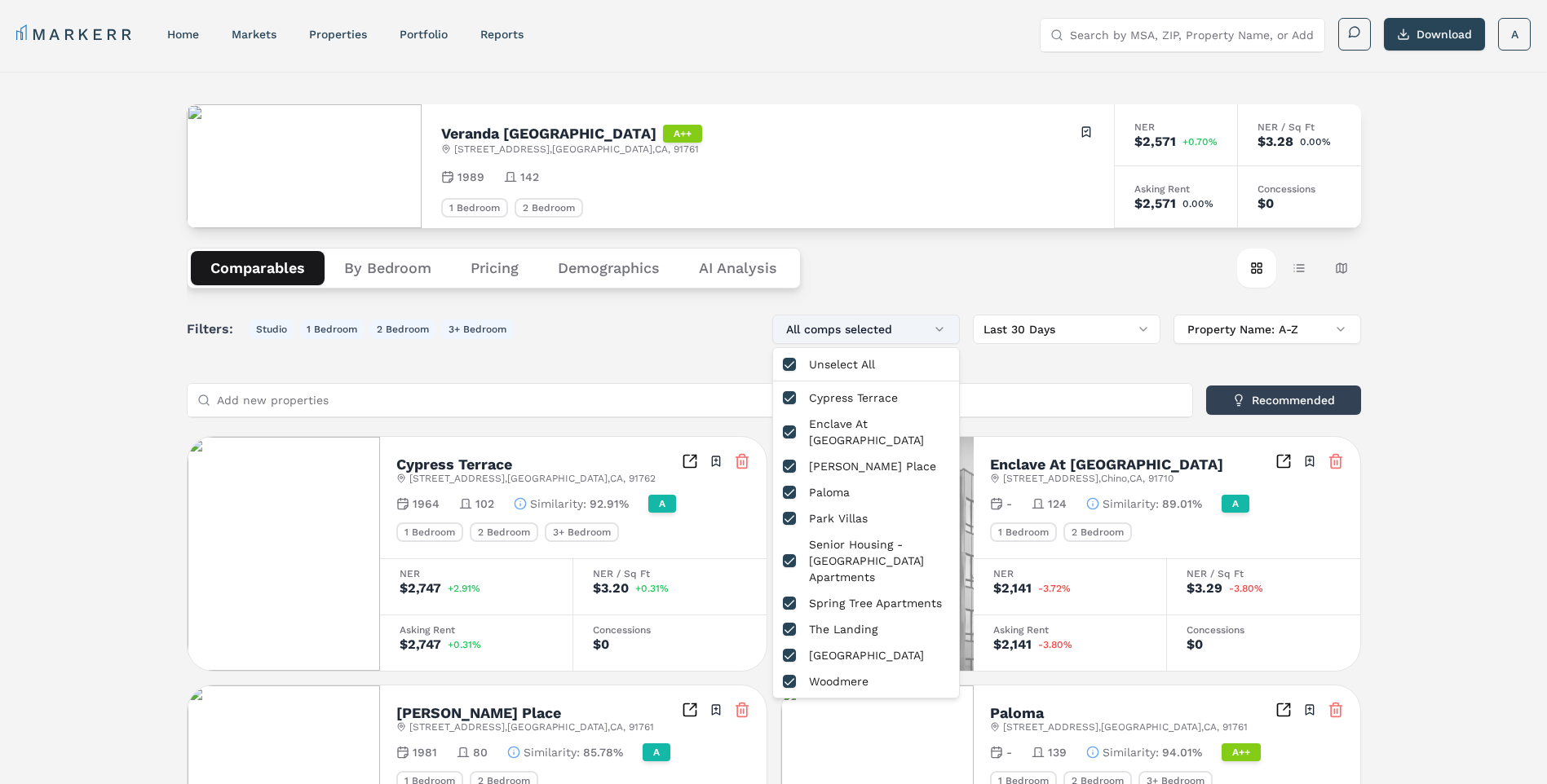
click at [892, 336] on button "All comps selected" at bounding box center [866, 330] width 187 height 29
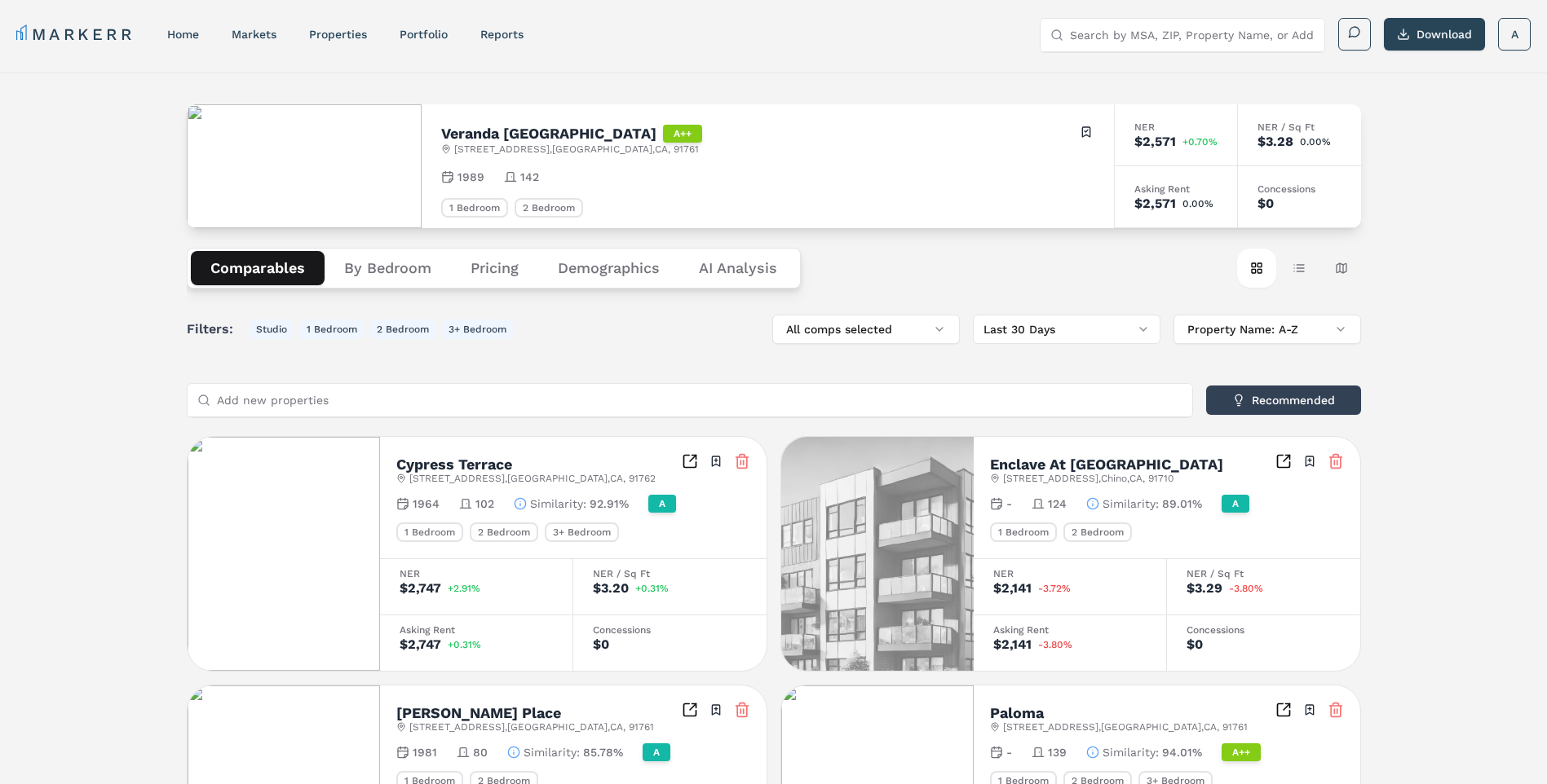
click at [231, 34] on nav "MARKERR home markets properties Portfolio reports" at bounding box center [270, 33] width 507 height 23
click at [253, 31] on link "markets" at bounding box center [255, 34] width 45 height 13
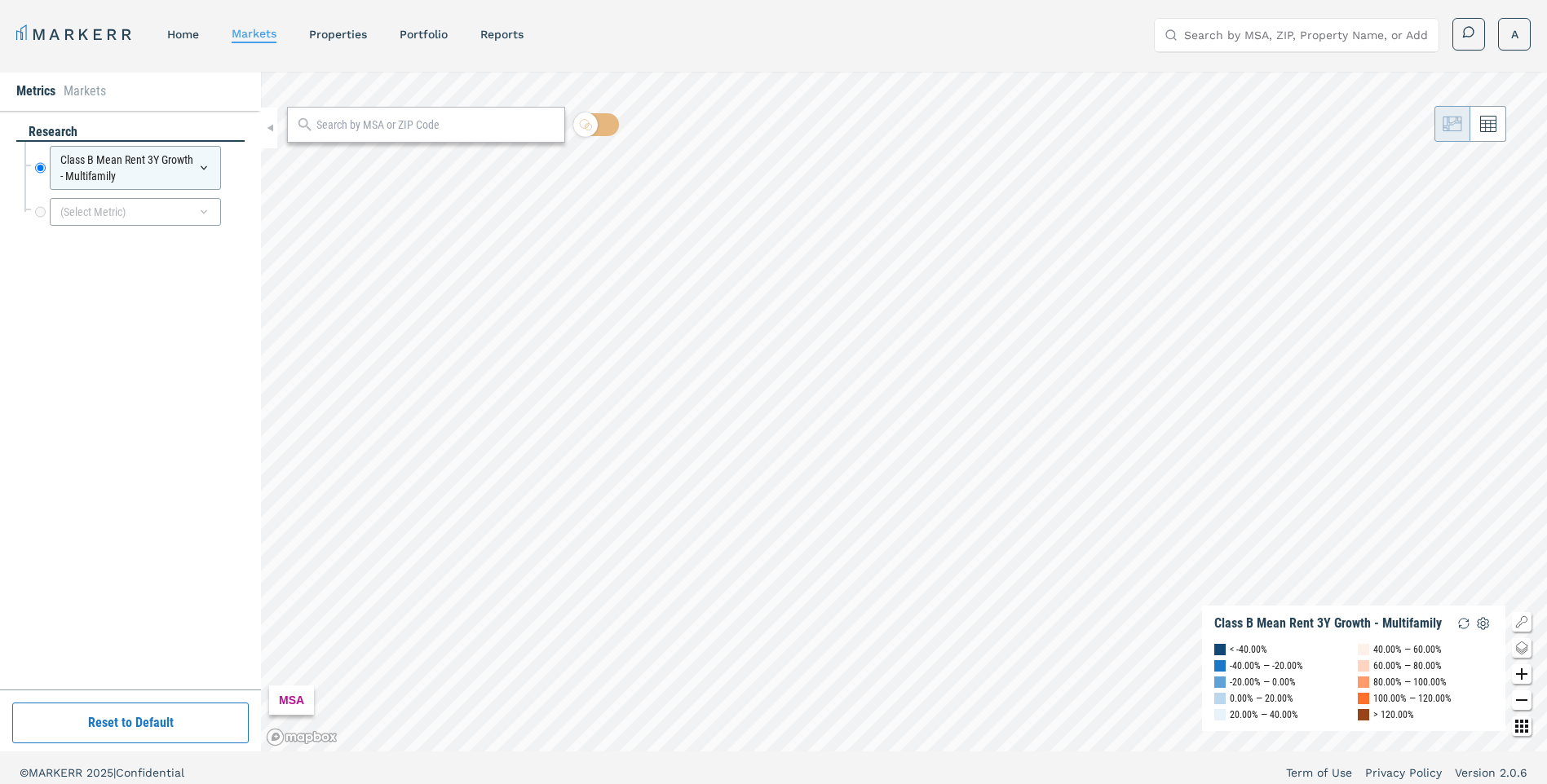
click at [484, 139] on div at bounding box center [426, 125] width 278 height 36
click at [484, 129] on input "text" at bounding box center [436, 125] width 240 height 17
click at [368, 167] on div "Ontario, California" at bounding box center [378, 160] width 158 height 17
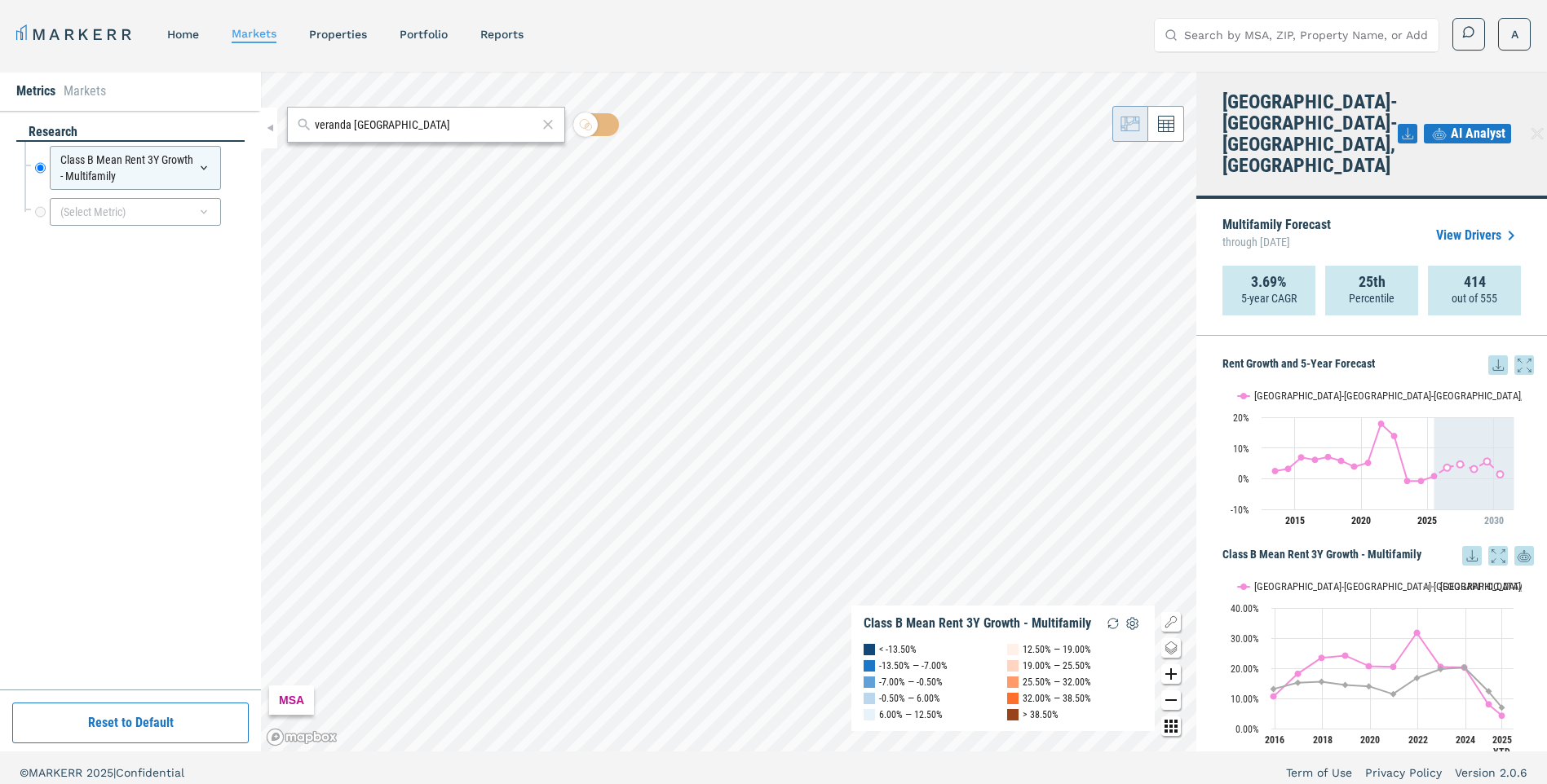
click at [432, 132] on input "veranda ontario" at bounding box center [427, 125] width 223 height 17
drag, startPoint x: 438, startPoint y: 127, endPoint x: 312, endPoint y: 121, distance: 126.1
click at [312, 121] on div "veranda ontario" at bounding box center [426, 125] width 278 height 36
paste input "91761"
type input "91761"
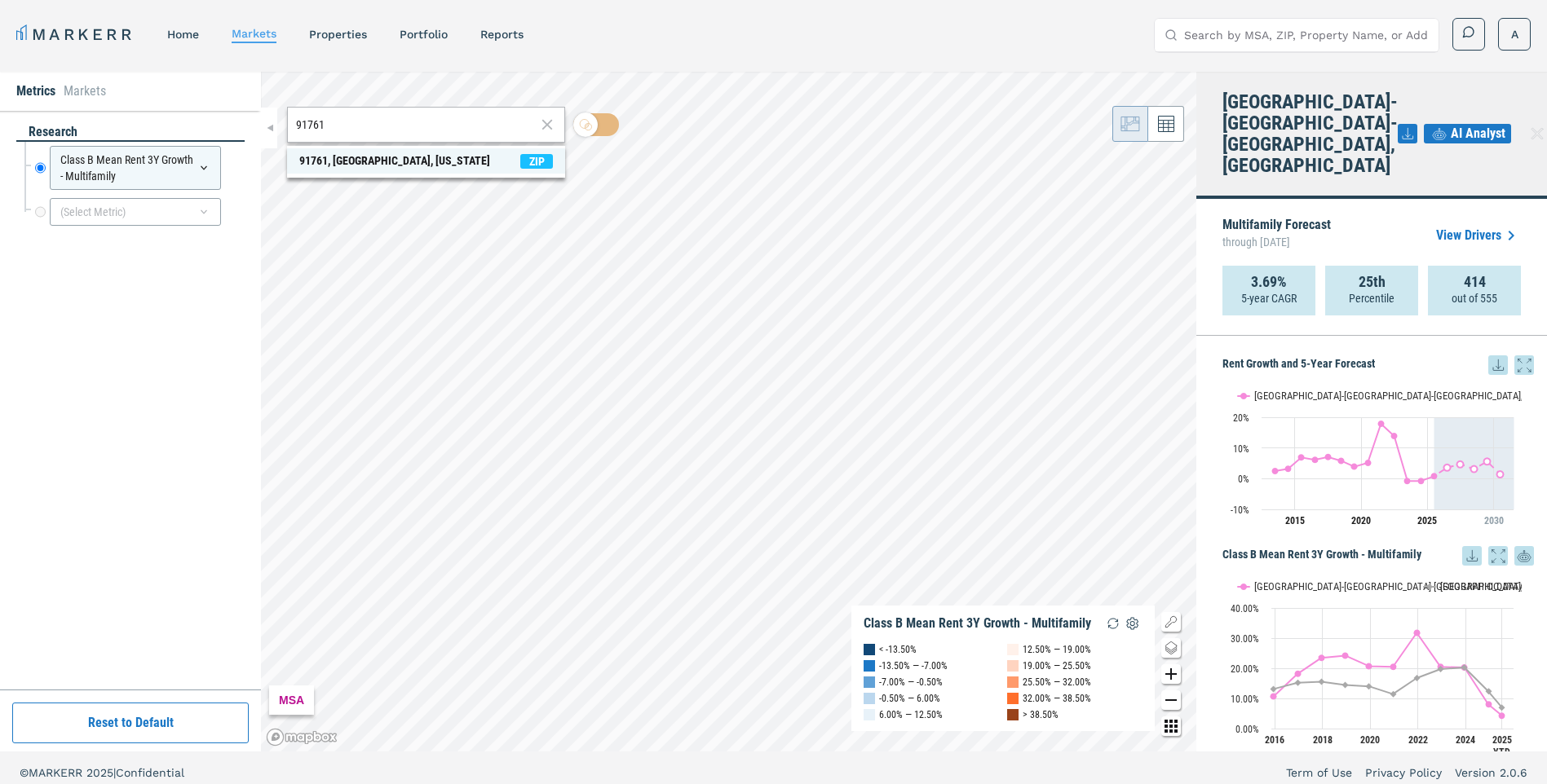
click at [434, 162] on span "91761, Ontario, California ZIP" at bounding box center [426, 161] width 278 height 25
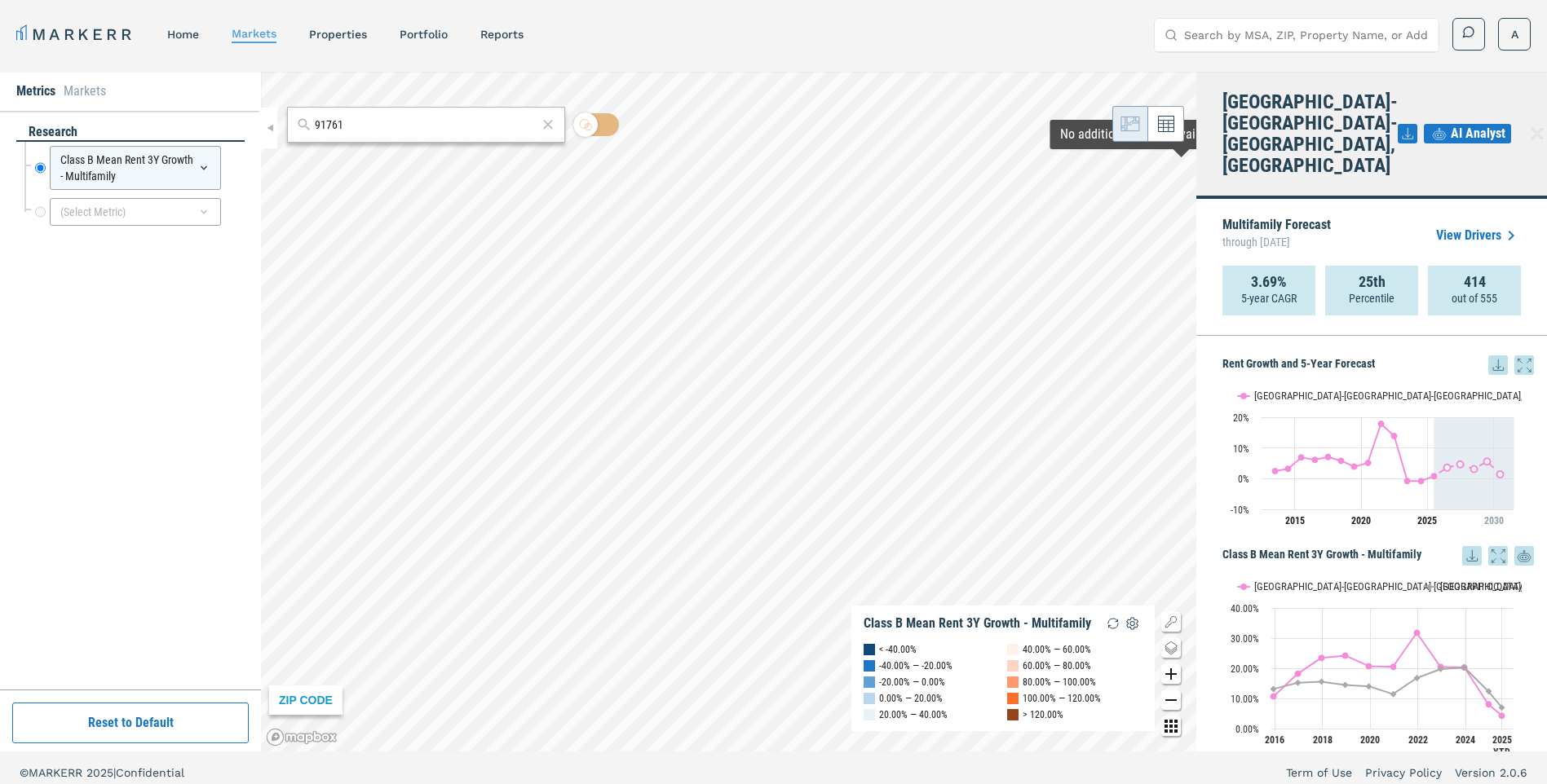
click at [1470, 225] on link "View Drivers" at bounding box center [1479, 235] width 85 height 20
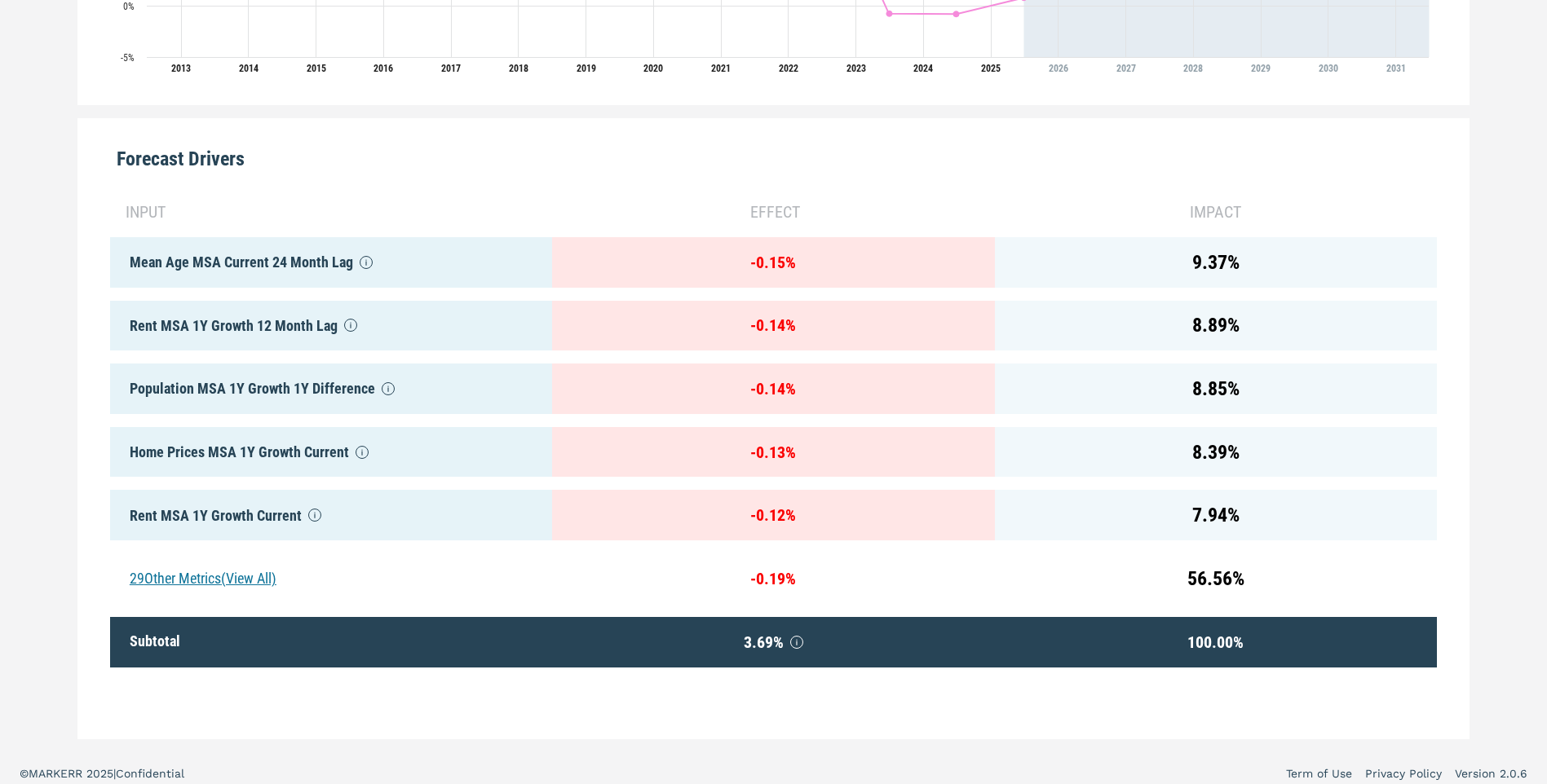
scroll to position [725, 0]
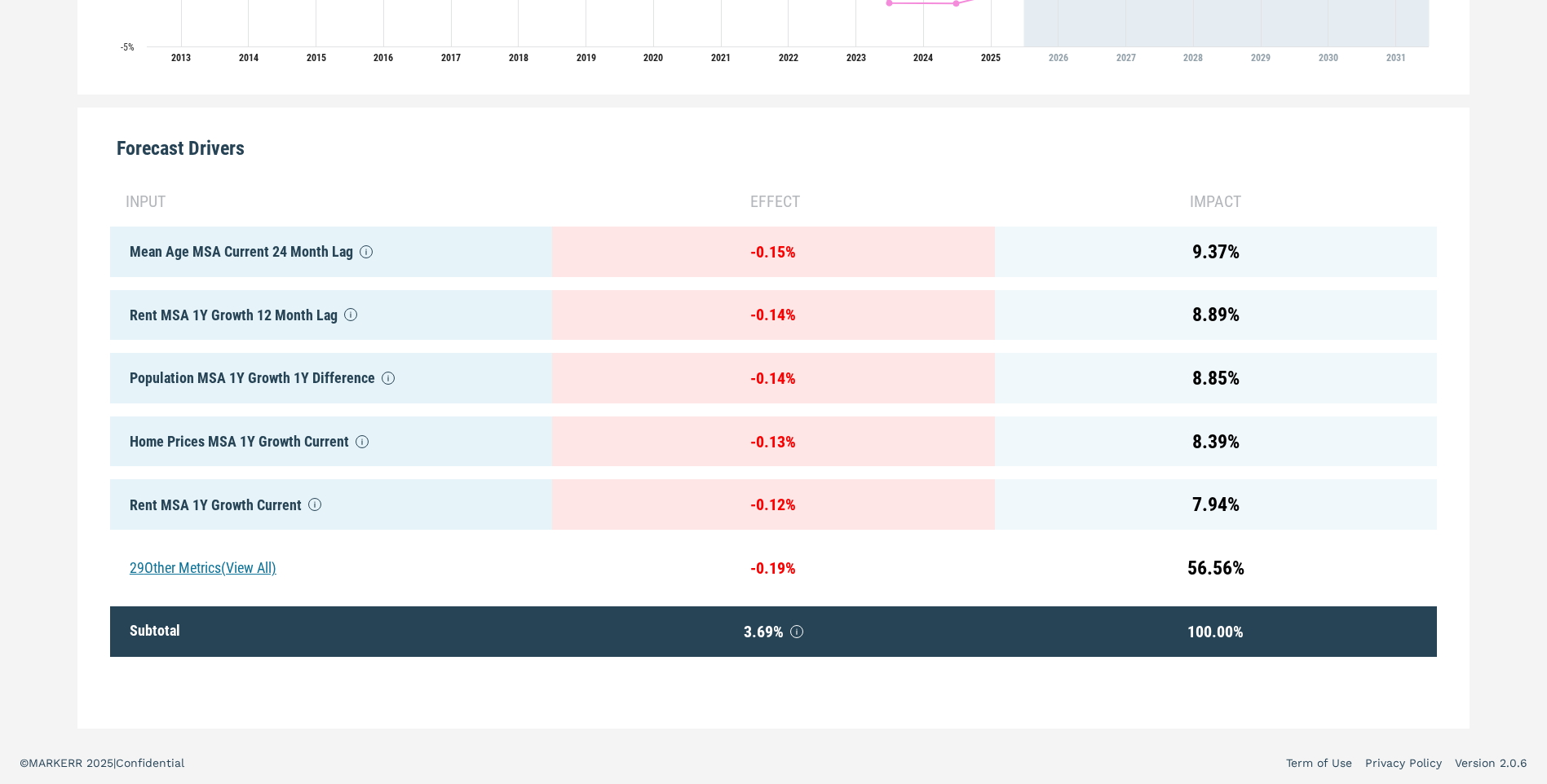
click at [159, 548] on div "29 Other Metrics (View All)" at bounding box center [332, 569] width 442 height 51
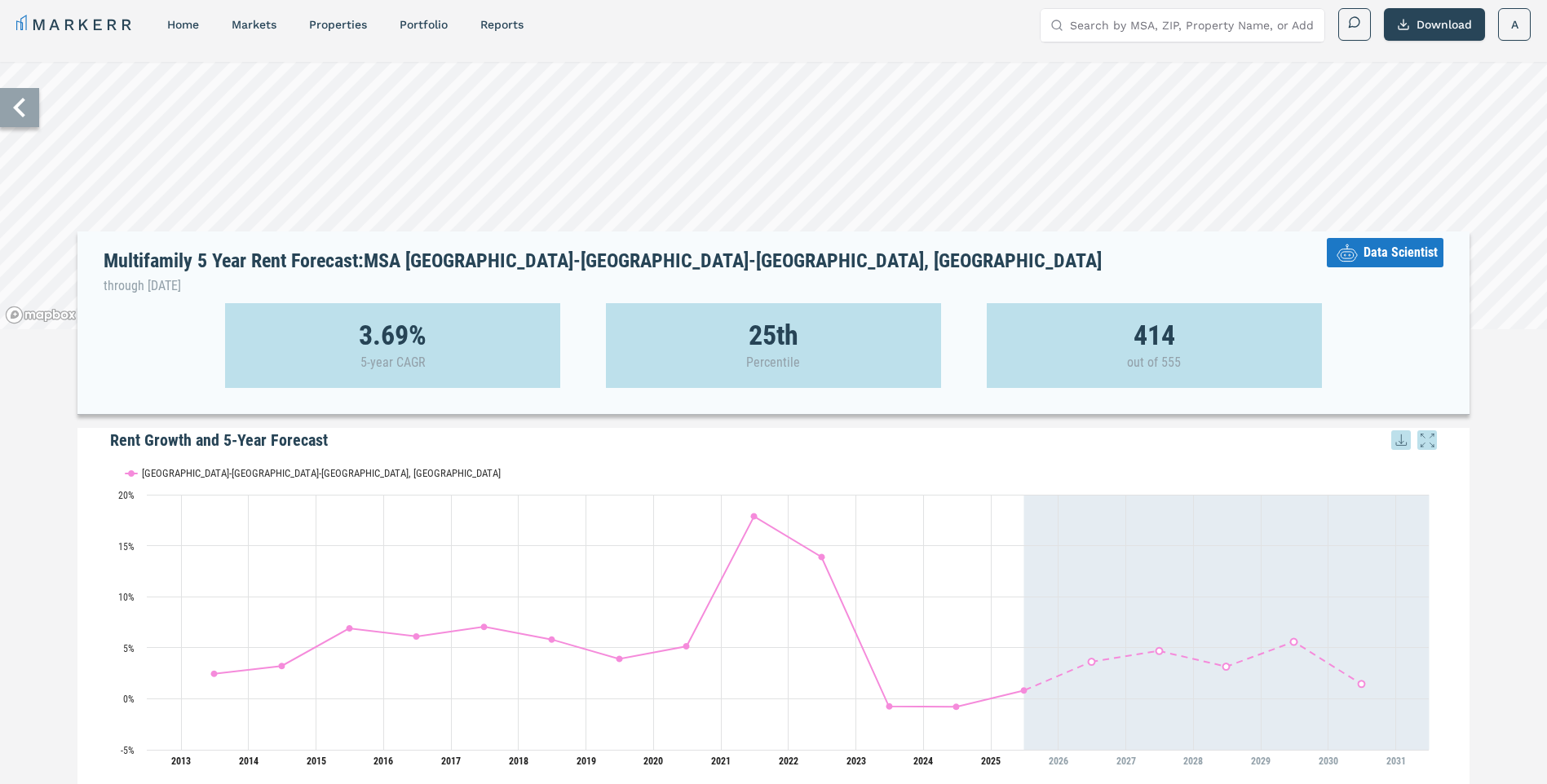
scroll to position [0, 0]
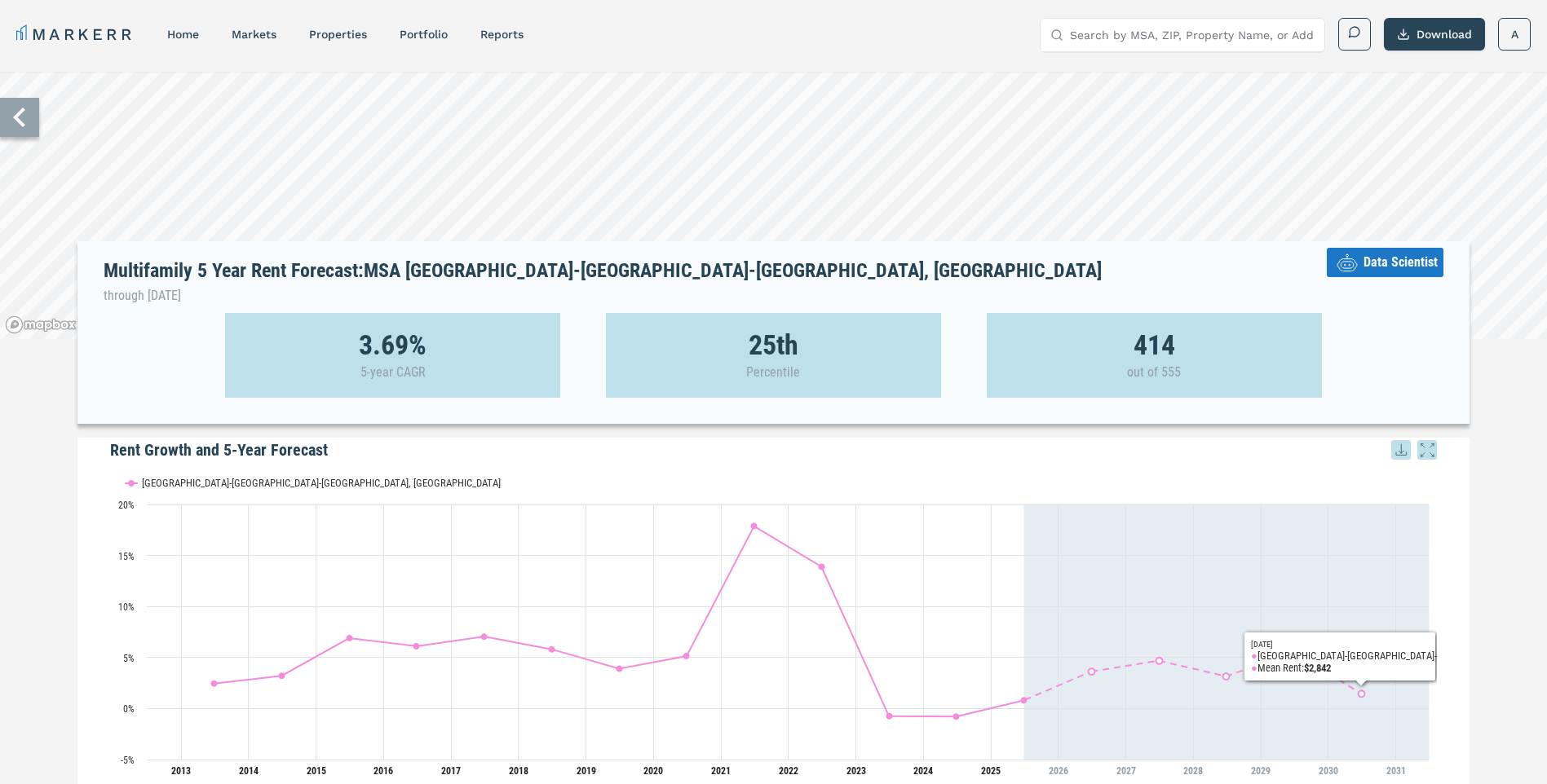
click at [1410, 451] on icon at bounding box center [1401, 450] width 20 height 20
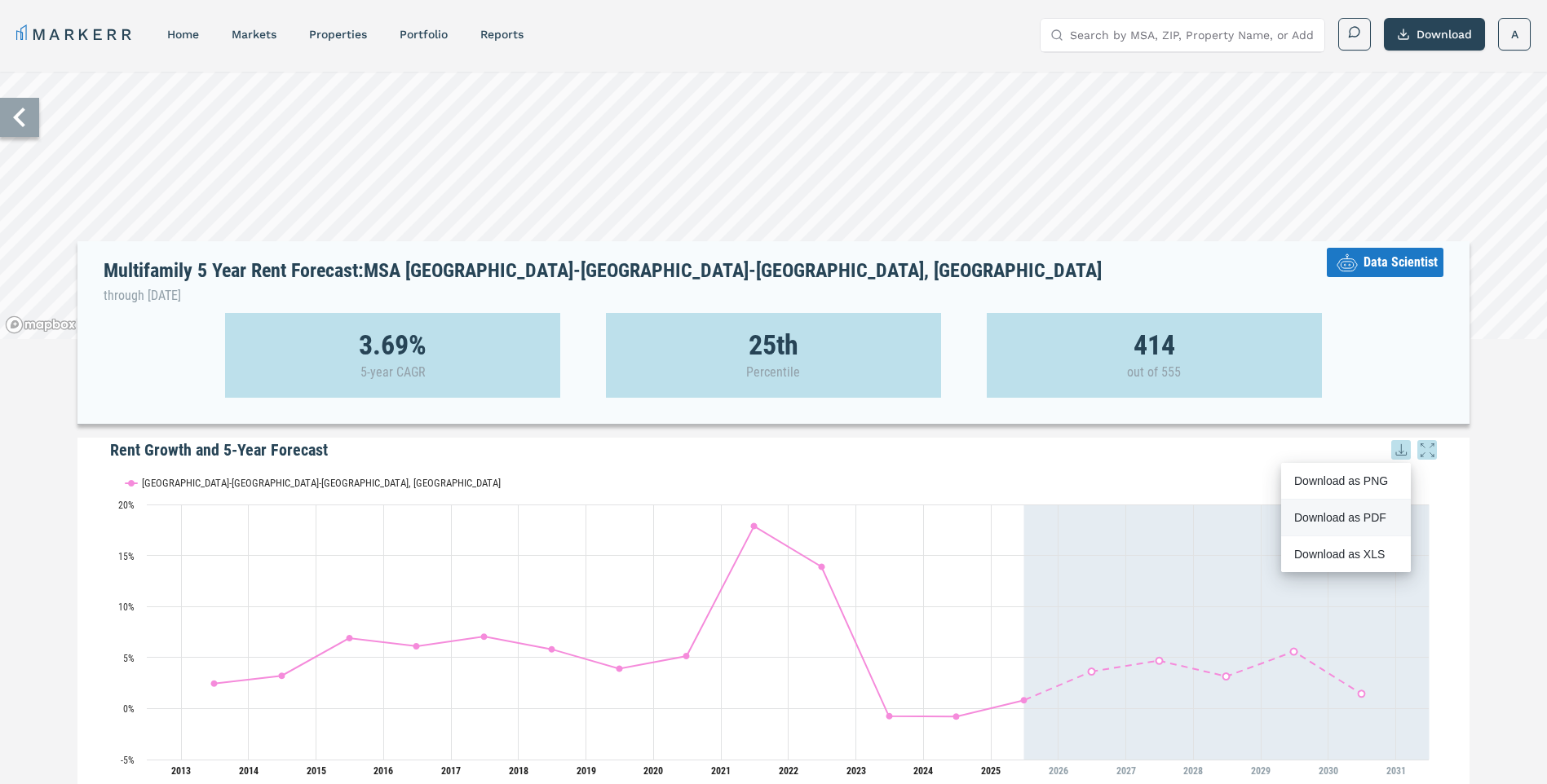
click at [1343, 520] on div "Download as PDF" at bounding box center [1341, 518] width 94 height 16
click at [1388, 260] on span "Data Scientist" at bounding box center [1400, 263] width 74 height 20
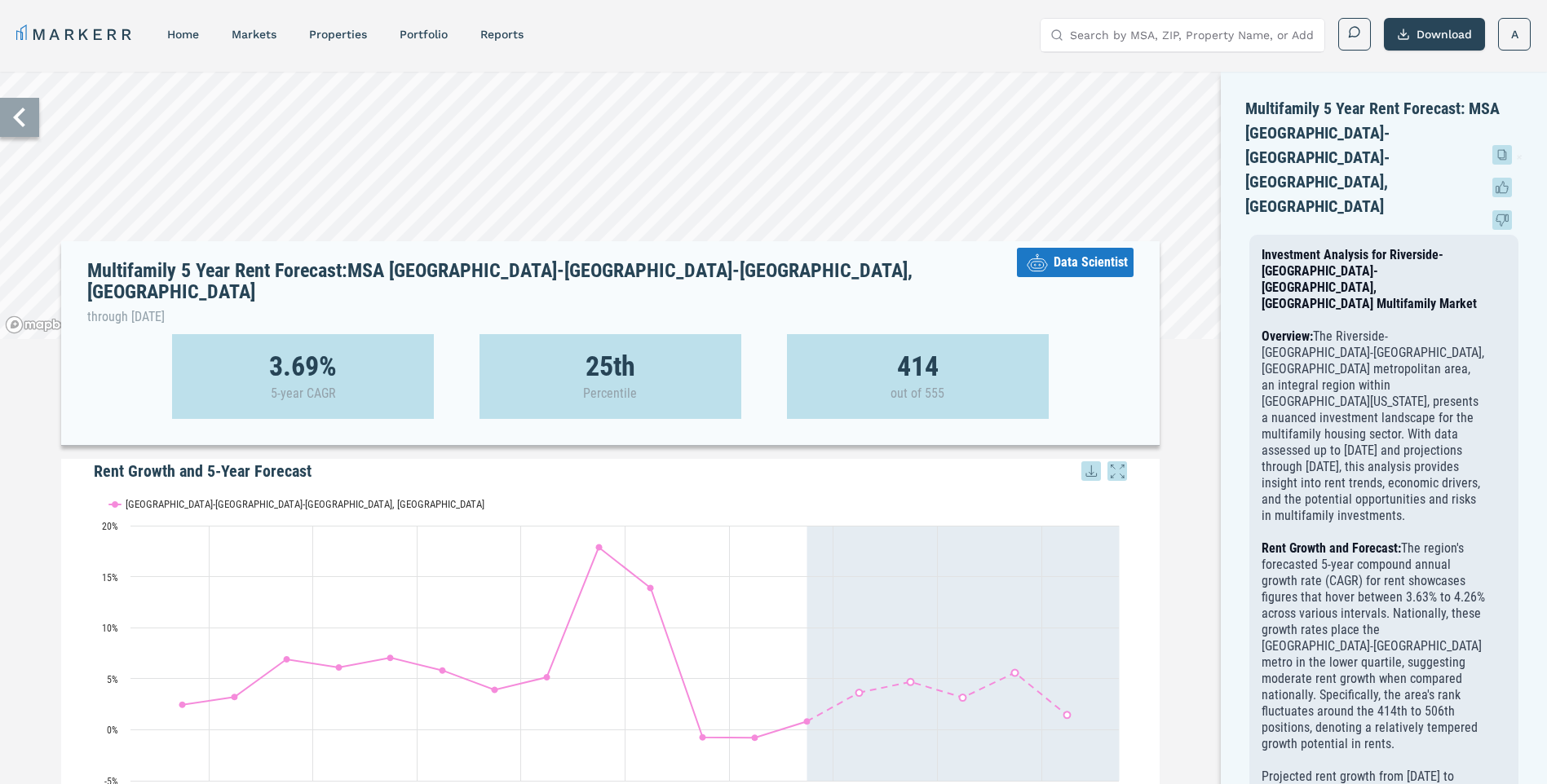
click at [1417, 37] on button "Download" at bounding box center [1435, 34] width 101 height 33
click at [859, 459] on h5 "Rent Growth and 5-Year Forecast" at bounding box center [610, 471] width 1033 height 24
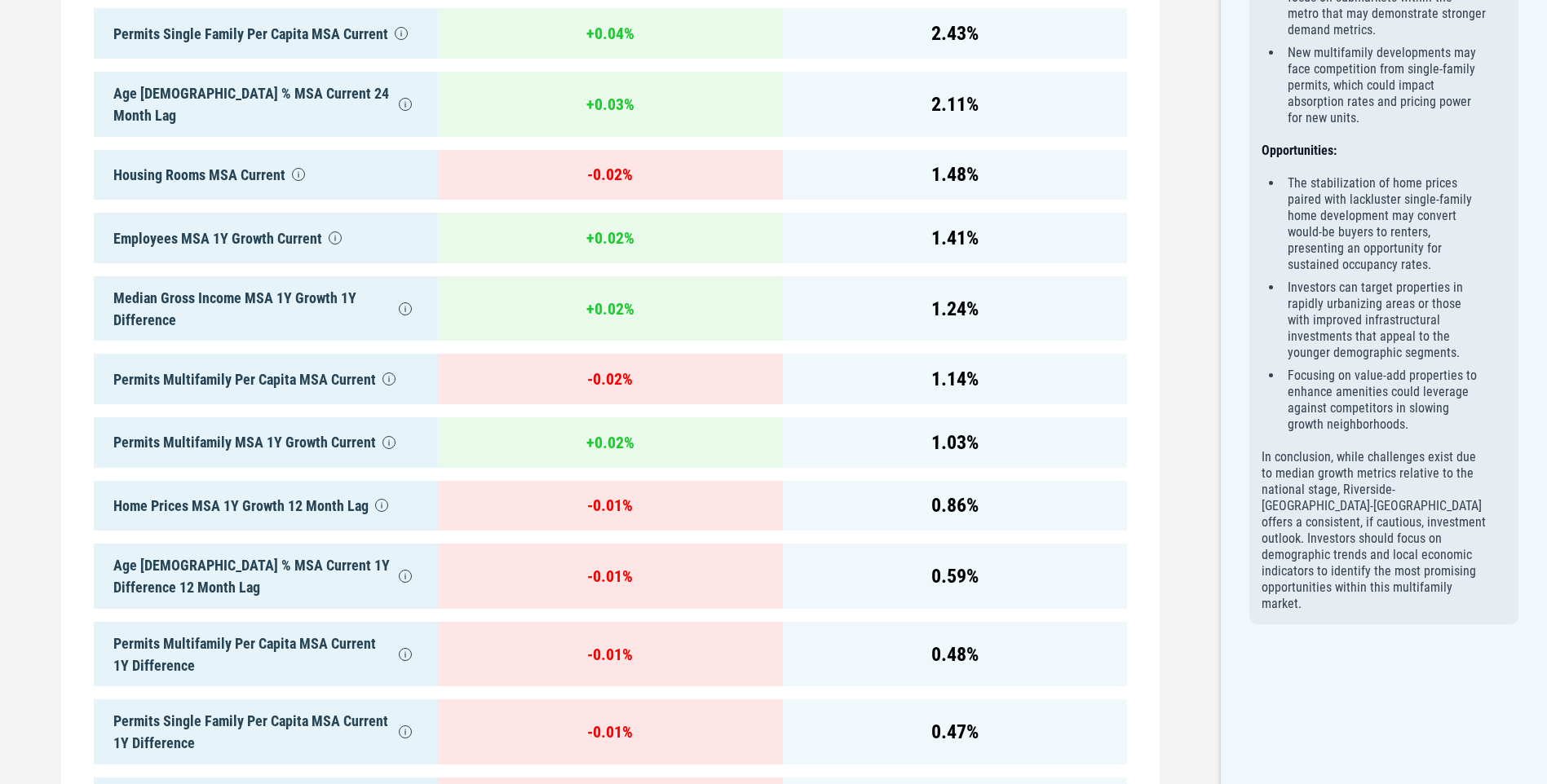
scroll to position [2608, 0]
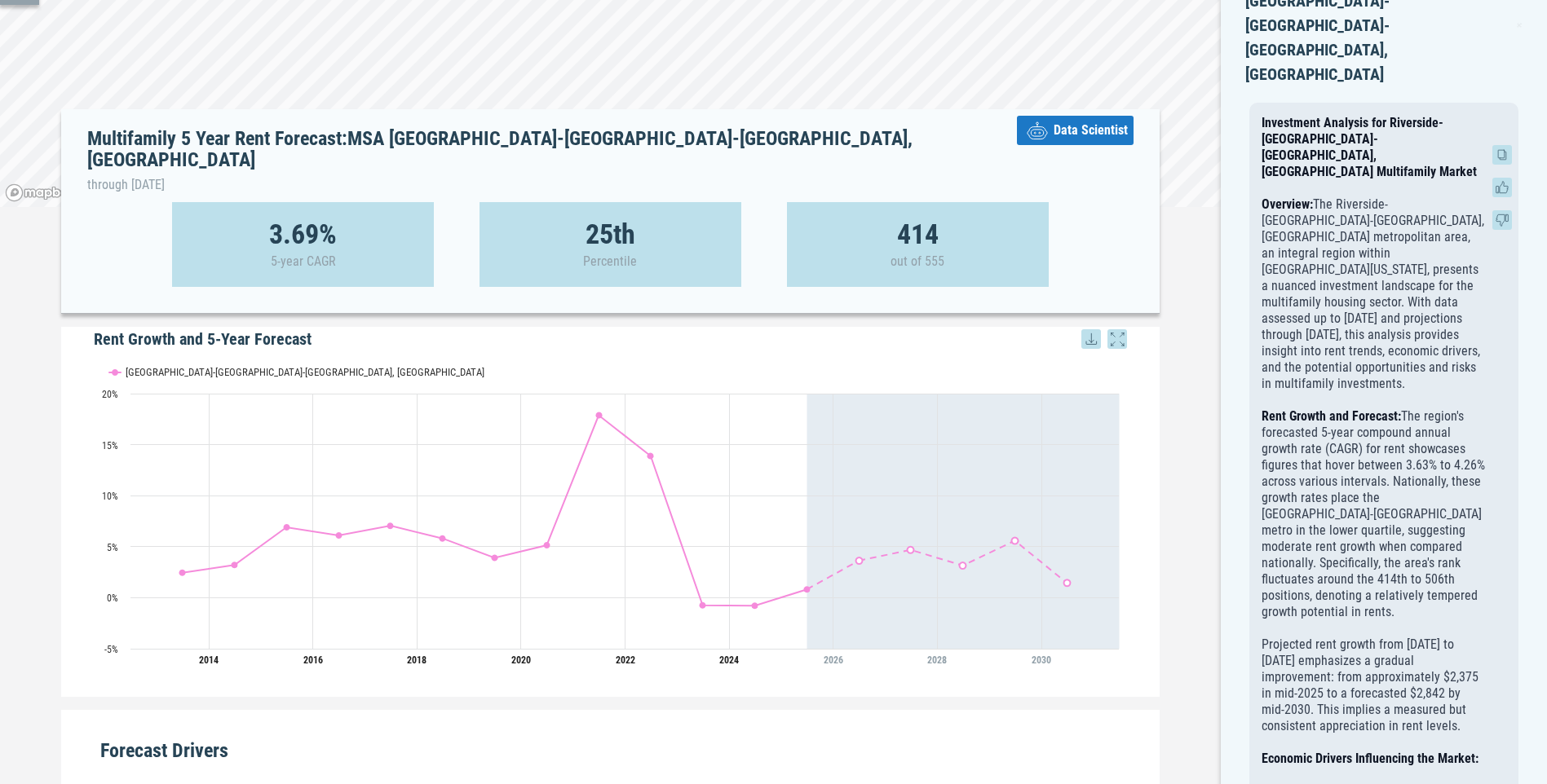
scroll to position [0, 0]
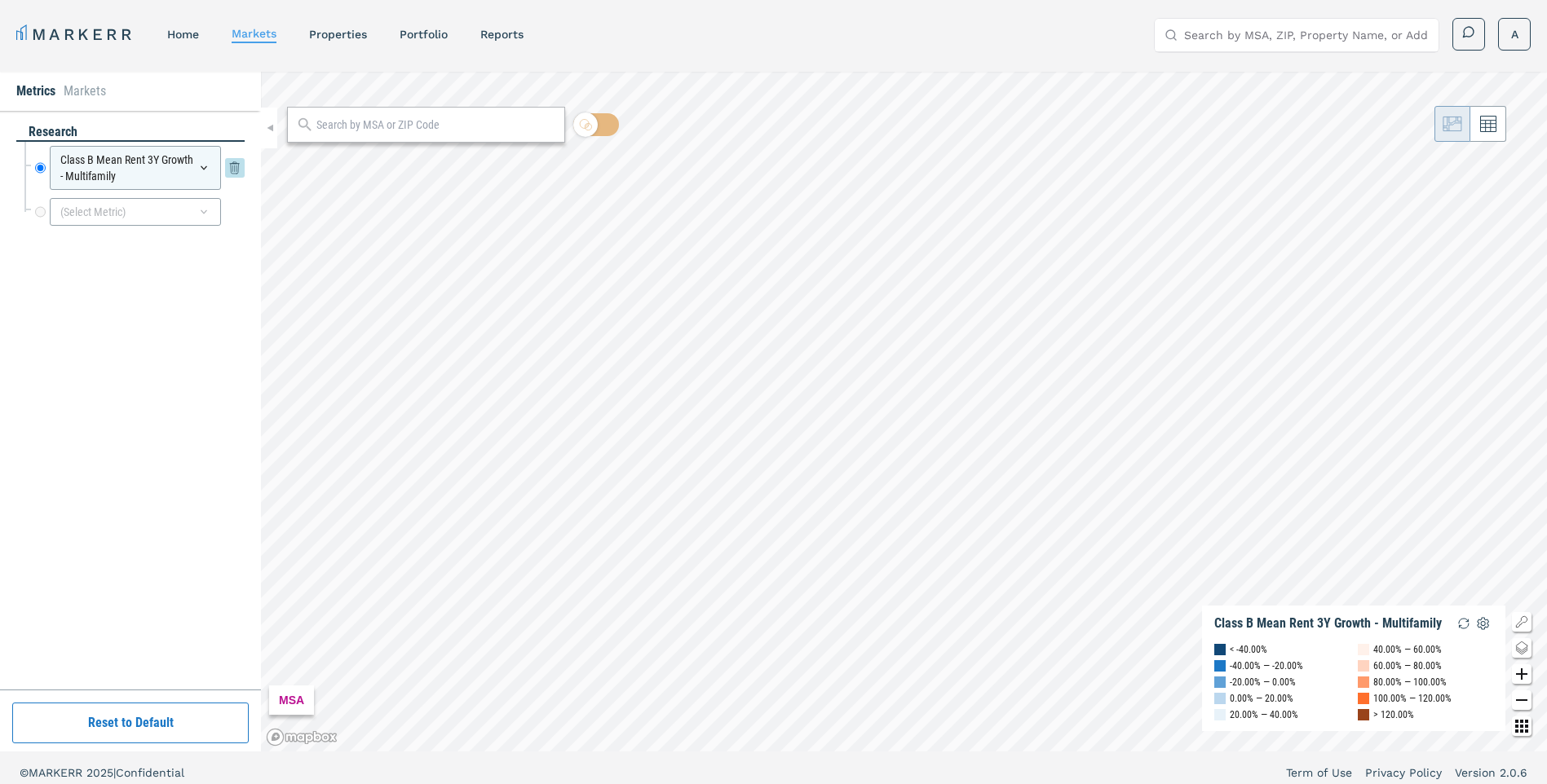
click at [209, 171] on icon at bounding box center [204, 167] width 13 height 13
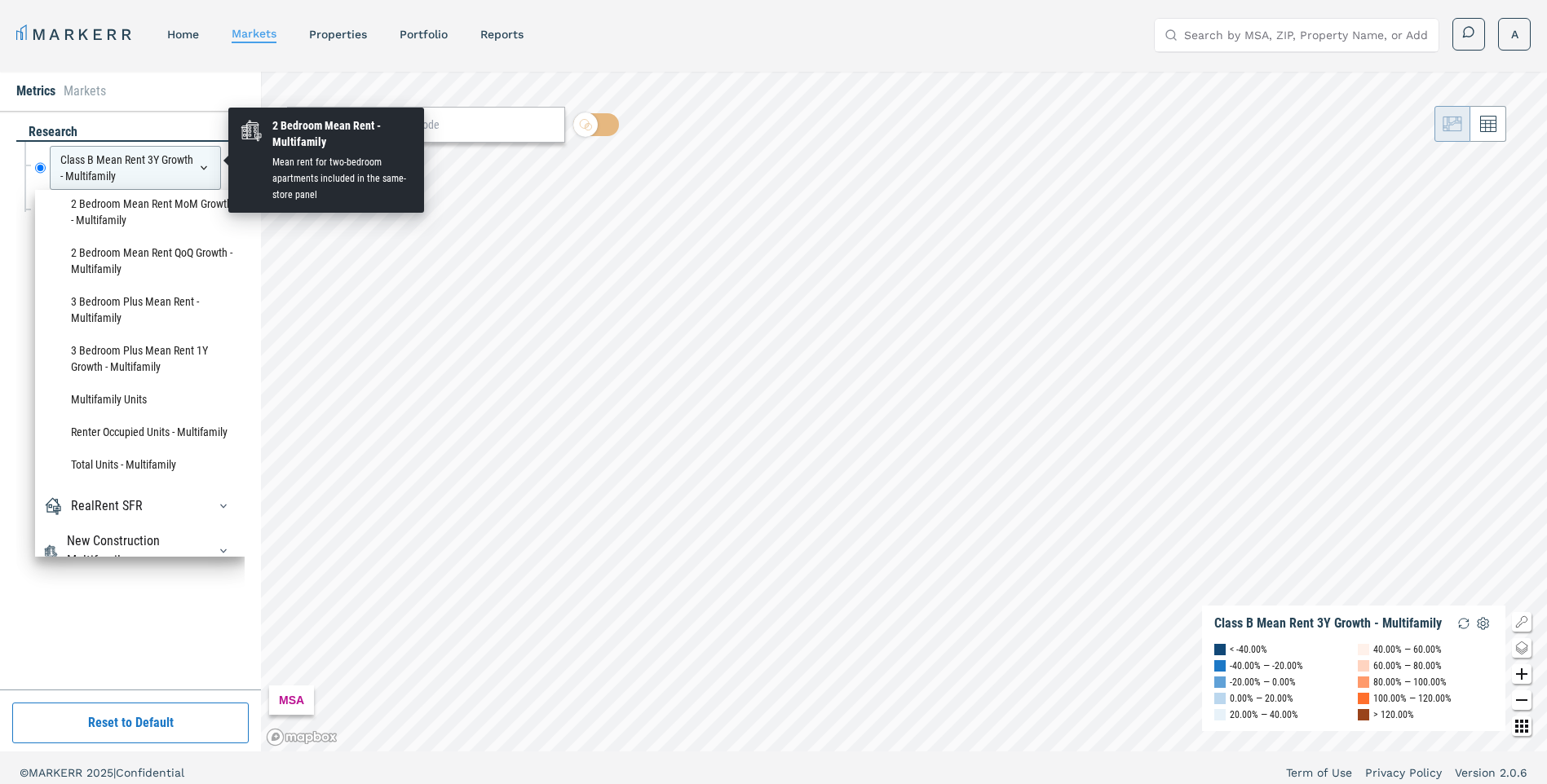
scroll to position [2054, 0]
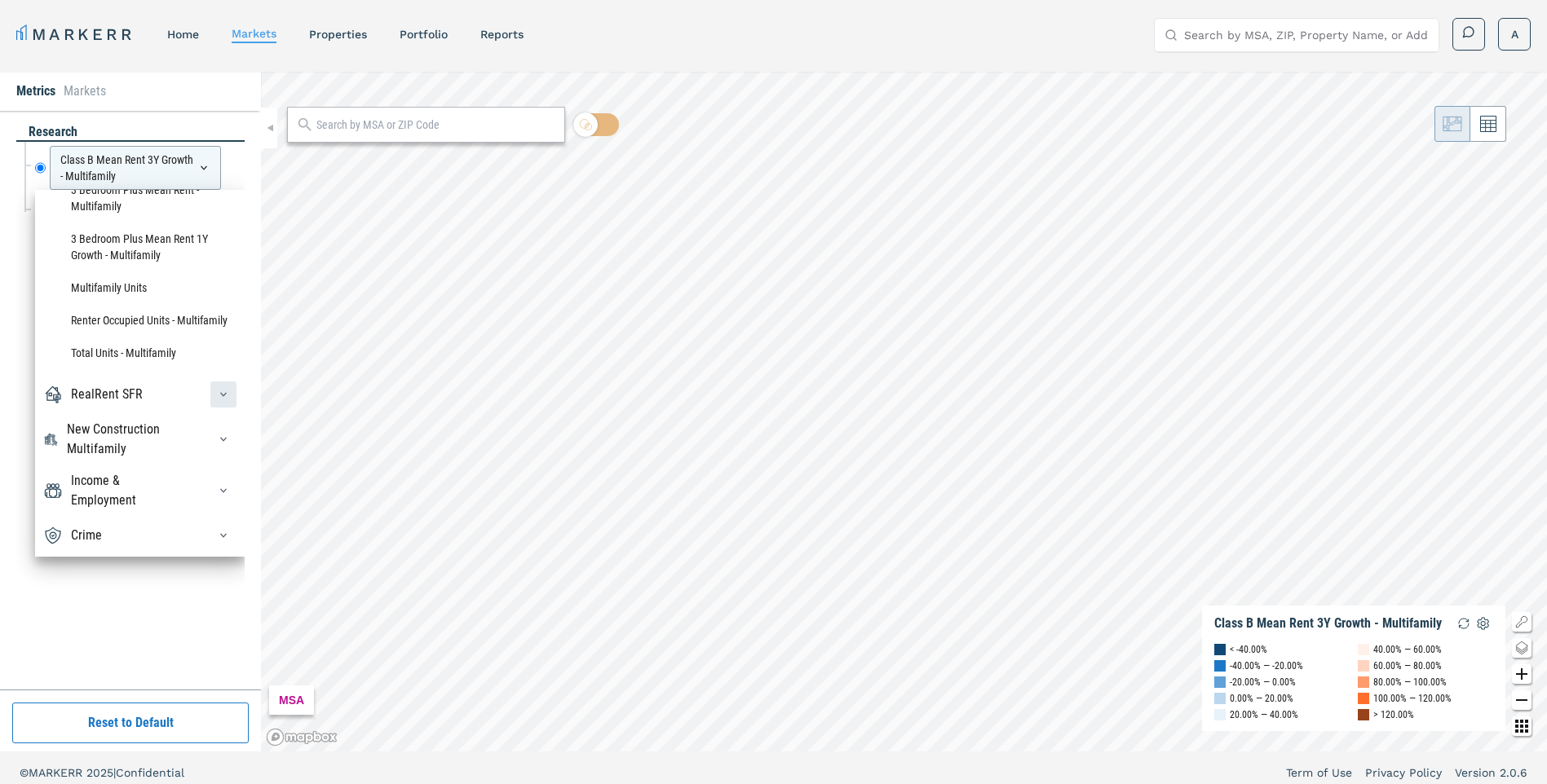
click at [217, 390] on icon "button" at bounding box center [224, 395] width 13 height 13
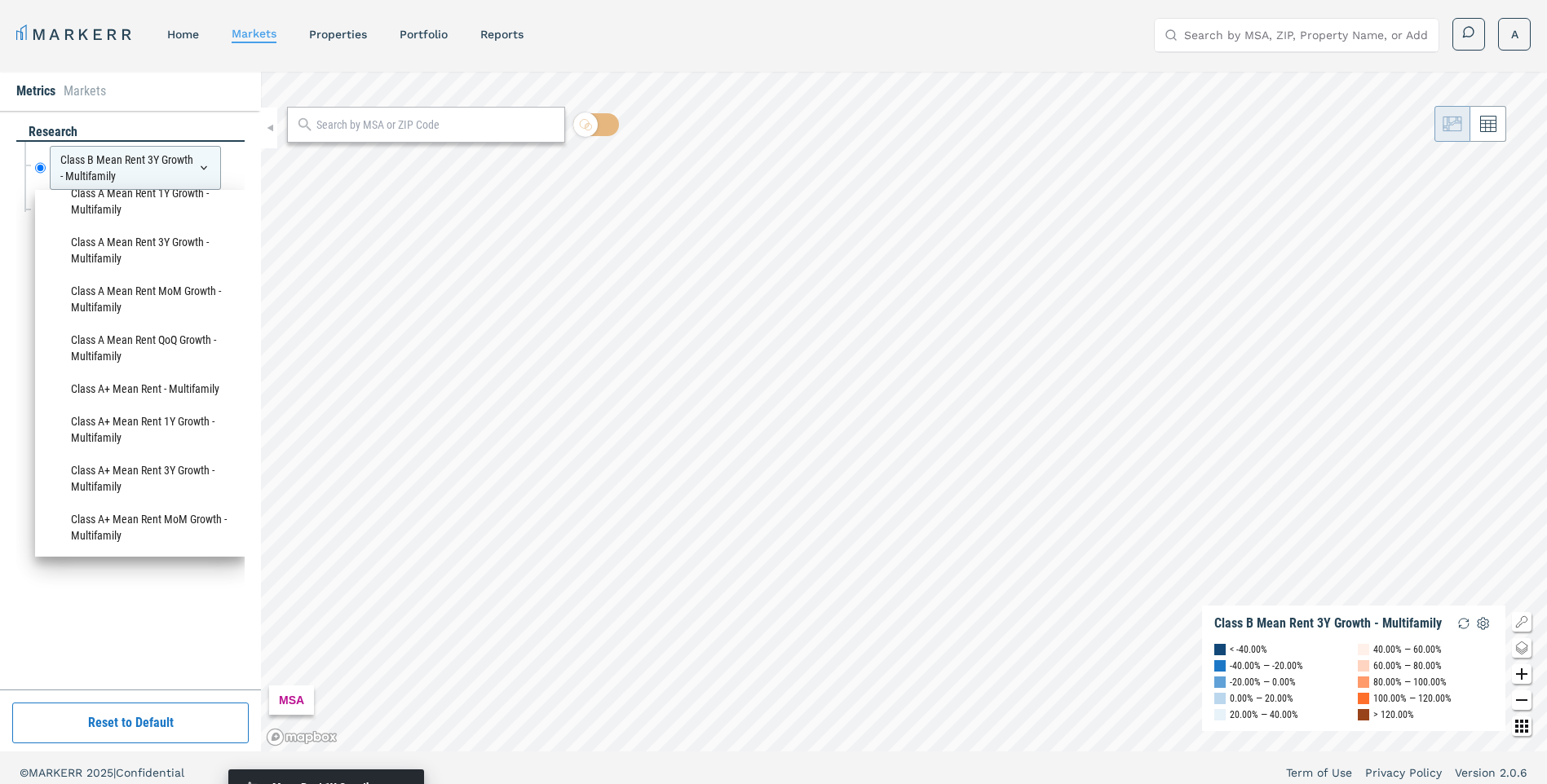
scroll to position [0, 0]
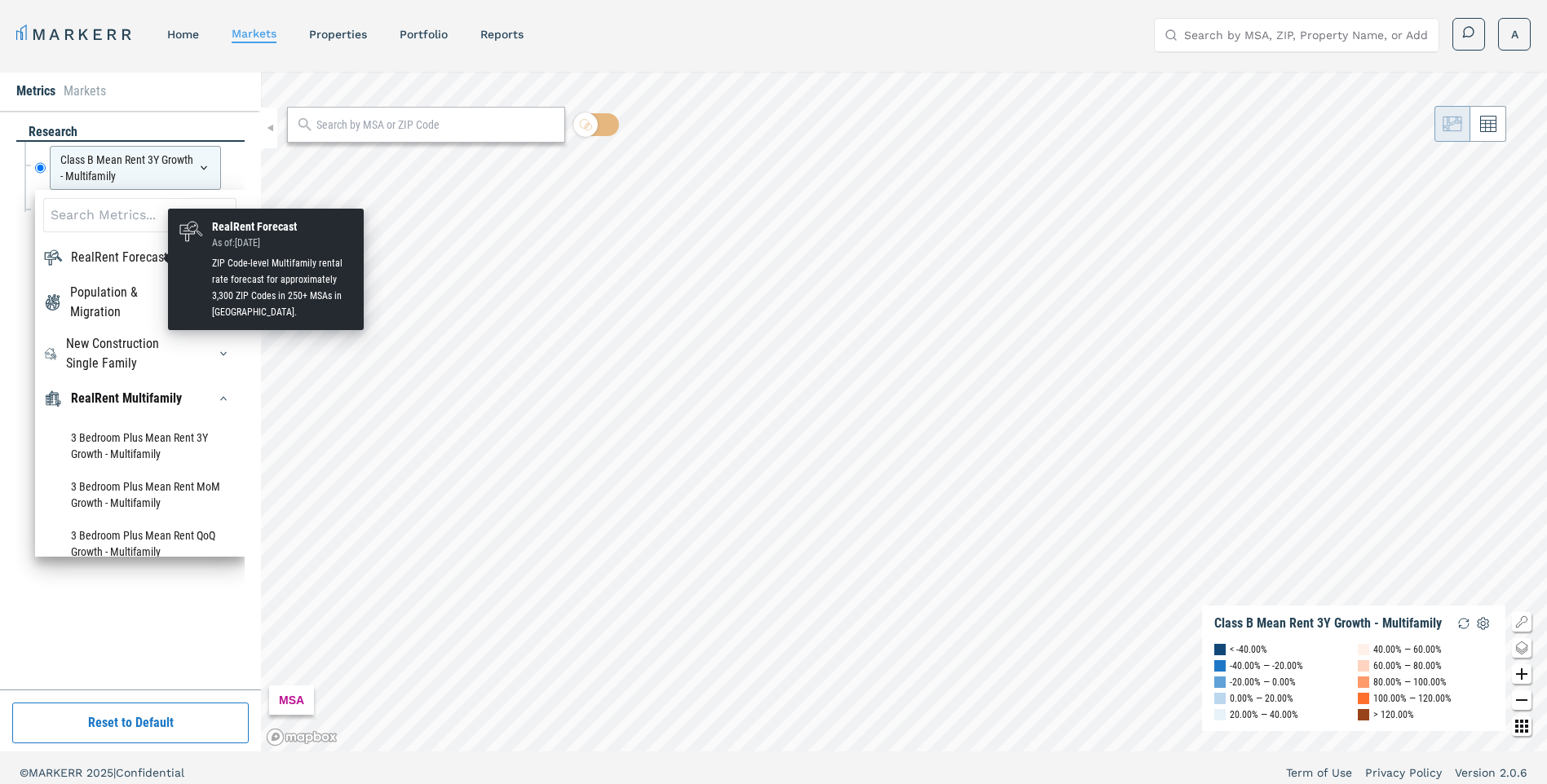
click at [160, 253] on div "RealRent Forecast" at bounding box center [119, 258] width 97 height 20
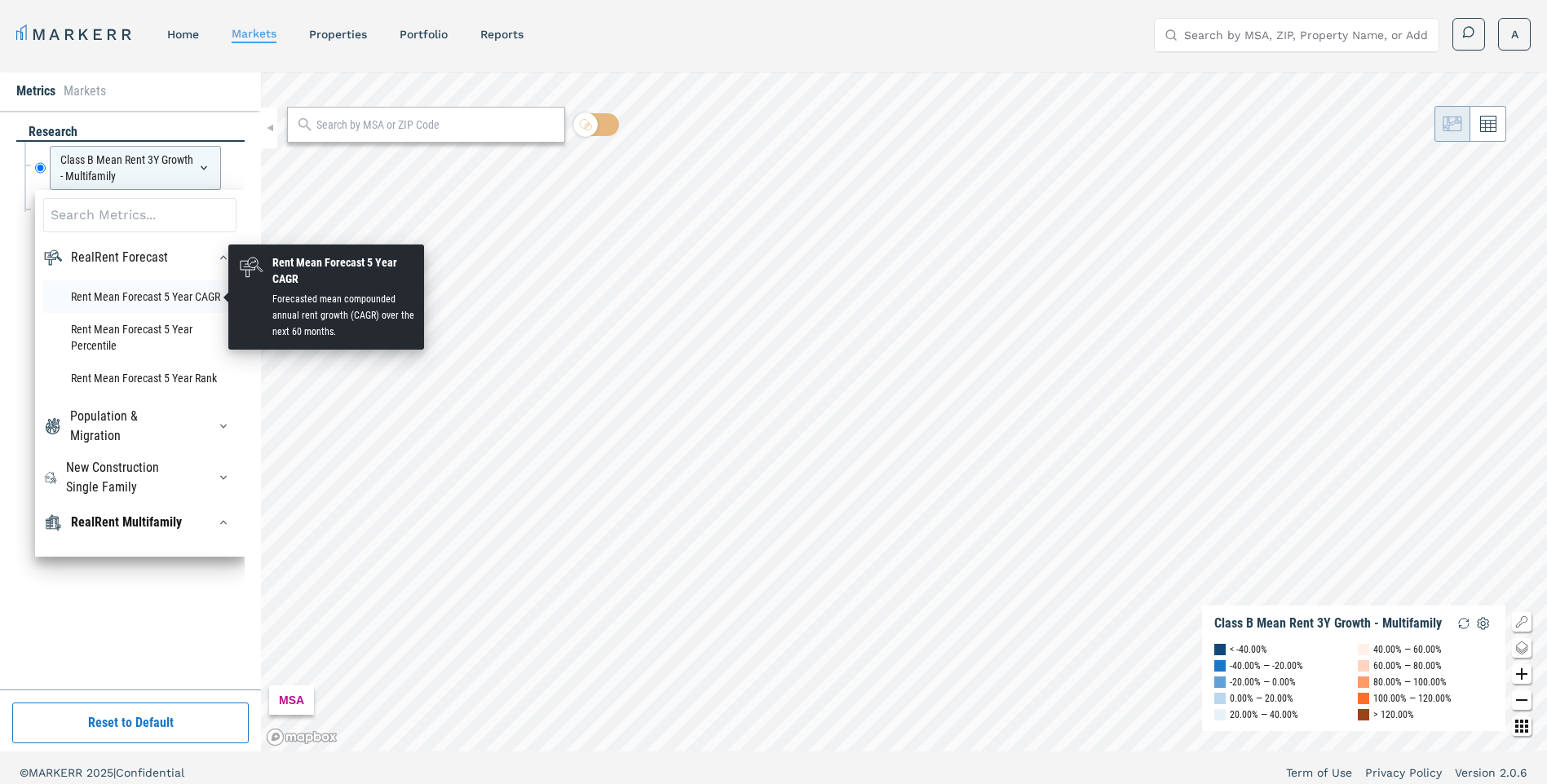
click at [192, 300] on li "Rent Mean Forecast 5 Year CAGR" at bounding box center [139, 297] width 193 height 33
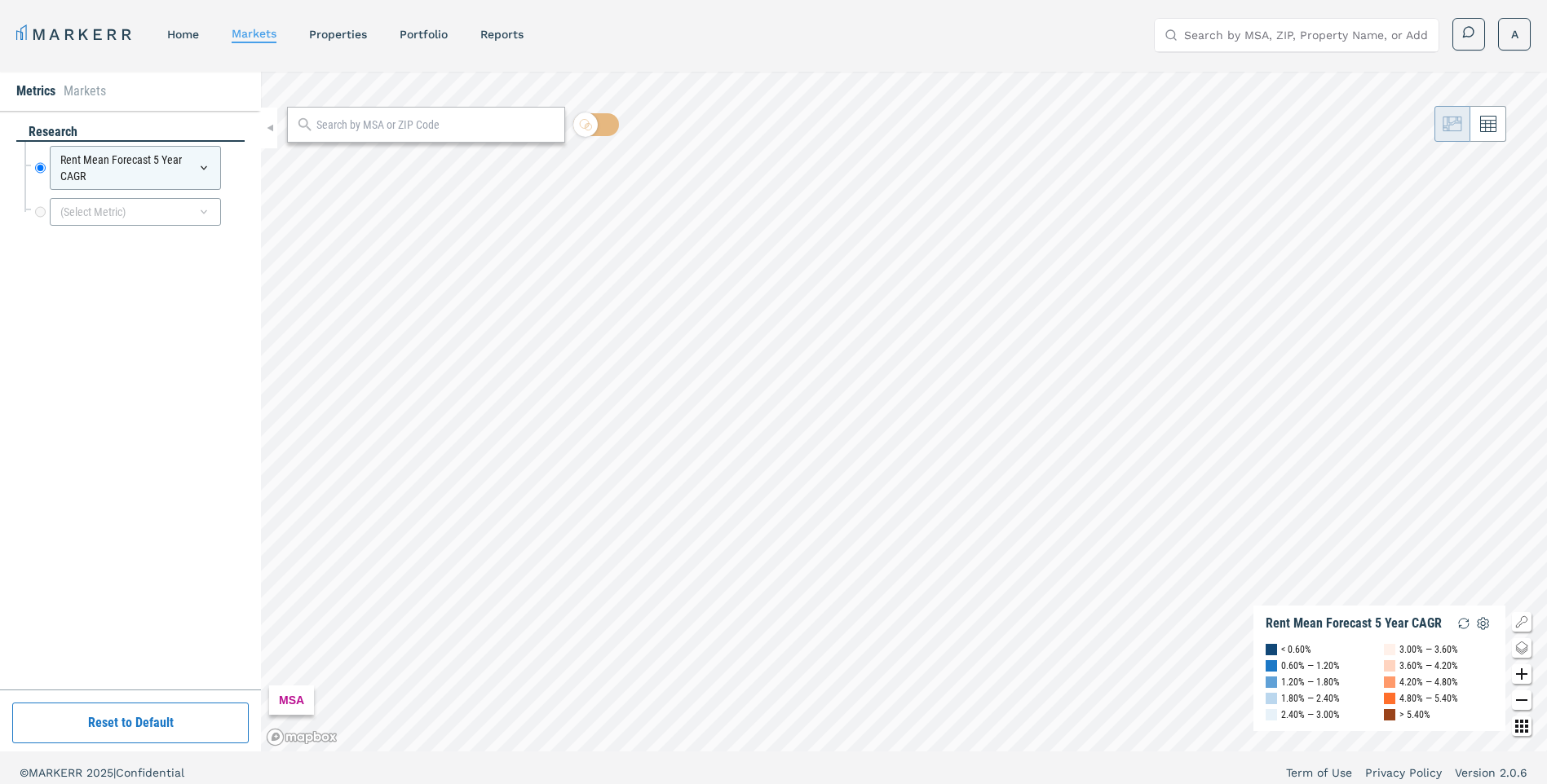
click at [183, 196] on div "(Select Metric)" at bounding box center [134, 212] width 220 height 36
click at [171, 207] on div "(Select Metric)" at bounding box center [135, 212] width 171 height 28
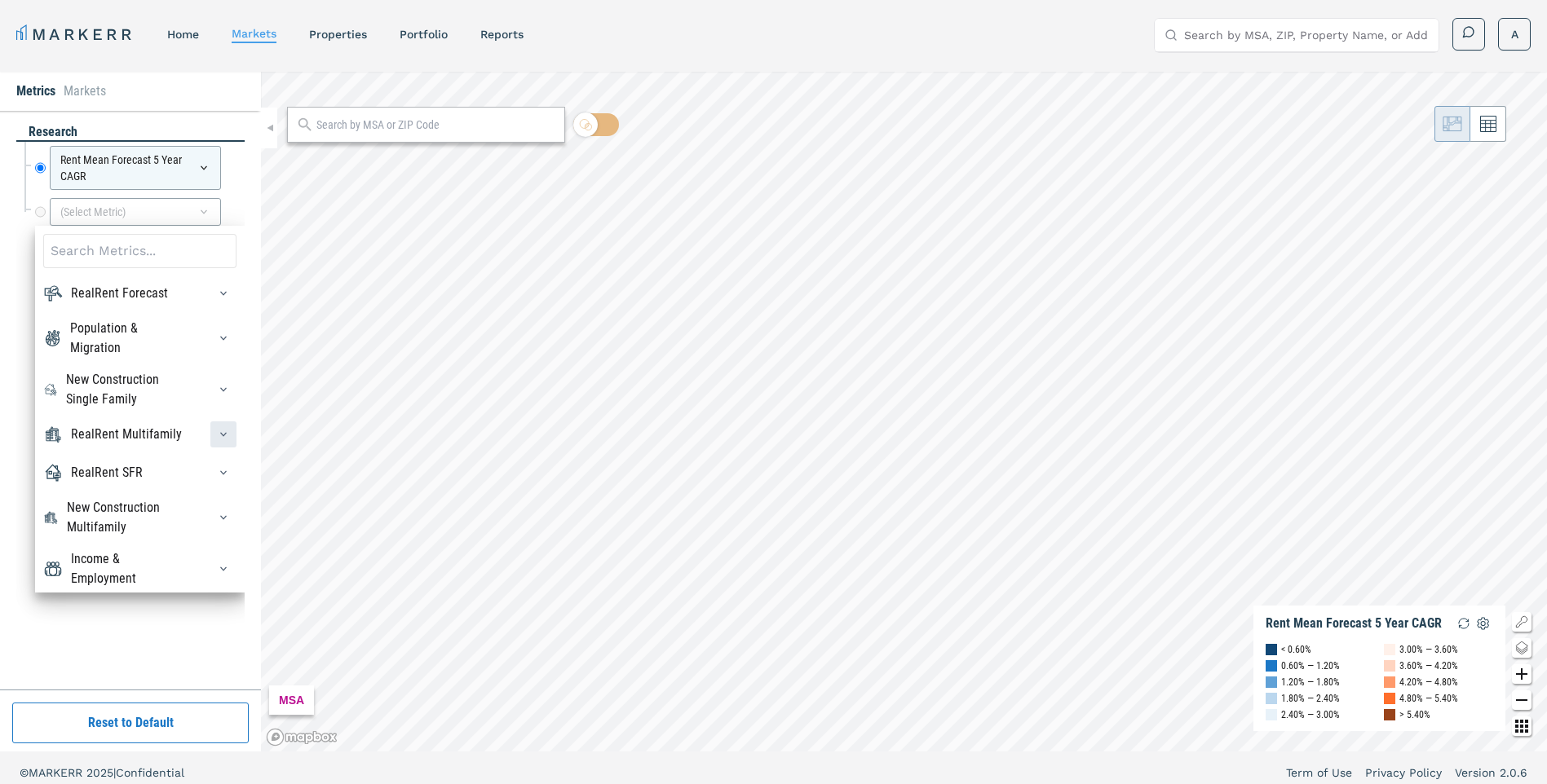
click at [217, 441] on icon "button" at bounding box center [224, 435] width 13 height 13
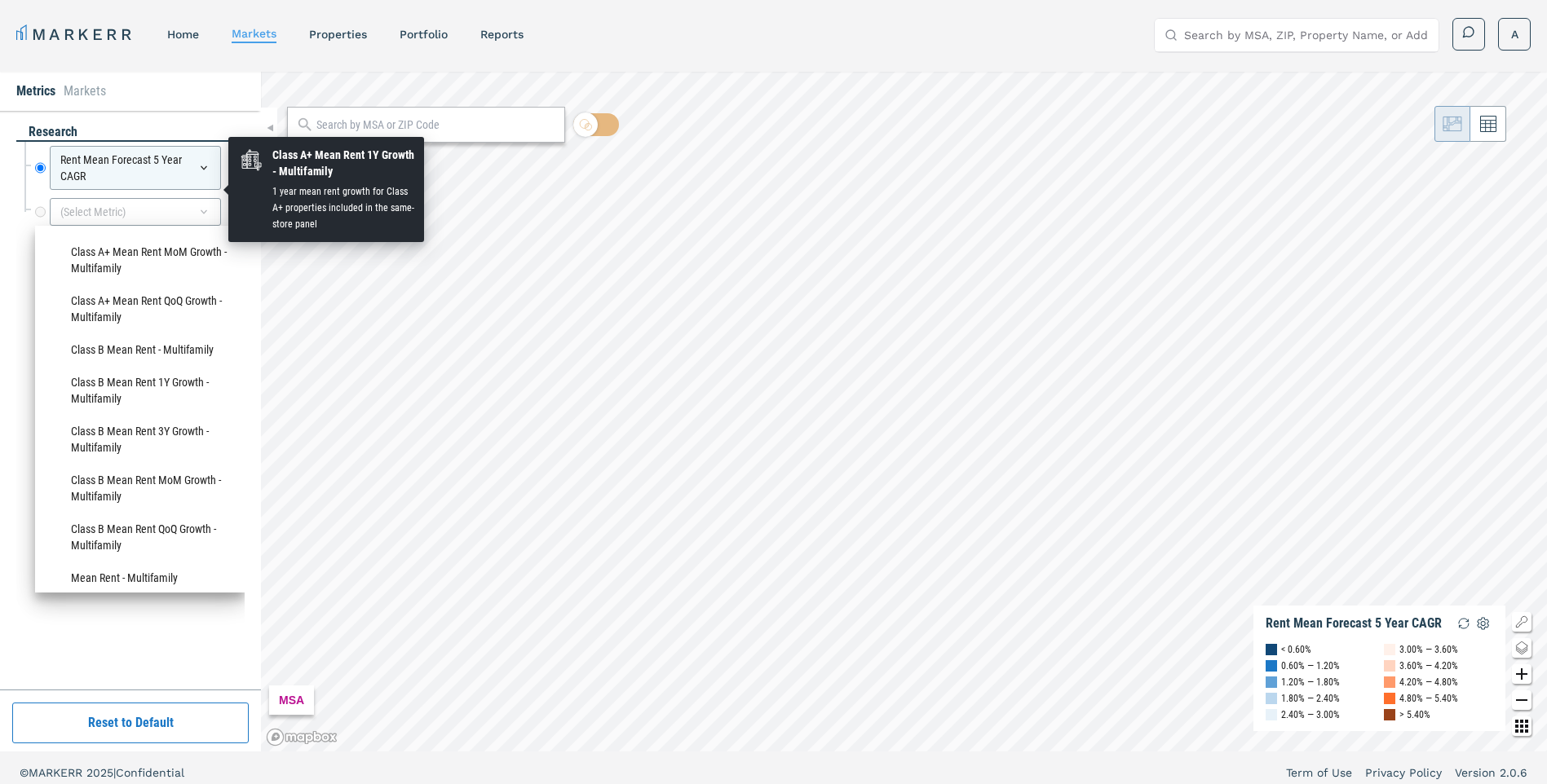
scroll to position [733, 0]
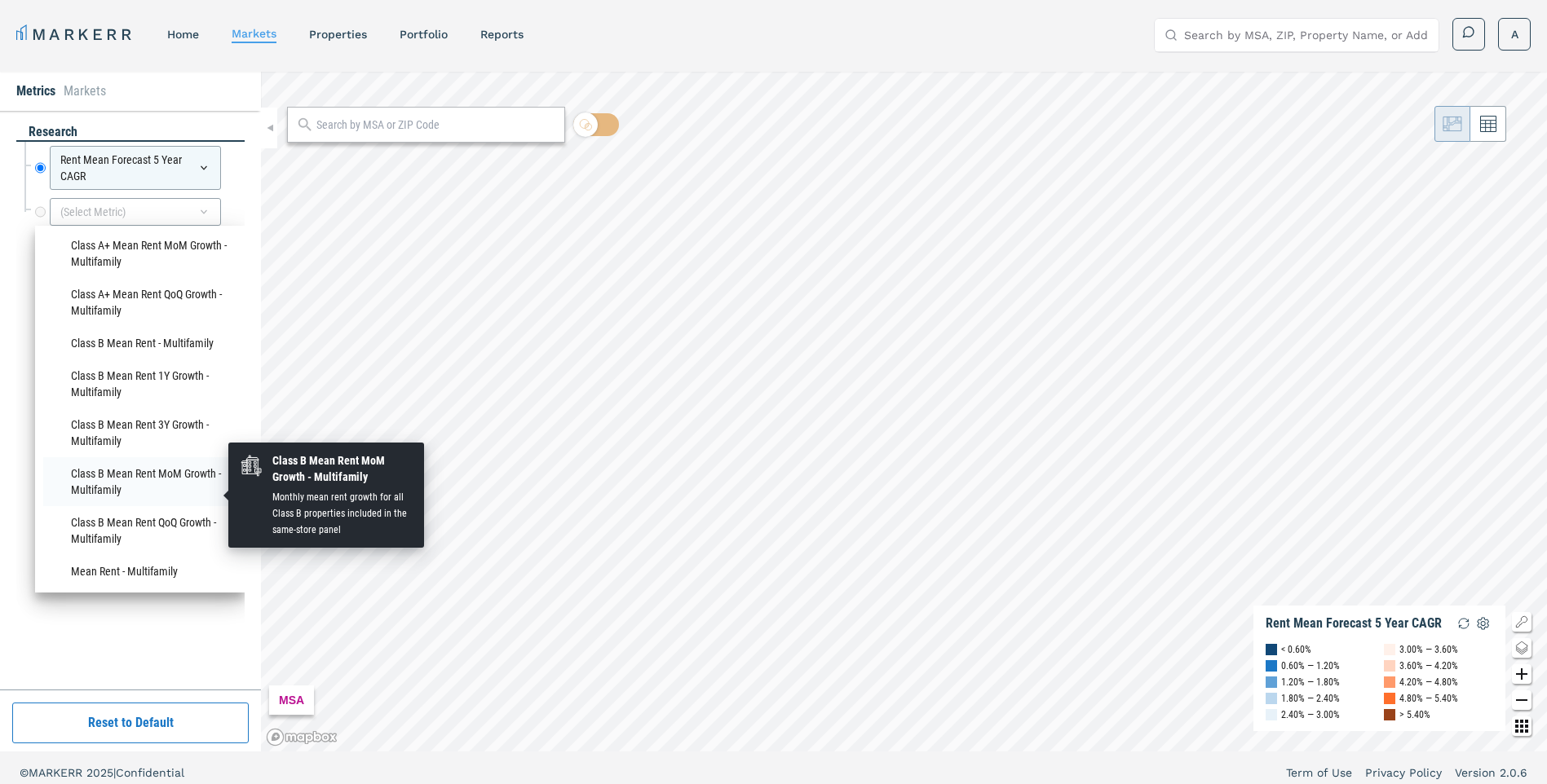
click at [196, 489] on li "Class B Mean Rent MoM Growth - Multifamily" at bounding box center [139, 482] width 193 height 49
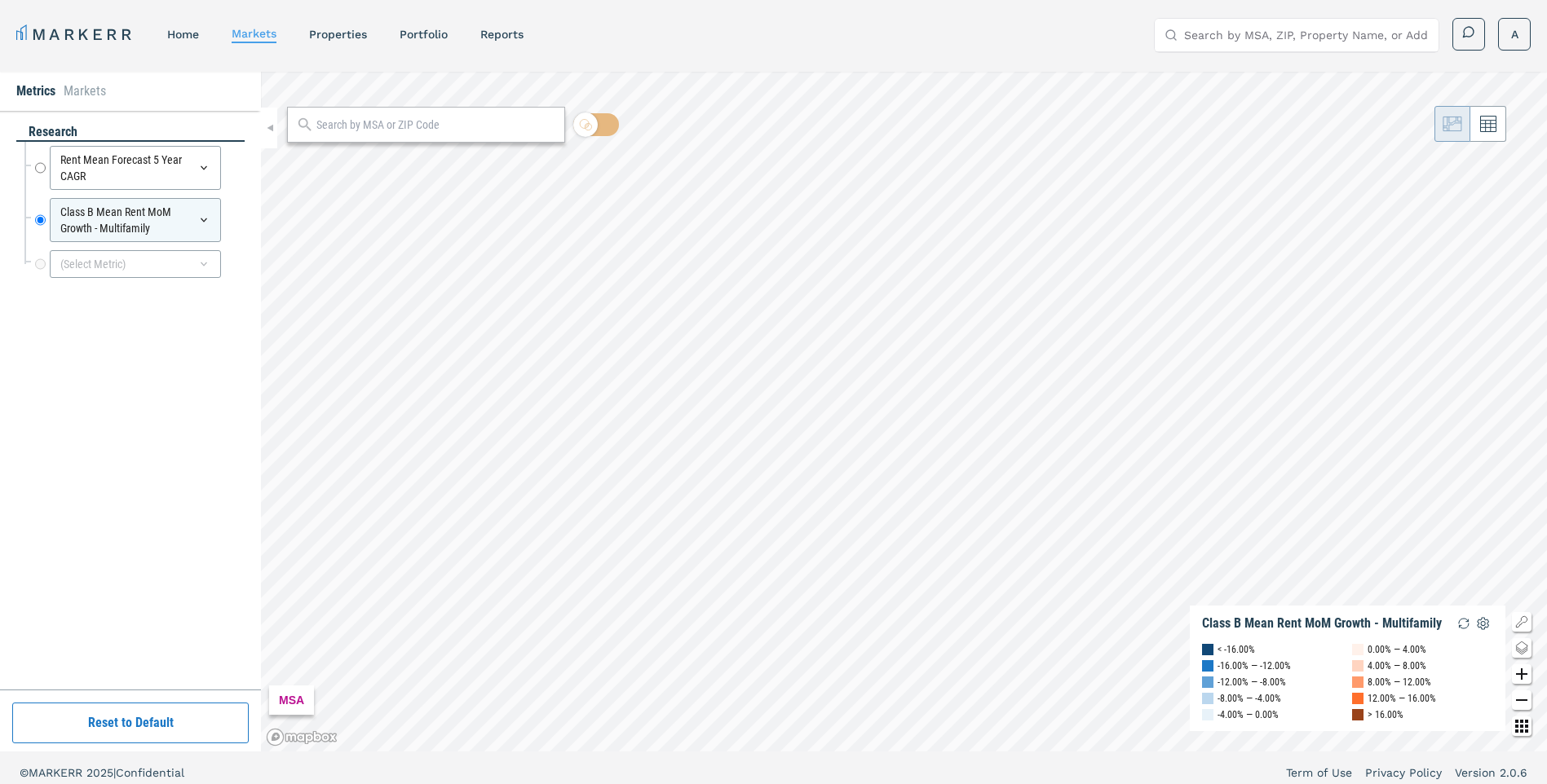
click at [466, 127] on input "text" at bounding box center [436, 125] width 240 height 17
type input "veranda ontario"
click at [374, 156] on div "Ontario, California" at bounding box center [378, 160] width 158 height 17
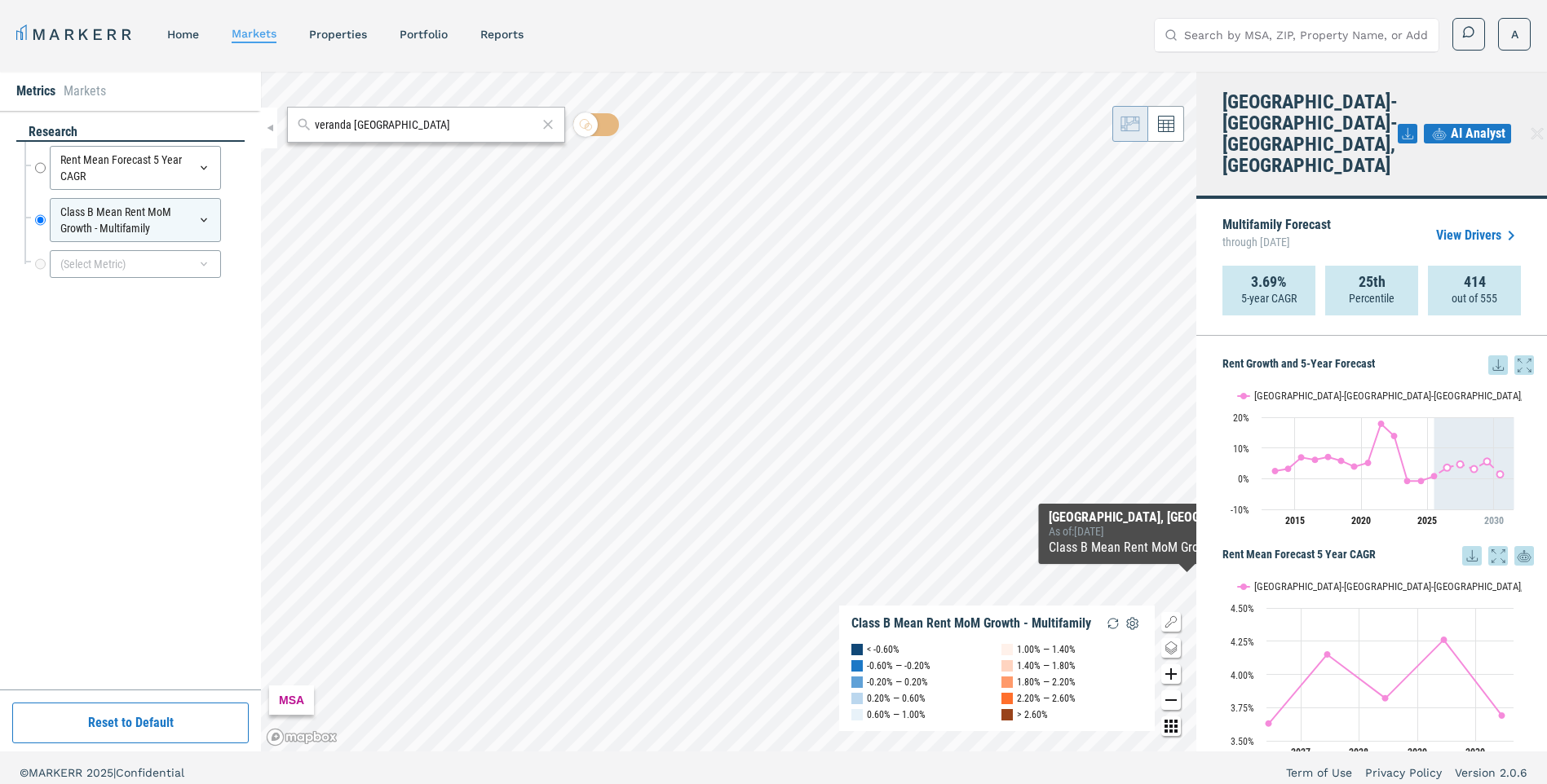
click at [1479, 225] on link "View Drivers" at bounding box center [1479, 235] width 85 height 20
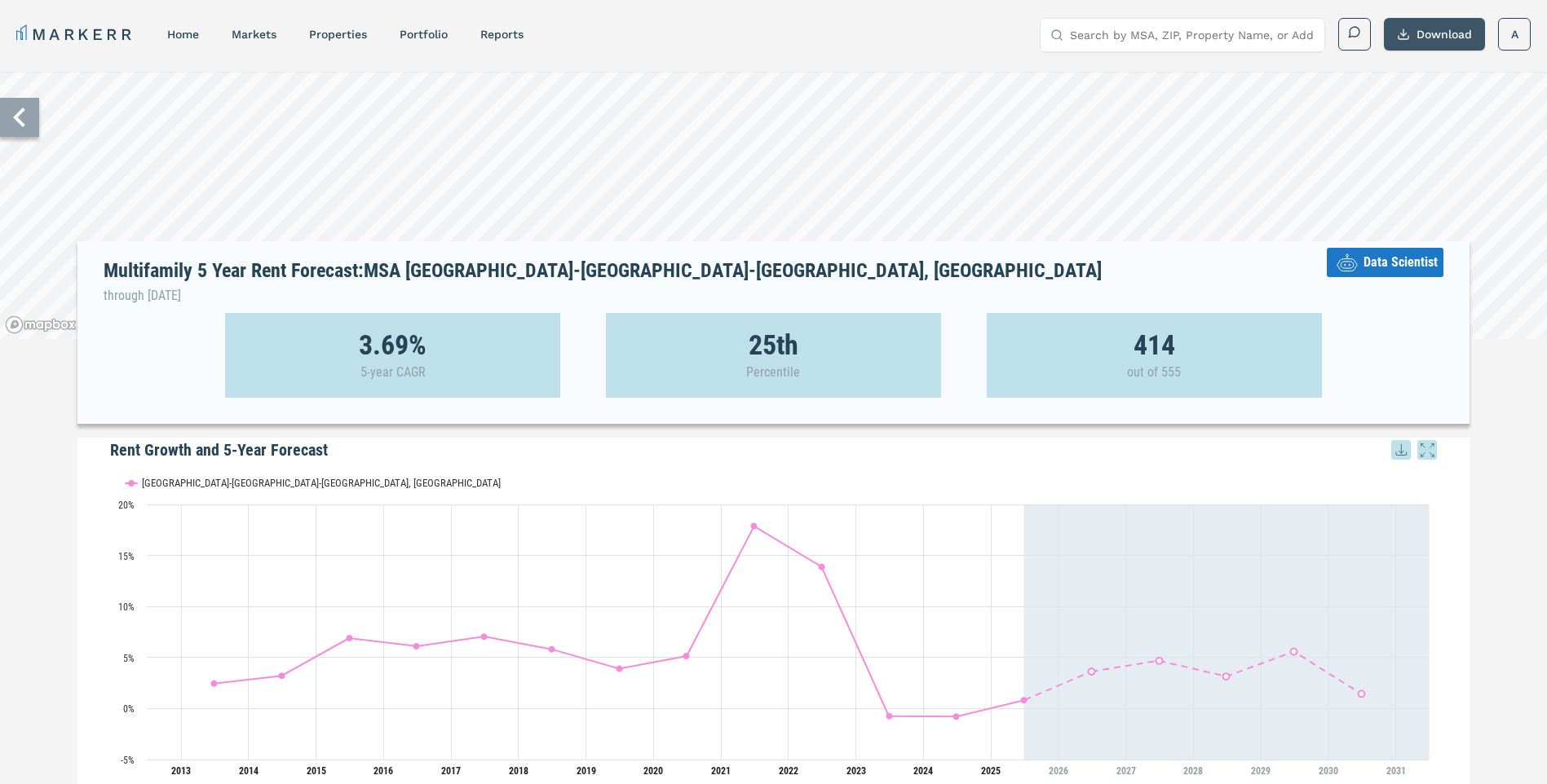
click at [1417, 33] on button "Download" at bounding box center [1435, 34] width 101 height 33
click at [1407, 145] on div "Download as XLS" at bounding box center [1416, 145] width 94 height 16
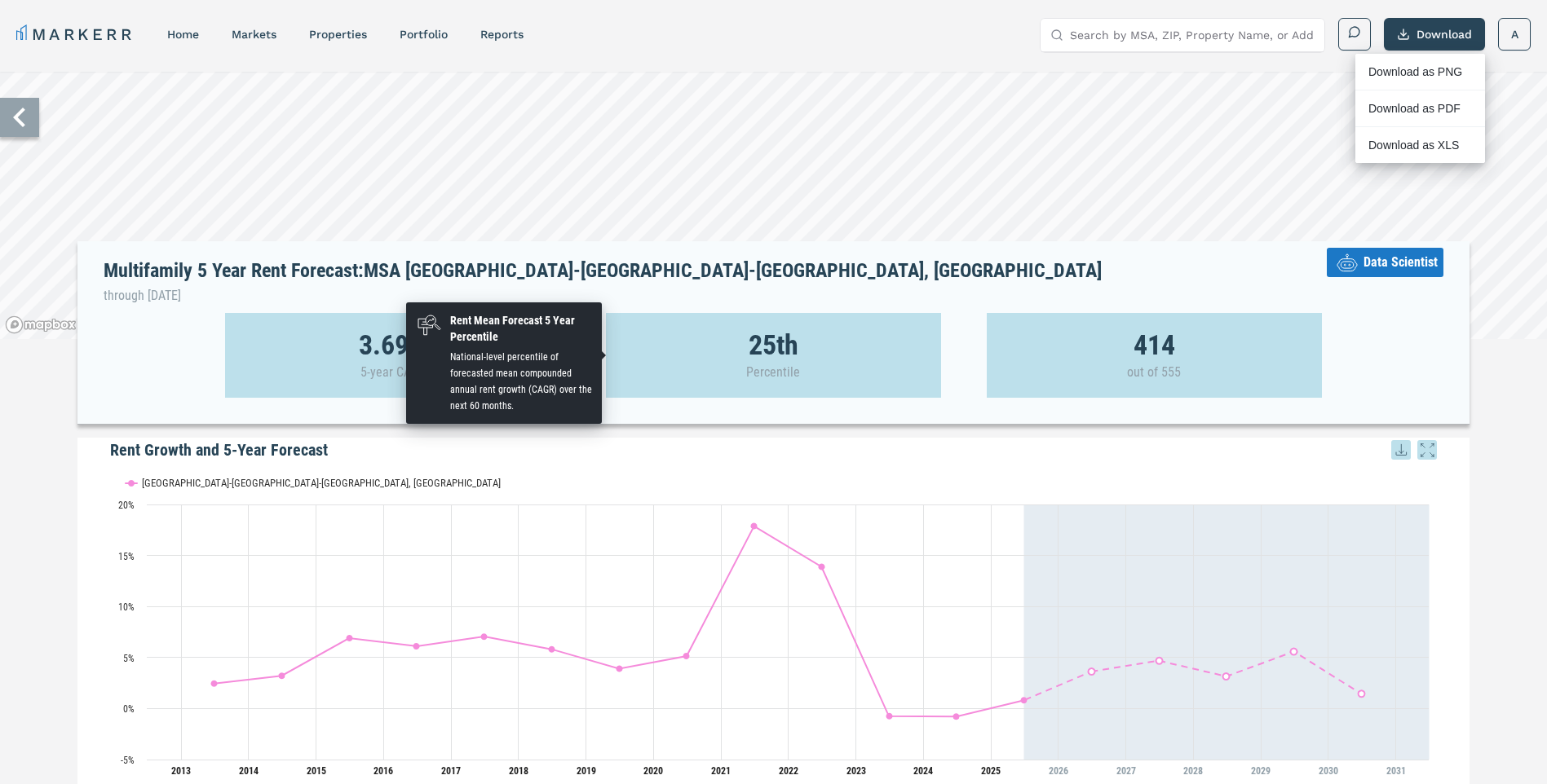
click at [845, 369] on div "25th Percentile" at bounding box center [774, 356] width 335 height 85
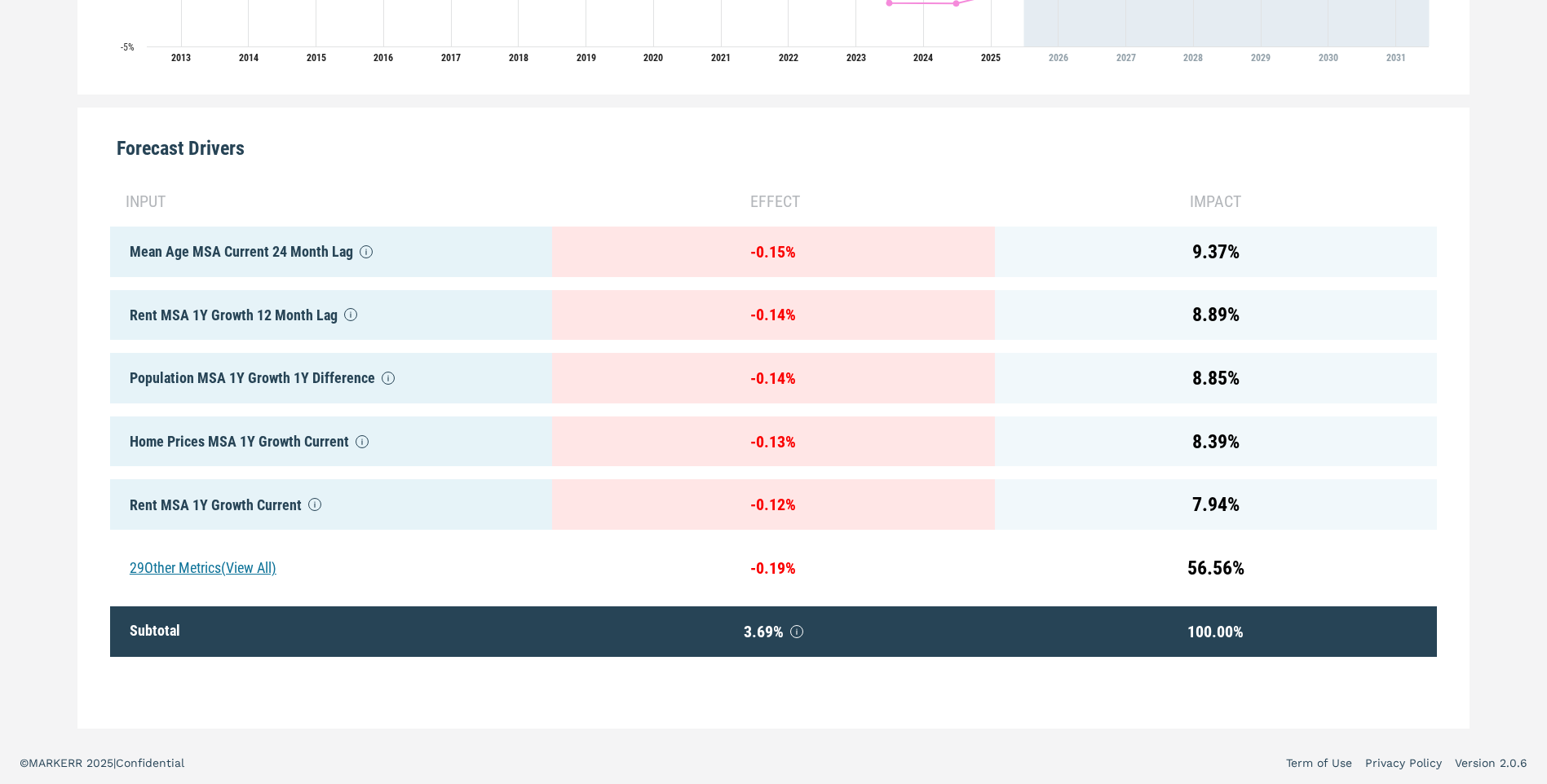
scroll to position [725, 0]
click at [240, 557] on div "29 Other Metrics (View All)" at bounding box center [332, 569] width 442 height 51
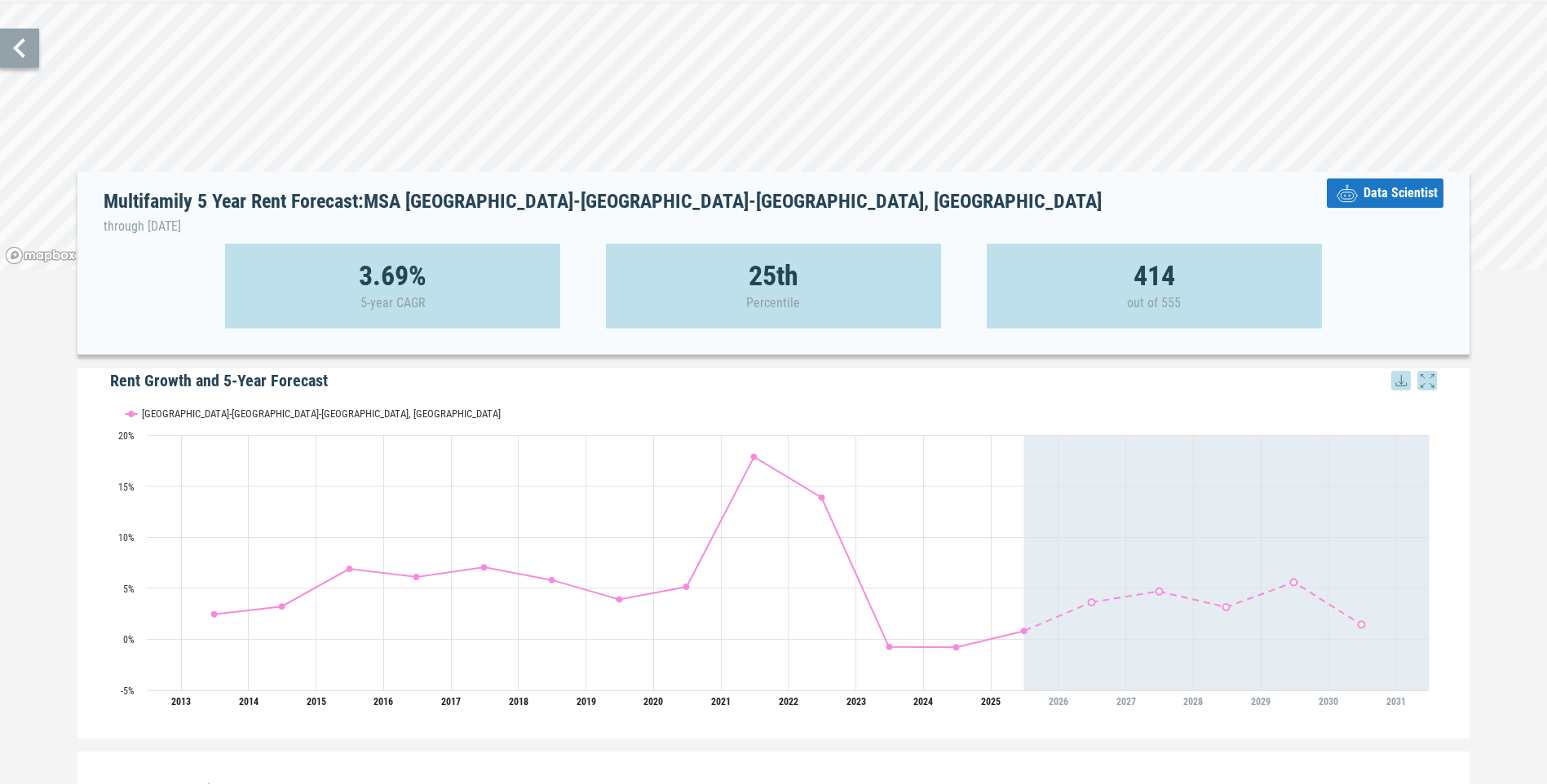
scroll to position [0, 0]
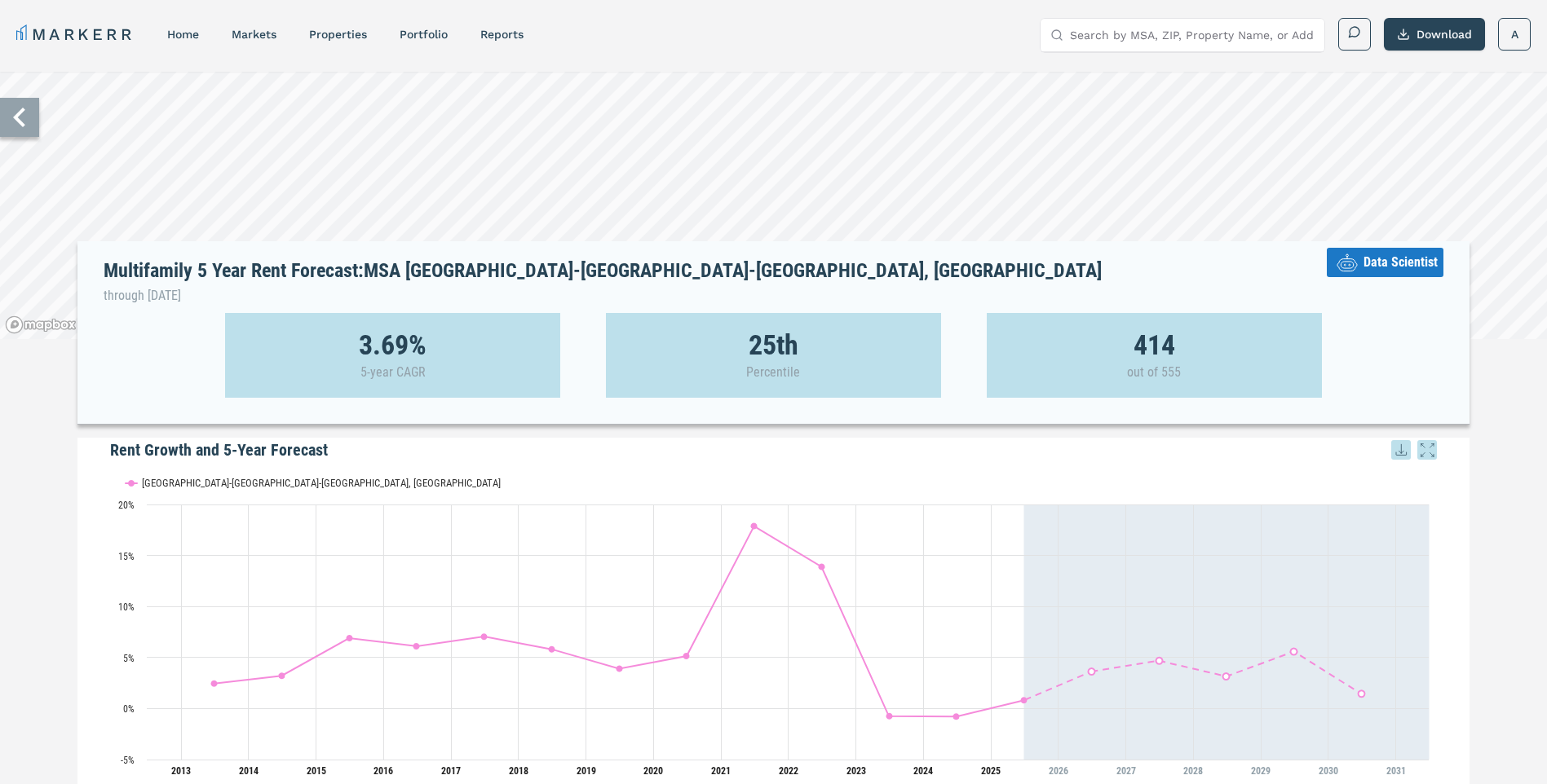
click at [17, 117] on icon at bounding box center [19, 118] width 13 height 20
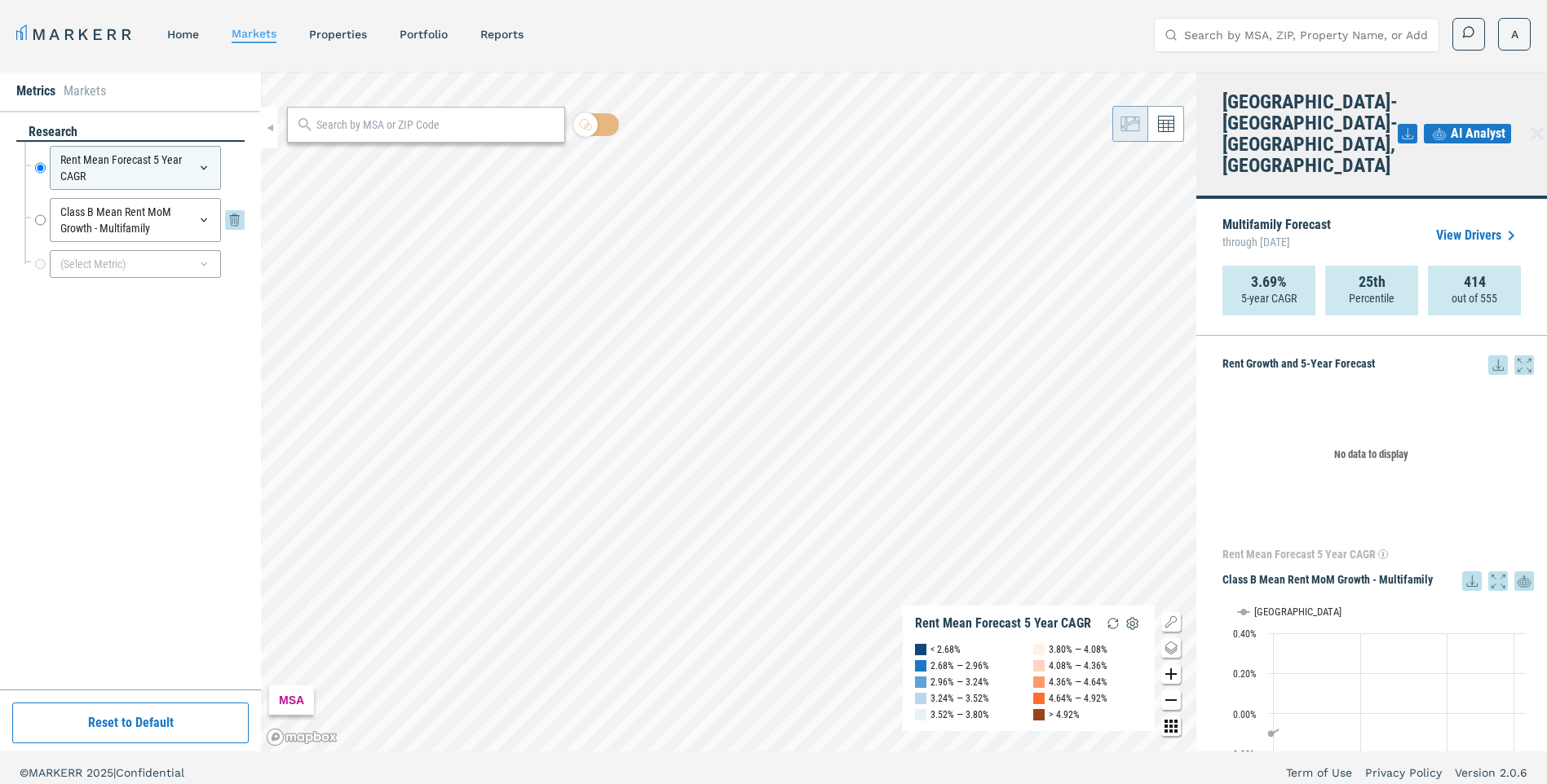
click at [208, 223] on icon at bounding box center [204, 220] width 13 height 13
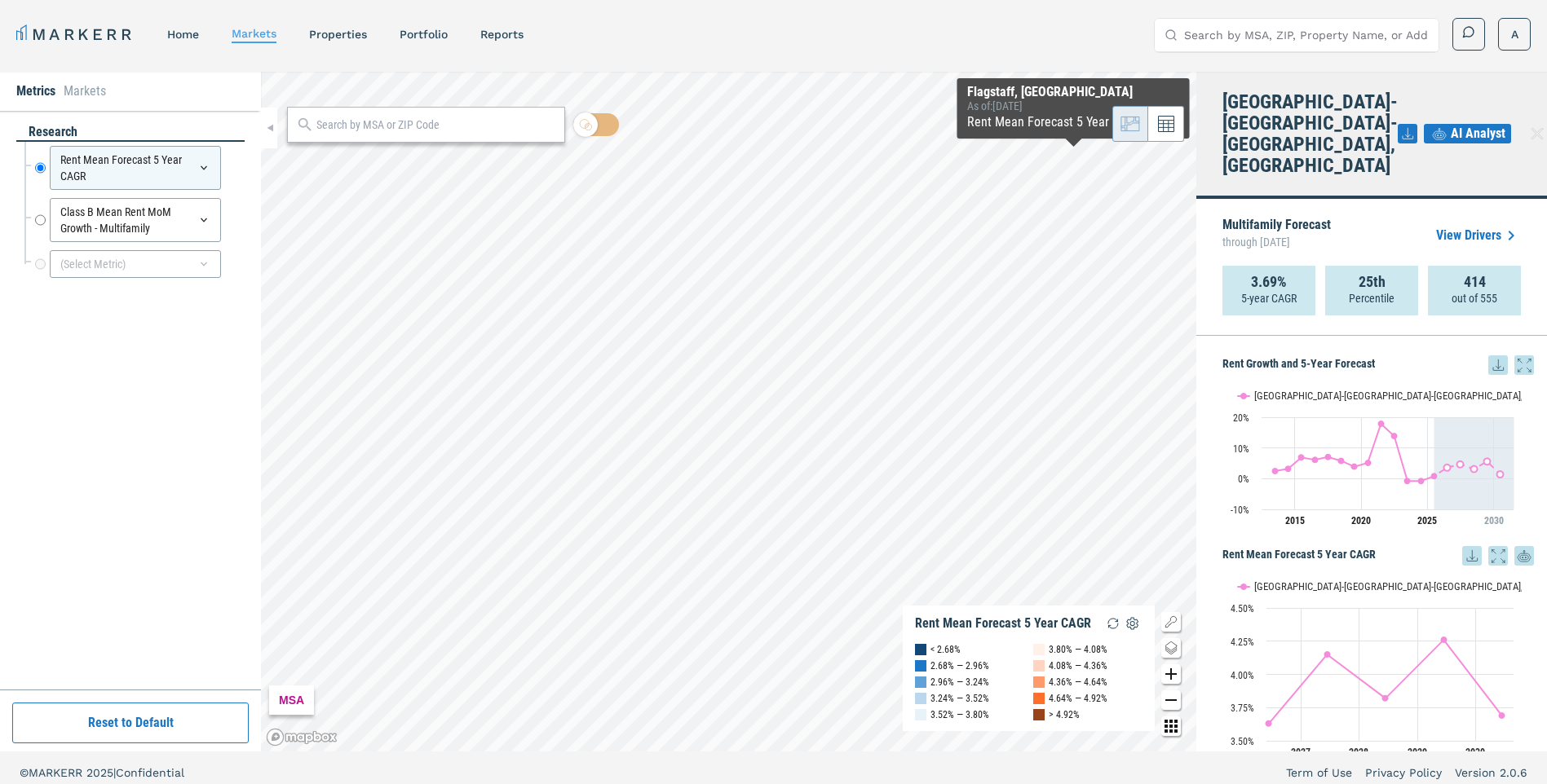
click at [1398, 124] on icon at bounding box center [1408, 134] width 20 height 20
click at [1356, 221] on div "Download as XLS" at bounding box center [1332, 227] width 94 height 16
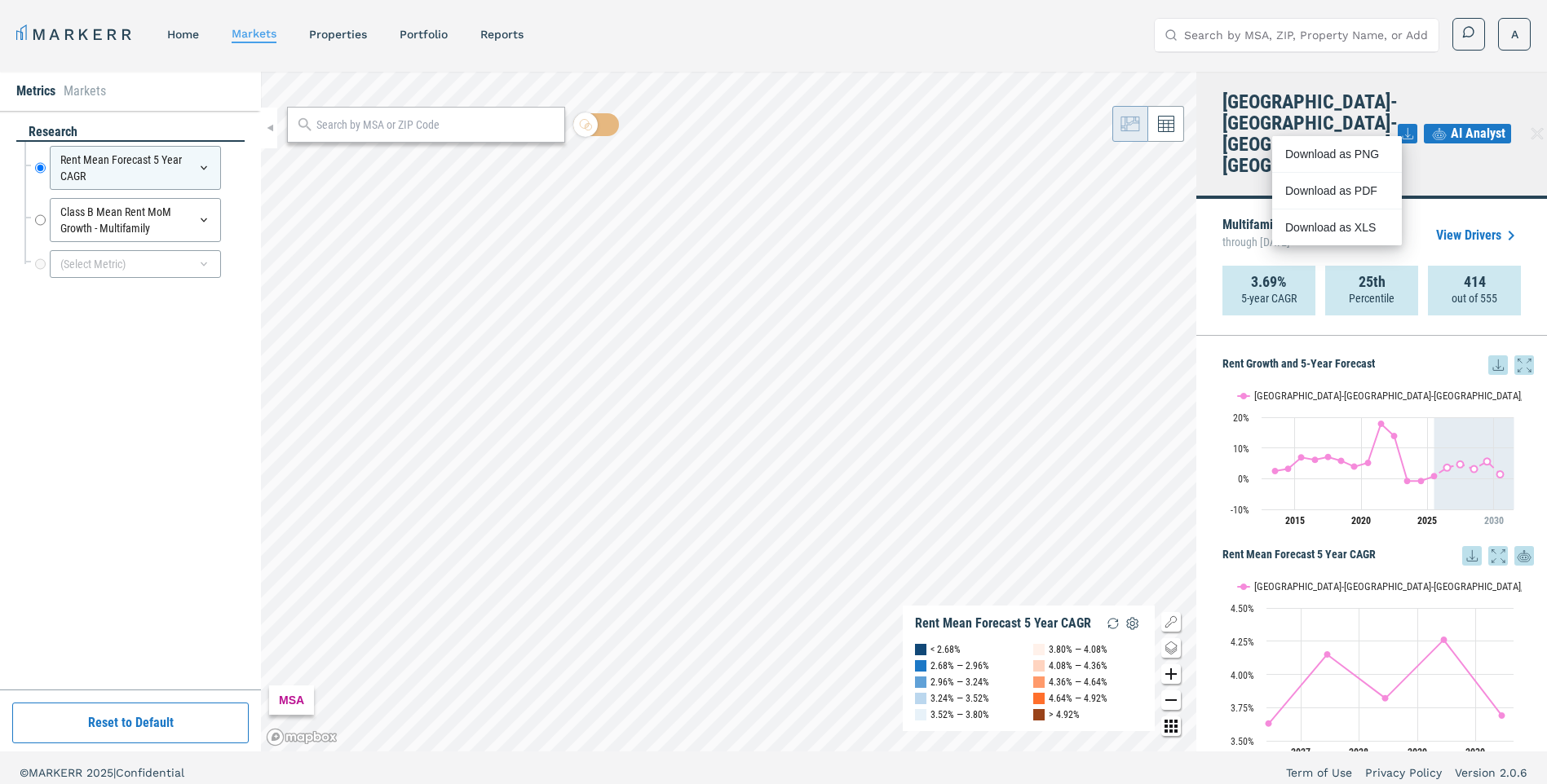
click at [994, 12] on div "MARKERR home markets properties Portfolio reports Search by MSA, ZIP, Property …" at bounding box center [774, 33] width 1547 height 65
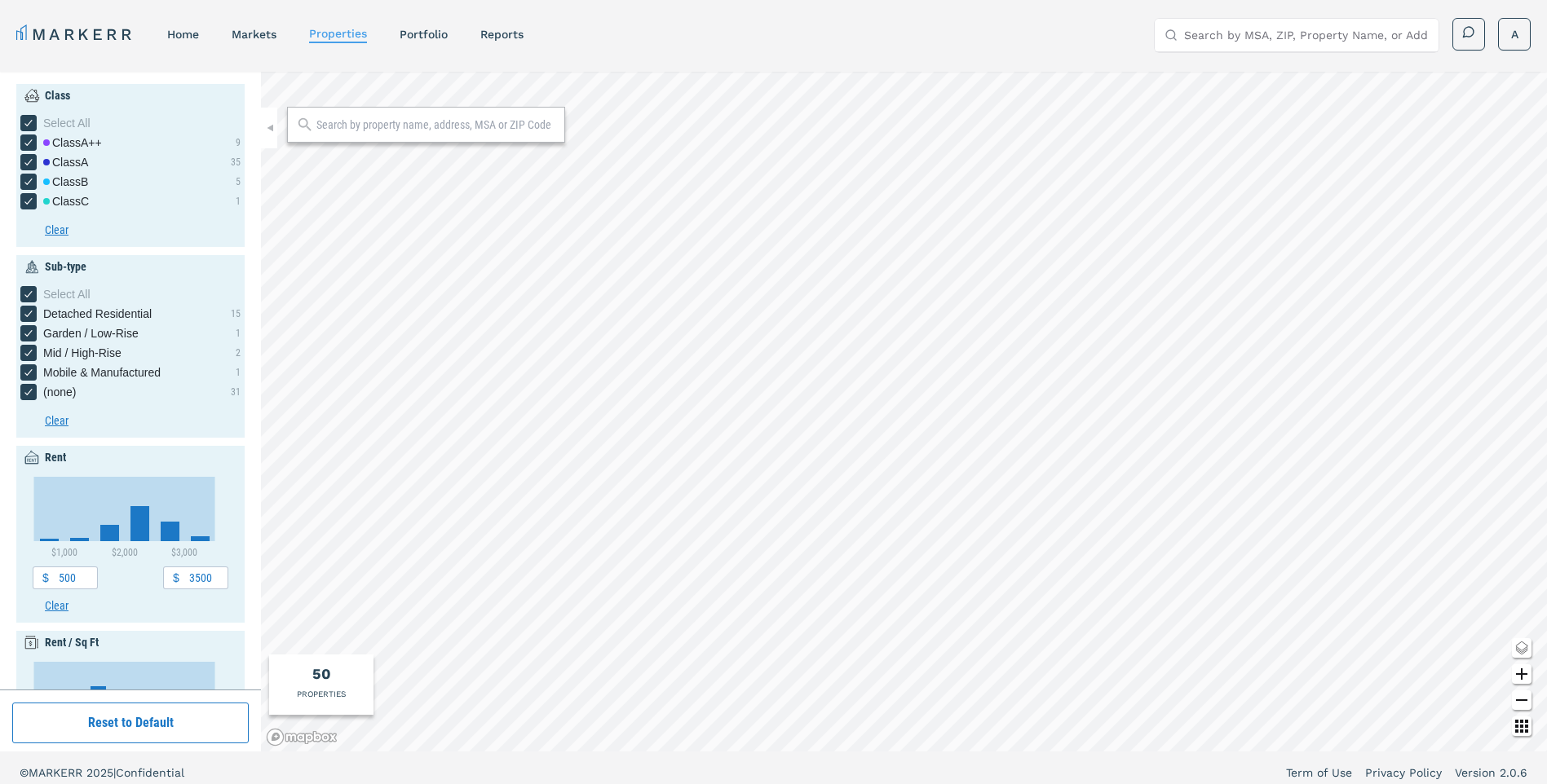
type input "0"
type input "5000"
type input "0.5"
type input "6.5"
type input "1900"
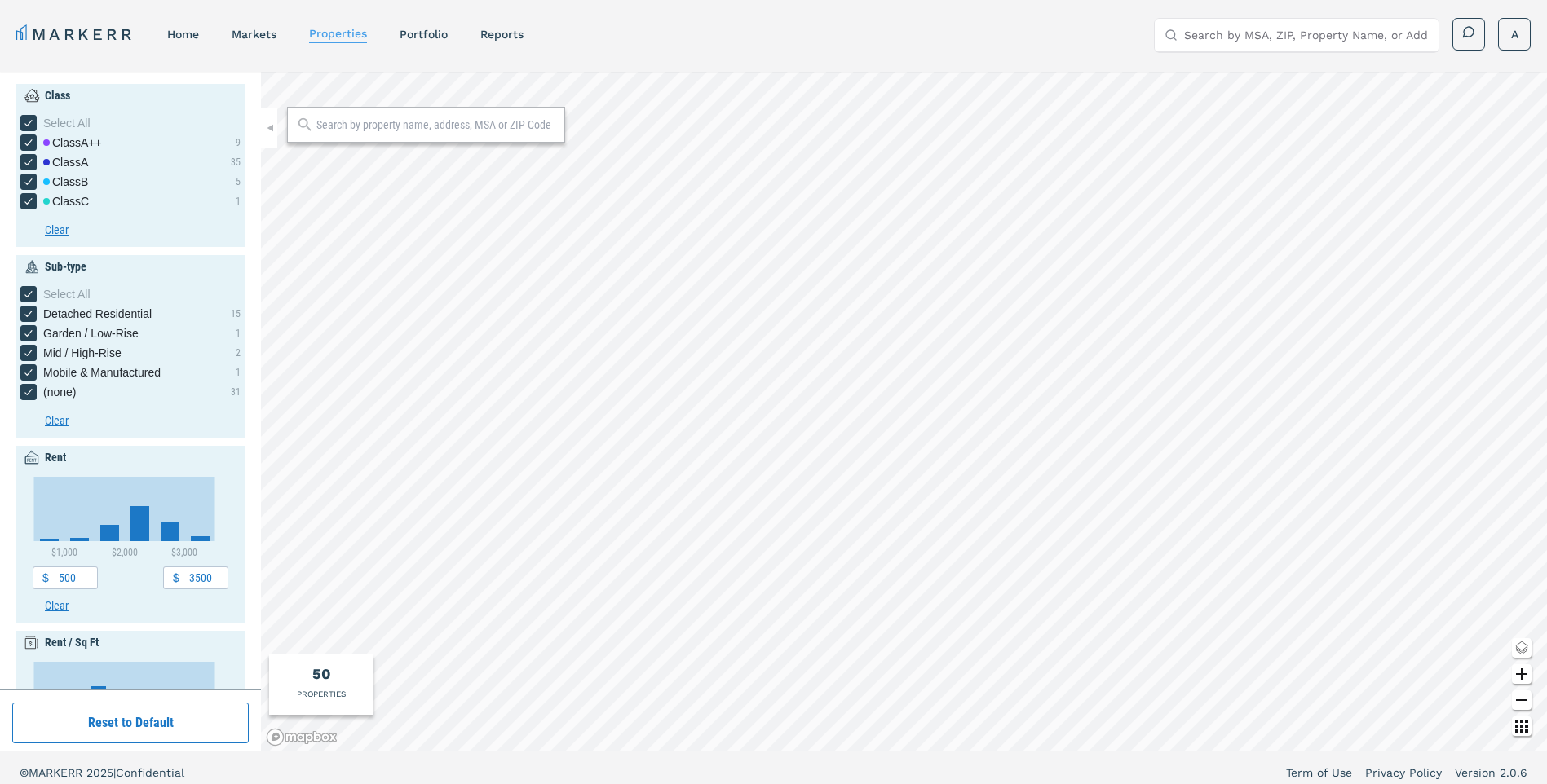
type input "2040"
type input "0"
drag, startPoint x: 33, startPoint y: 202, endPoint x: 34, endPoint y: 185, distance: 17.0
click at [33, 202] on icon "[object Object] checkbox input" at bounding box center [28, 201] width 13 height 13
click at [31, 202] on input "Class C" at bounding box center [26, 198] width 11 height 11
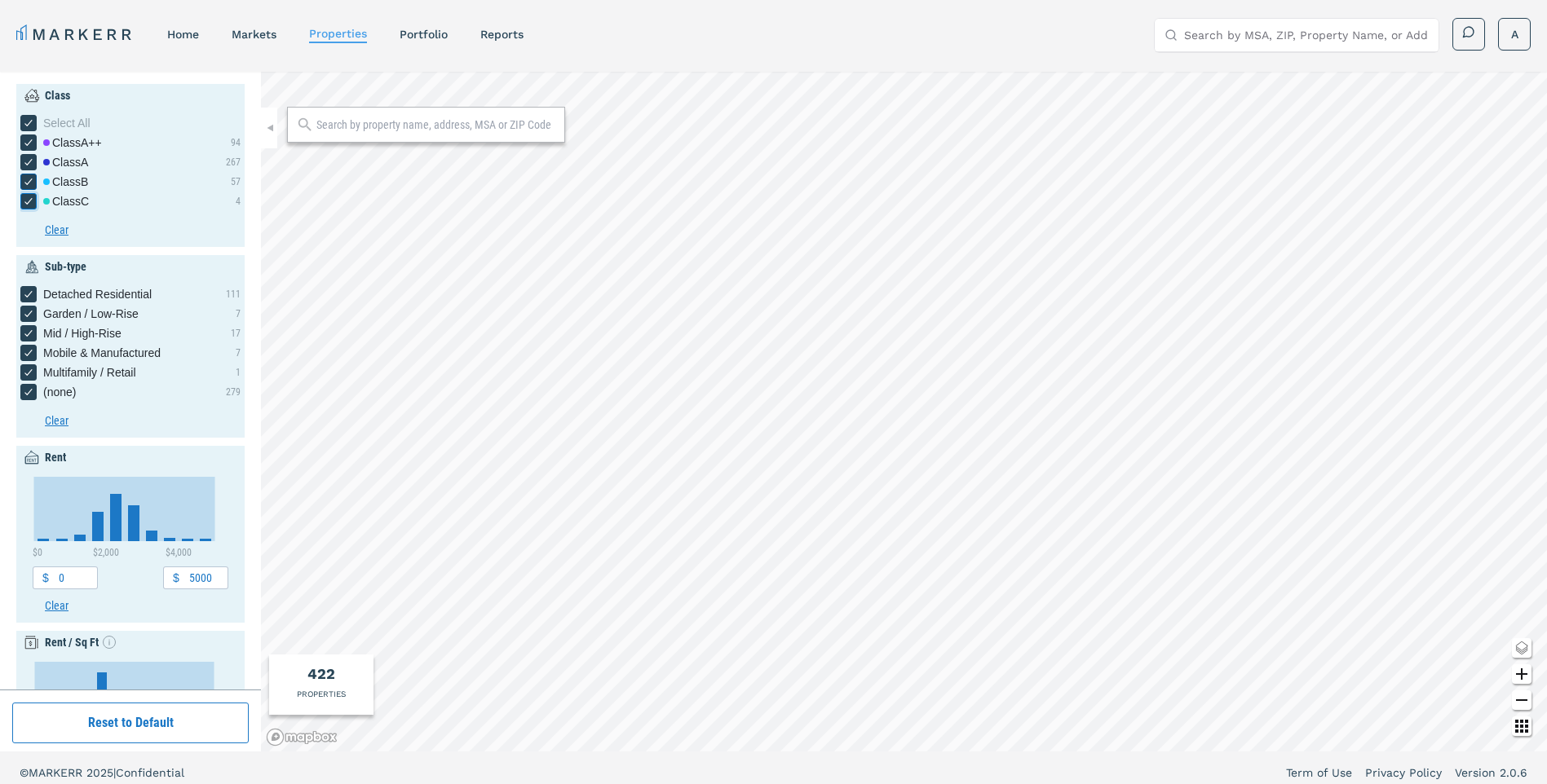
checkbox input "false"
click at [34, 179] on icon "[object Object] checkbox input" at bounding box center [28, 182] width 13 height 13
click at [31, 179] on input "Class B" at bounding box center [26, 179] width 11 height 11
checkbox input "false"
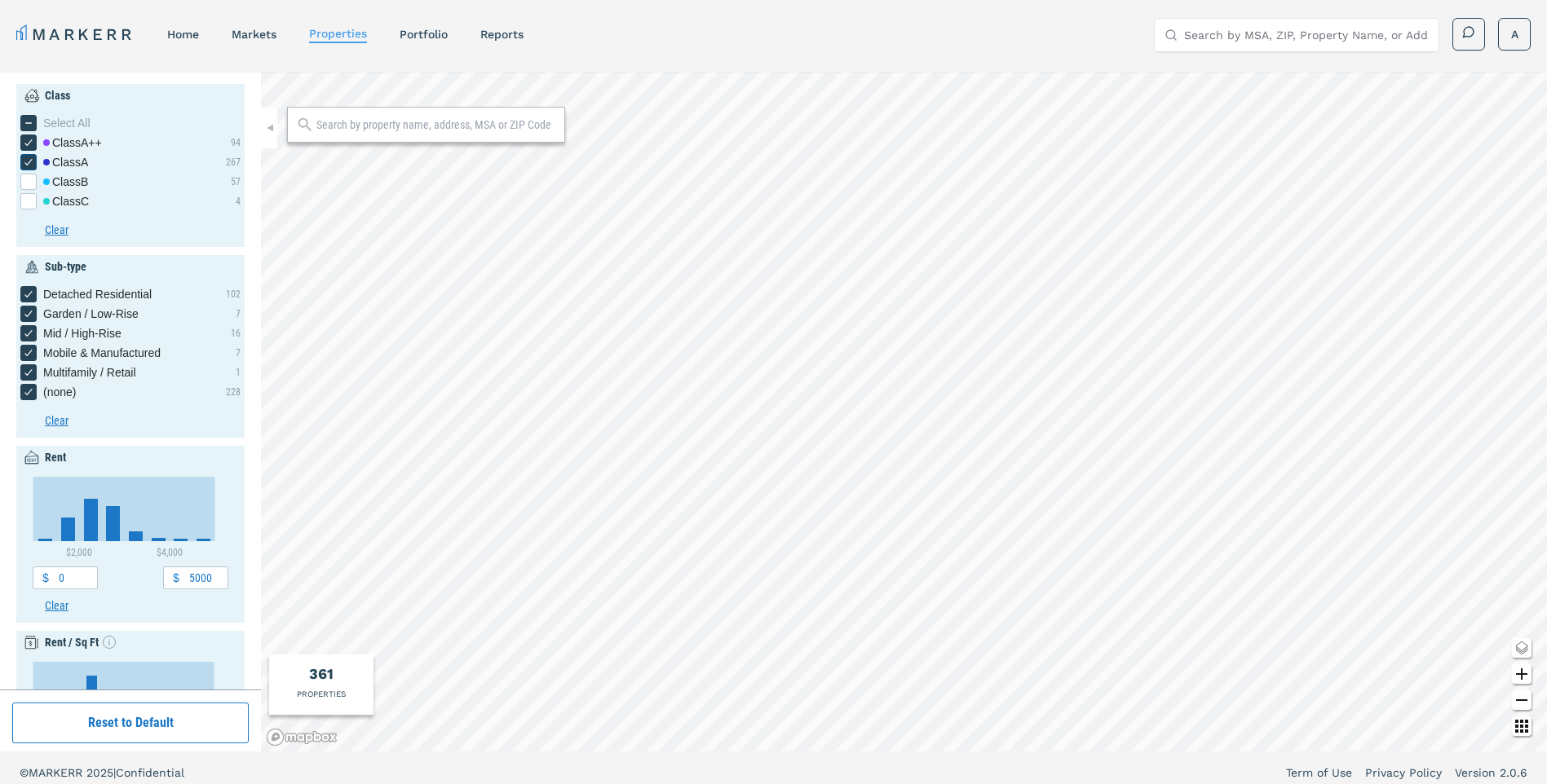
click at [27, 157] on icon "[object Object] checkbox input" at bounding box center [28, 162] width 13 height 13
click at [27, 157] on input "Class A" at bounding box center [26, 159] width 11 height 11
checkbox input "false"
